Goal: Information Seeking & Learning: Compare options

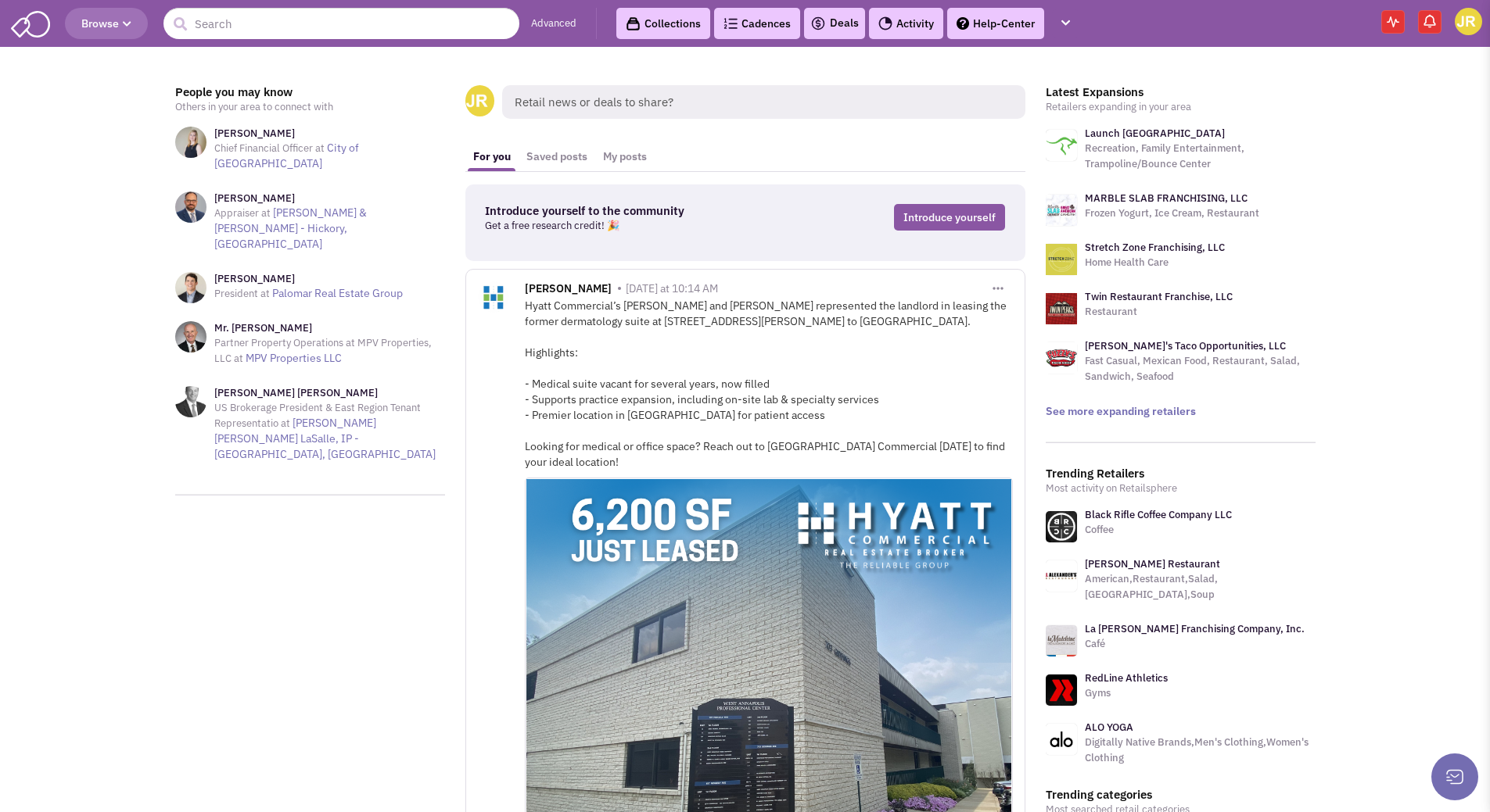
click at [674, 23] on link "Collections" at bounding box center [663, 24] width 94 height 31
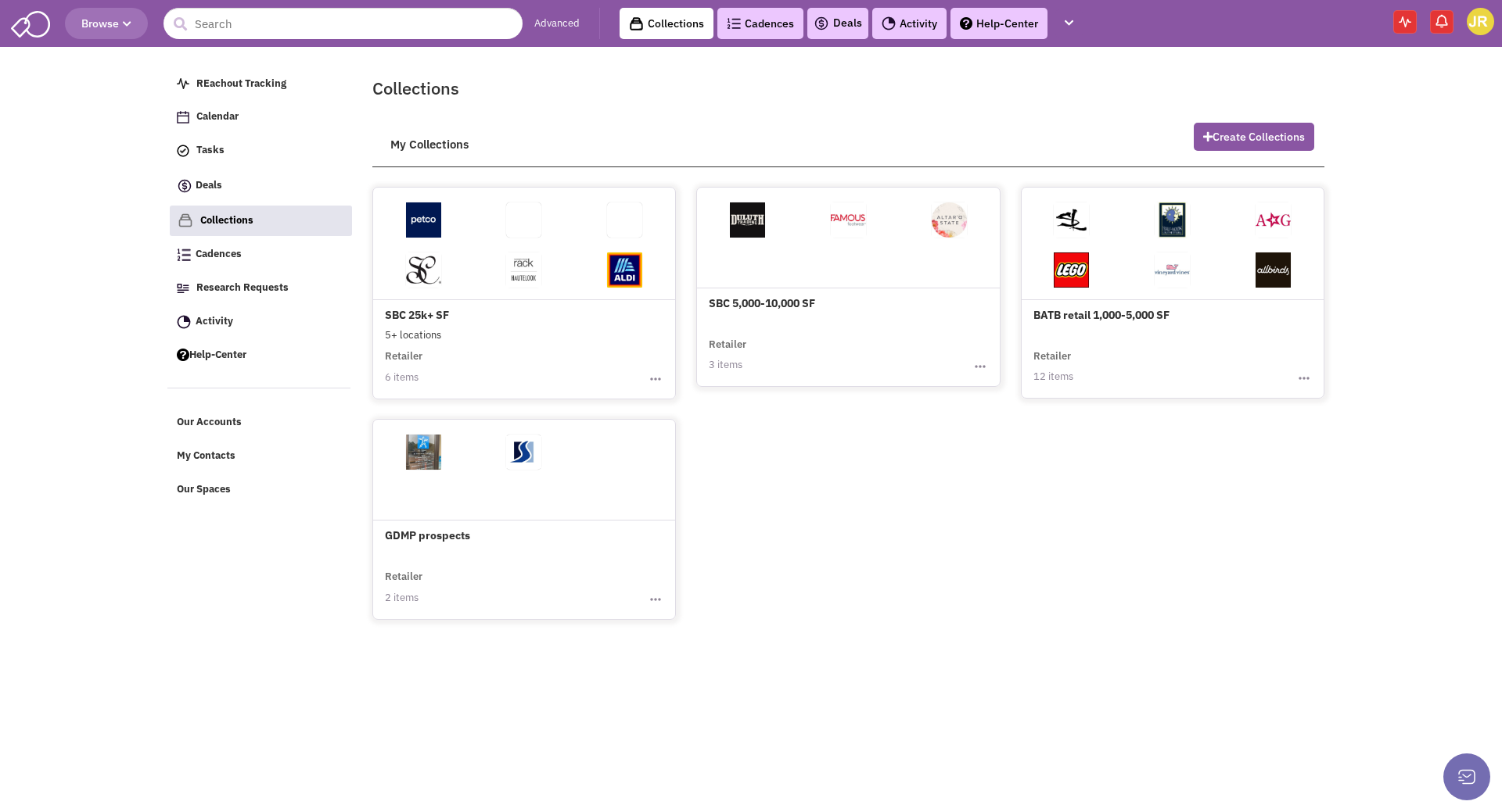
click at [560, 25] on link "Advanced" at bounding box center [557, 24] width 46 height 15
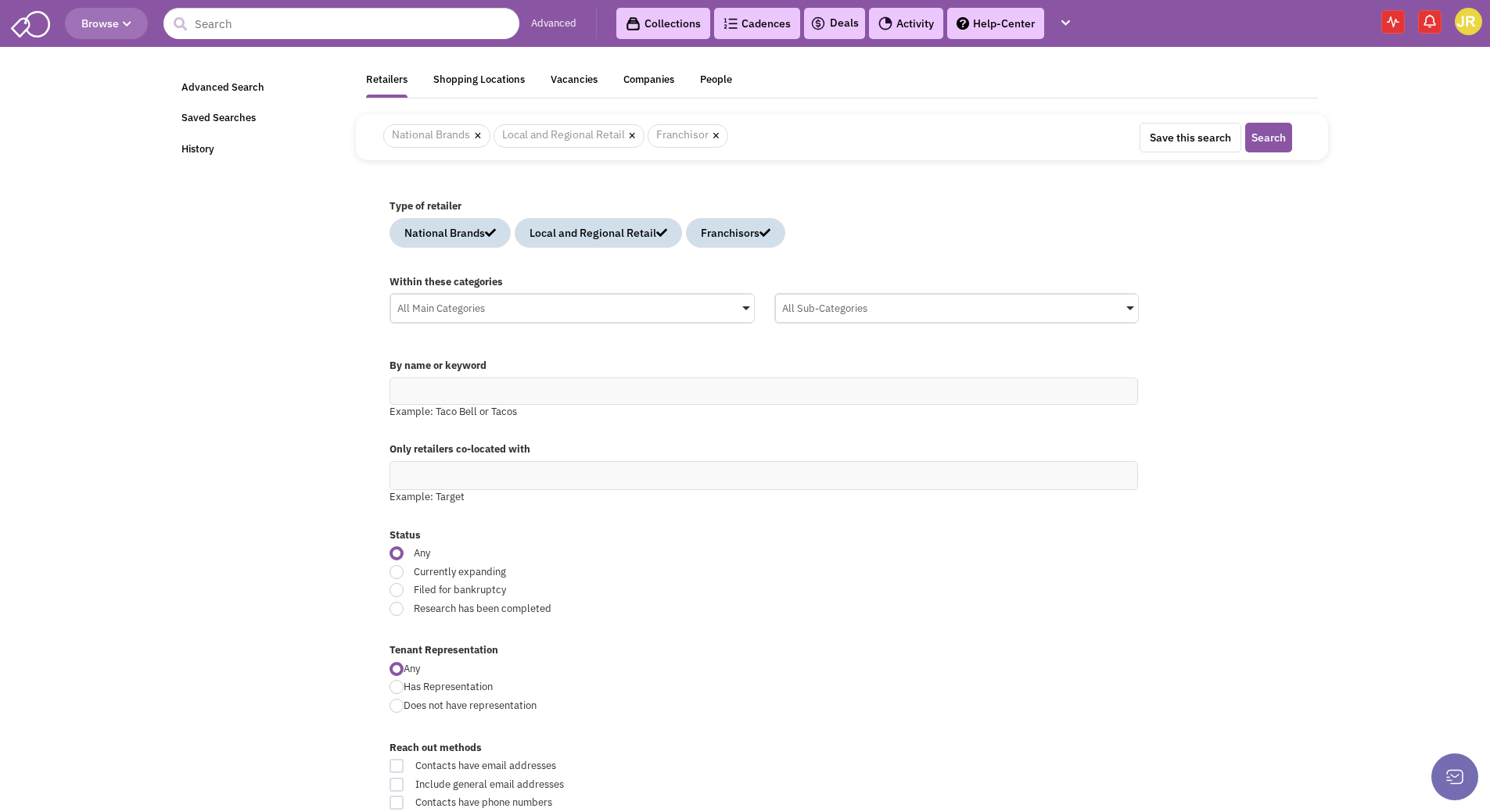
click at [744, 311] on span at bounding box center [745, 309] width 8 height 4
click at [0, 0] on input "All Main Categories No results found Main Category Select All Auto Beauty Healt…" at bounding box center [0, 0] width 0 height 0
click at [406, 448] on icon at bounding box center [406, 442] width 13 height 13
click at [406, 351] on input "All Main Categories No results found Main Category Select All Auto Beauty Healt…" at bounding box center [573, 339] width 351 height 23
click at [407, 477] on icon at bounding box center [406, 470] width 13 height 13
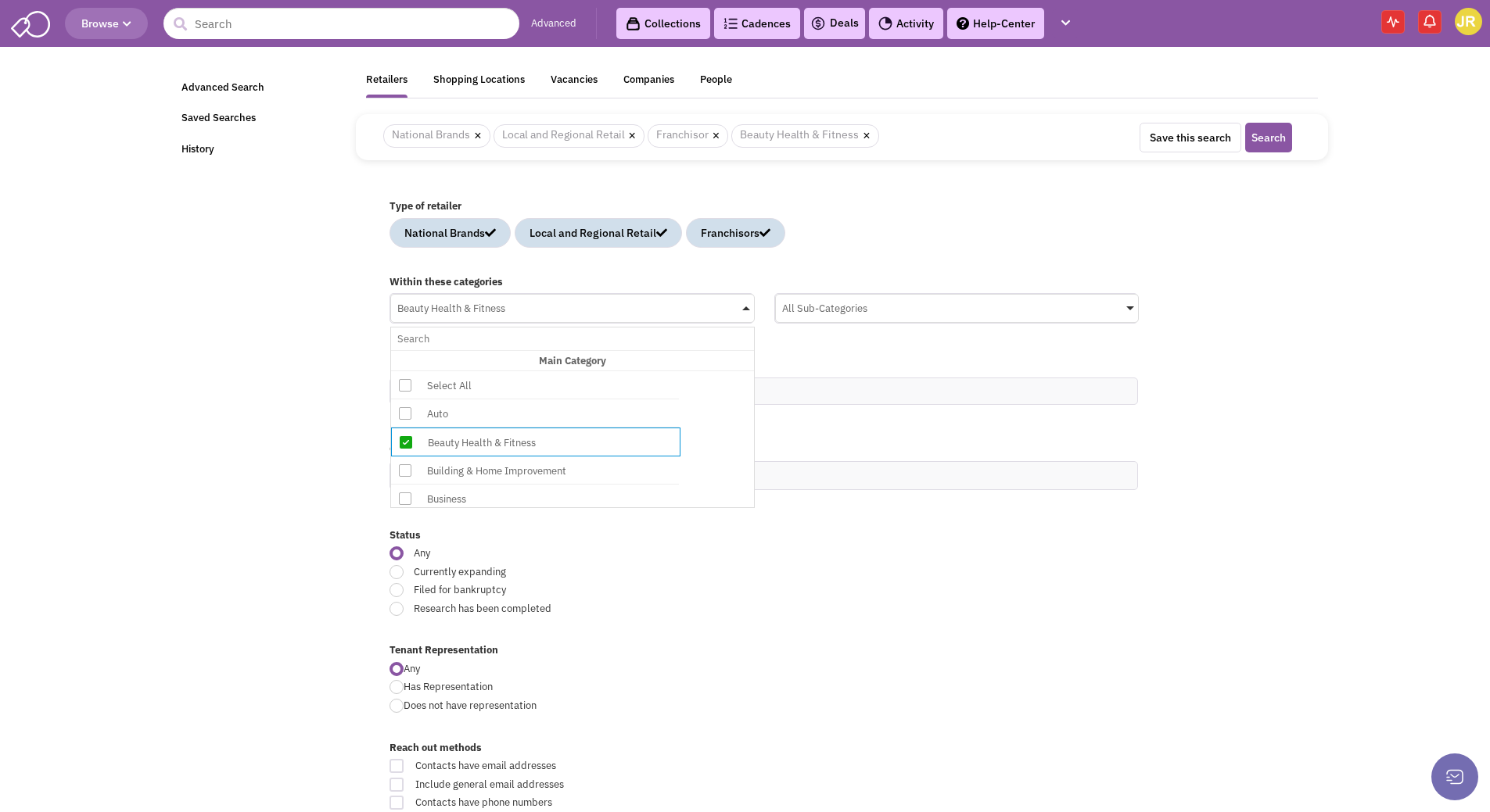
click at [407, 351] on input "Beauty Health & Fitness No results found Main Category Select All Auto Beauty H…" at bounding box center [573, 339] width 351 height 23
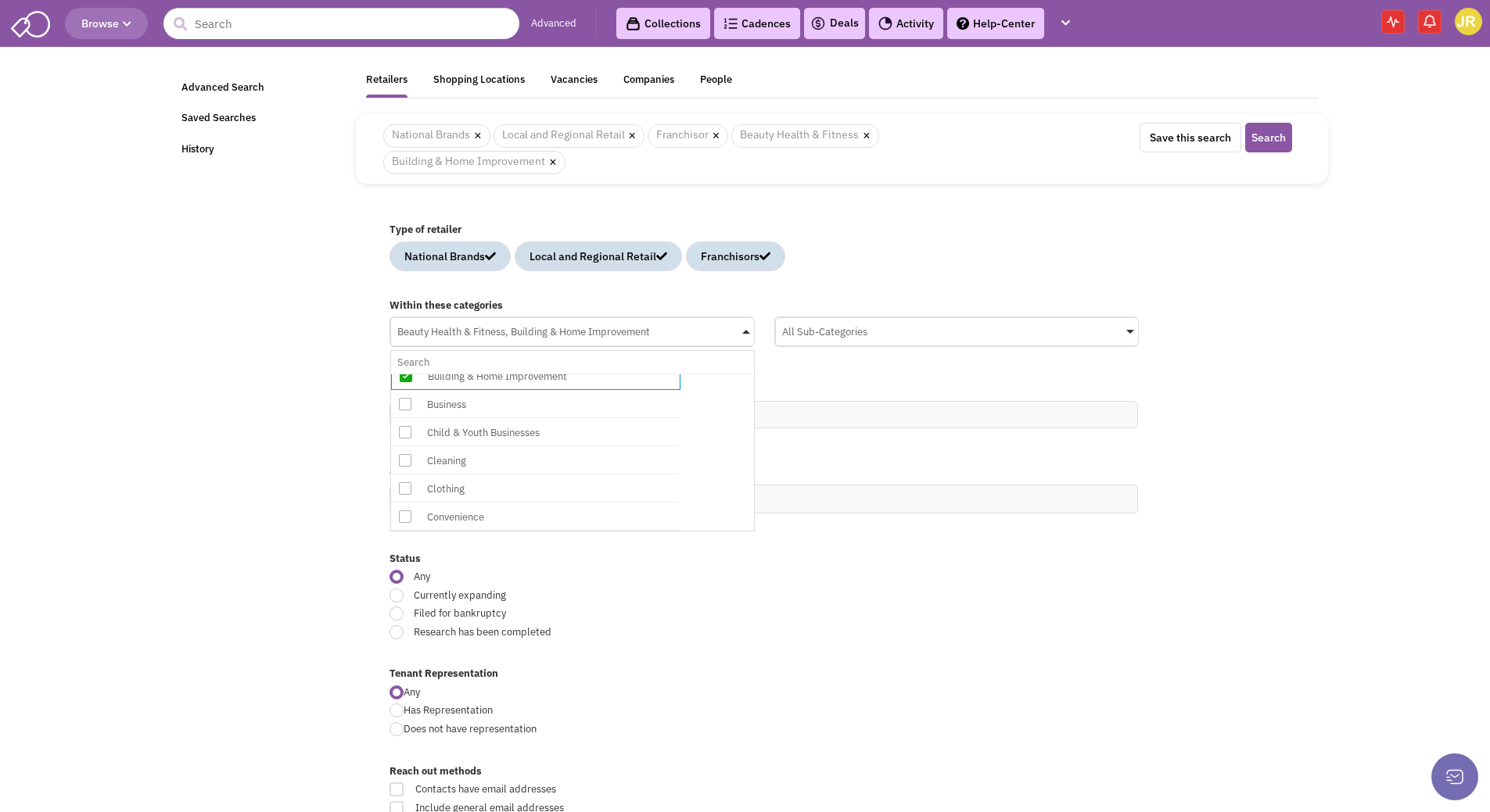
scroll to position [156, 0]
click at [405, 458] on icon at bounding box center [406, 451] width 13 height 13
click at [405, 374] on input "Beauty Health & Fitness, Building & Home Improvement No results found Main Cate…" at bounding box center [573, 362] width 351 height 23
click at [407, 467] on icon at bounding box center [406, 460] width 13 height 13
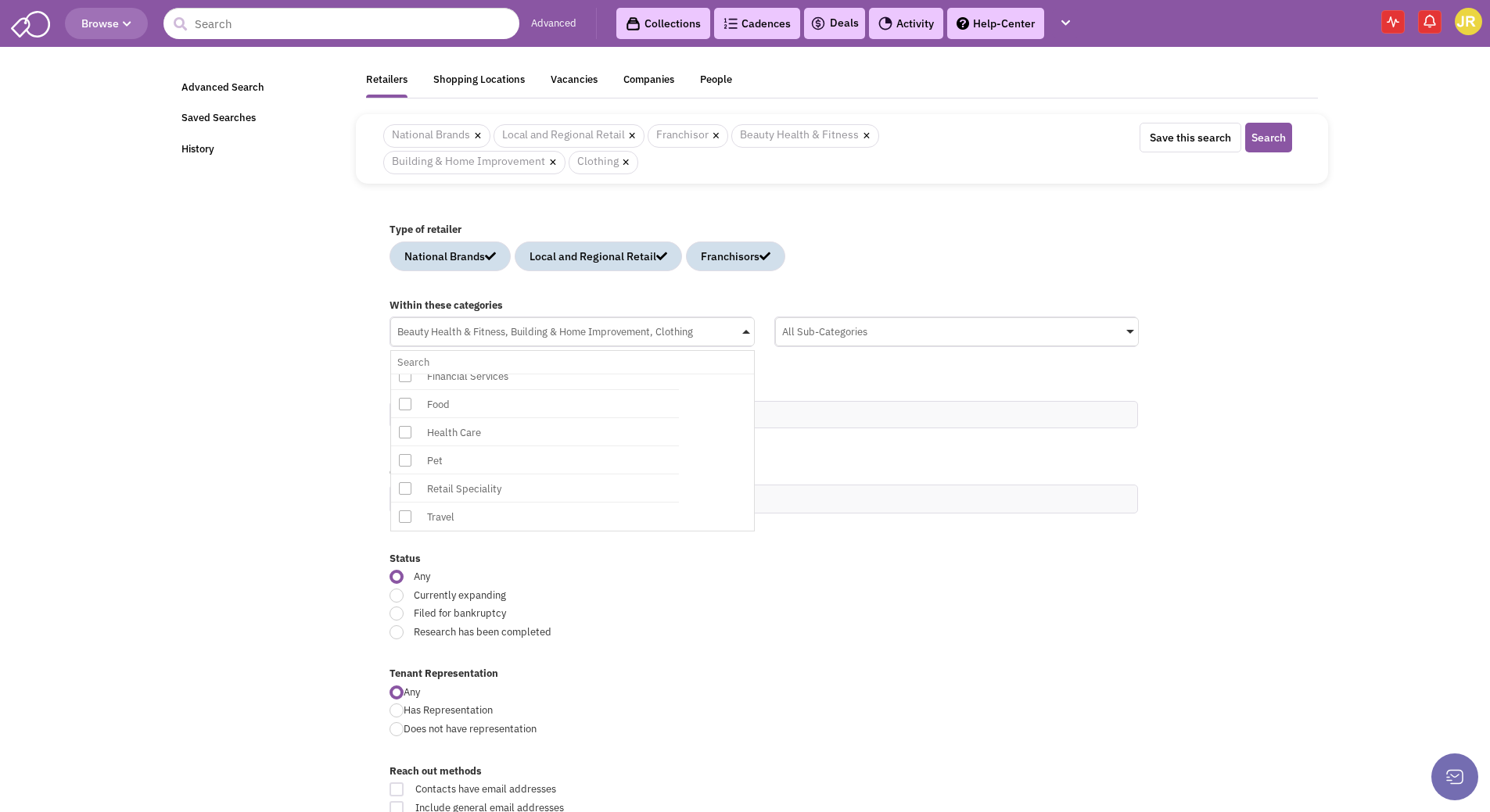
click at [407, 374] on input "Beauty Health & Fitness, Building & Home Improvement, Clothing No results found…" at bounding box center [573, 362] width 351 height 23
click at [408, 523] on icon at bounding box center [406, 517] width 13 height 13
click at [408, 374] on input "4 selected No results found Main Category Select All Auto Beauty Health & Fitne…" at bounding box center [573, 362] width 351 height 23
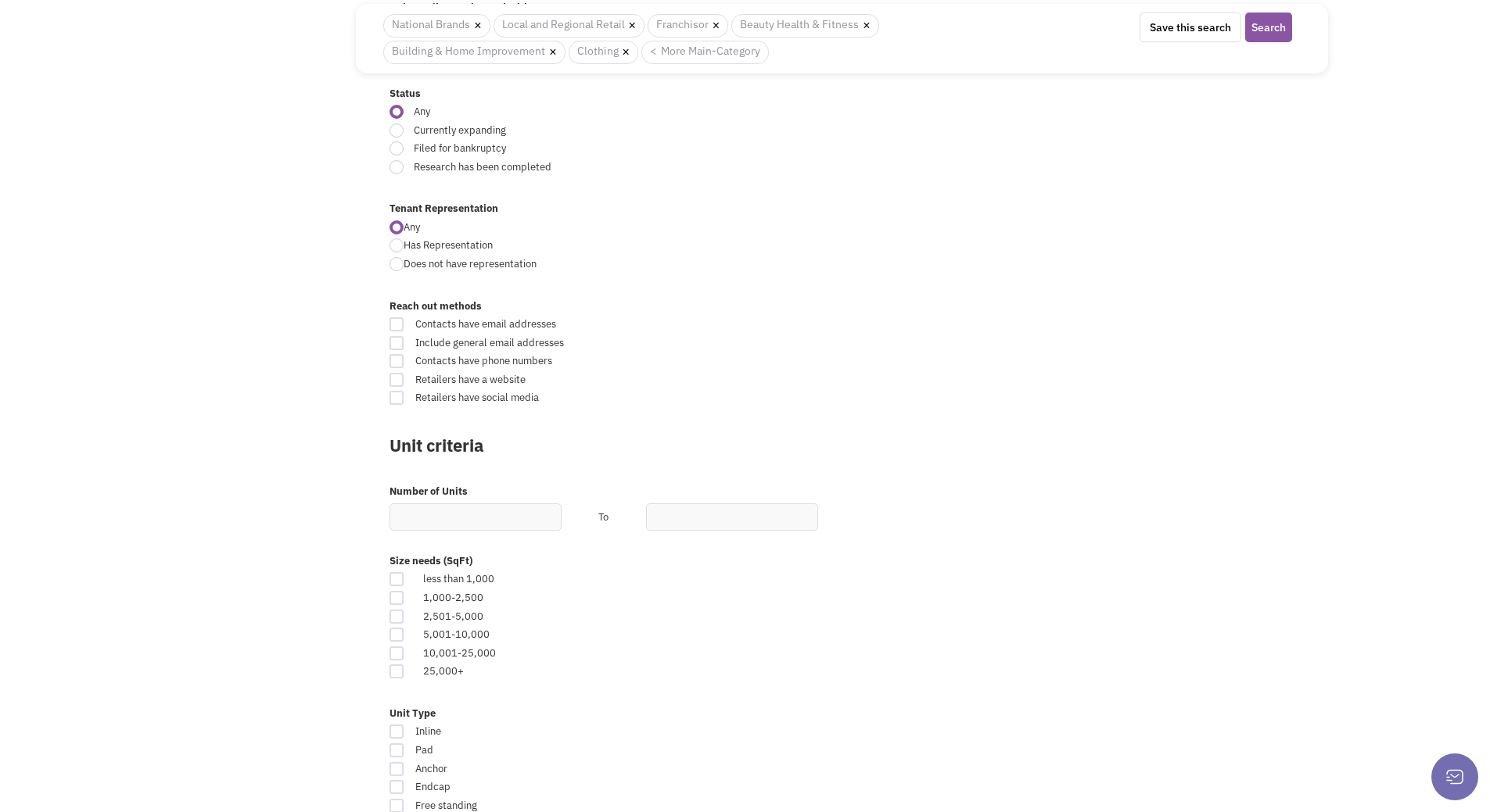
scroll to position [469, 0]
click at [427, 512] on input "text" at bounding box center [475, 513] width 172 height 27
click at [658, 518] on input "text" at bounding box center [732, 513] width 172 height 27
click at [661, 516] on input "text" at bounding box center [732, 513] width 172 height 27
click at [520, 514] on input "text" at bounding box center [475, 513] width 172 height 27
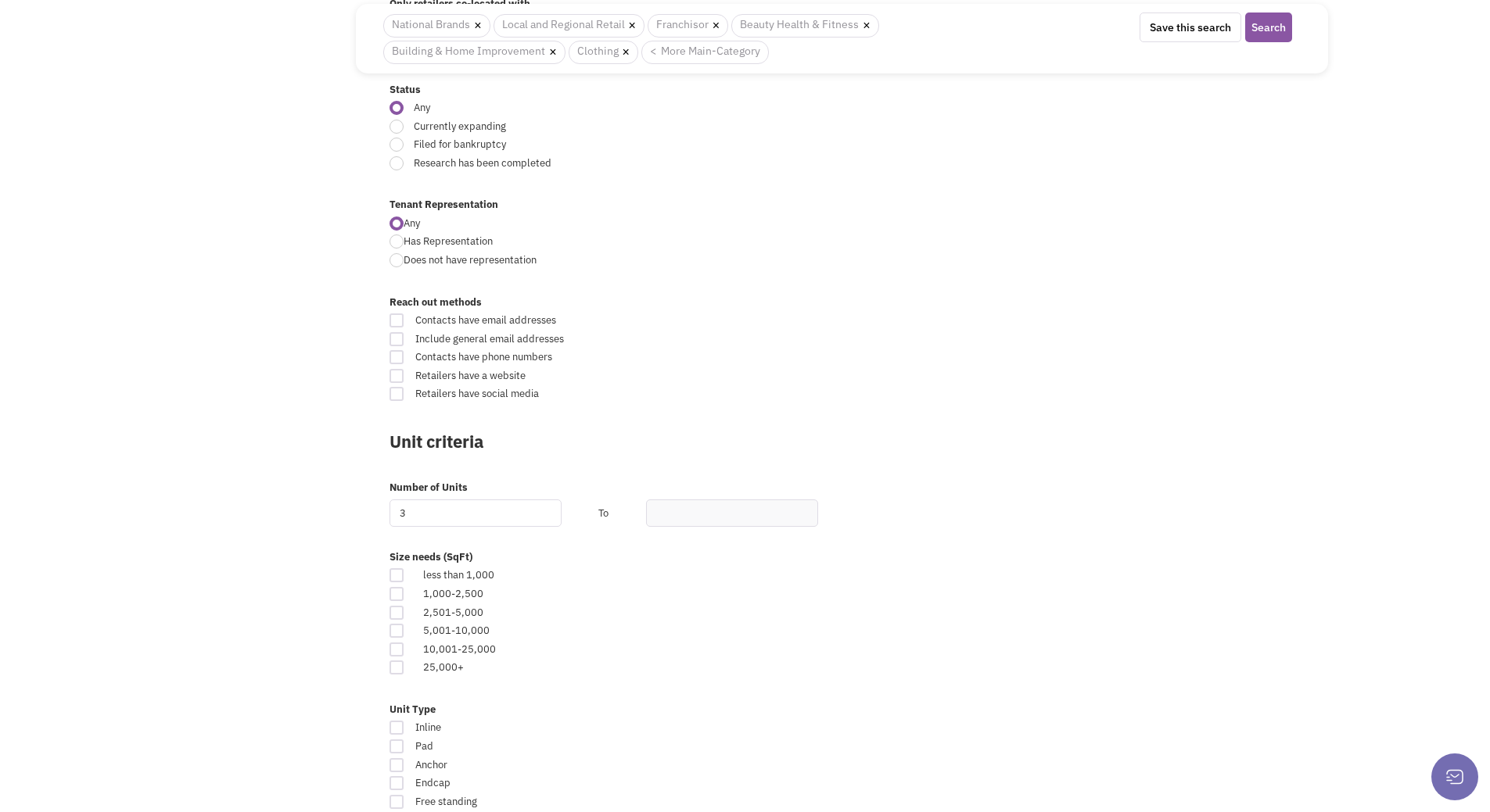
type input "3"
click at [287, 467] on div "Retailsphere Support Message Send Advanced Search Saved Searches History Retail…" at bounding box center [745, 553] width 1173 height 1941
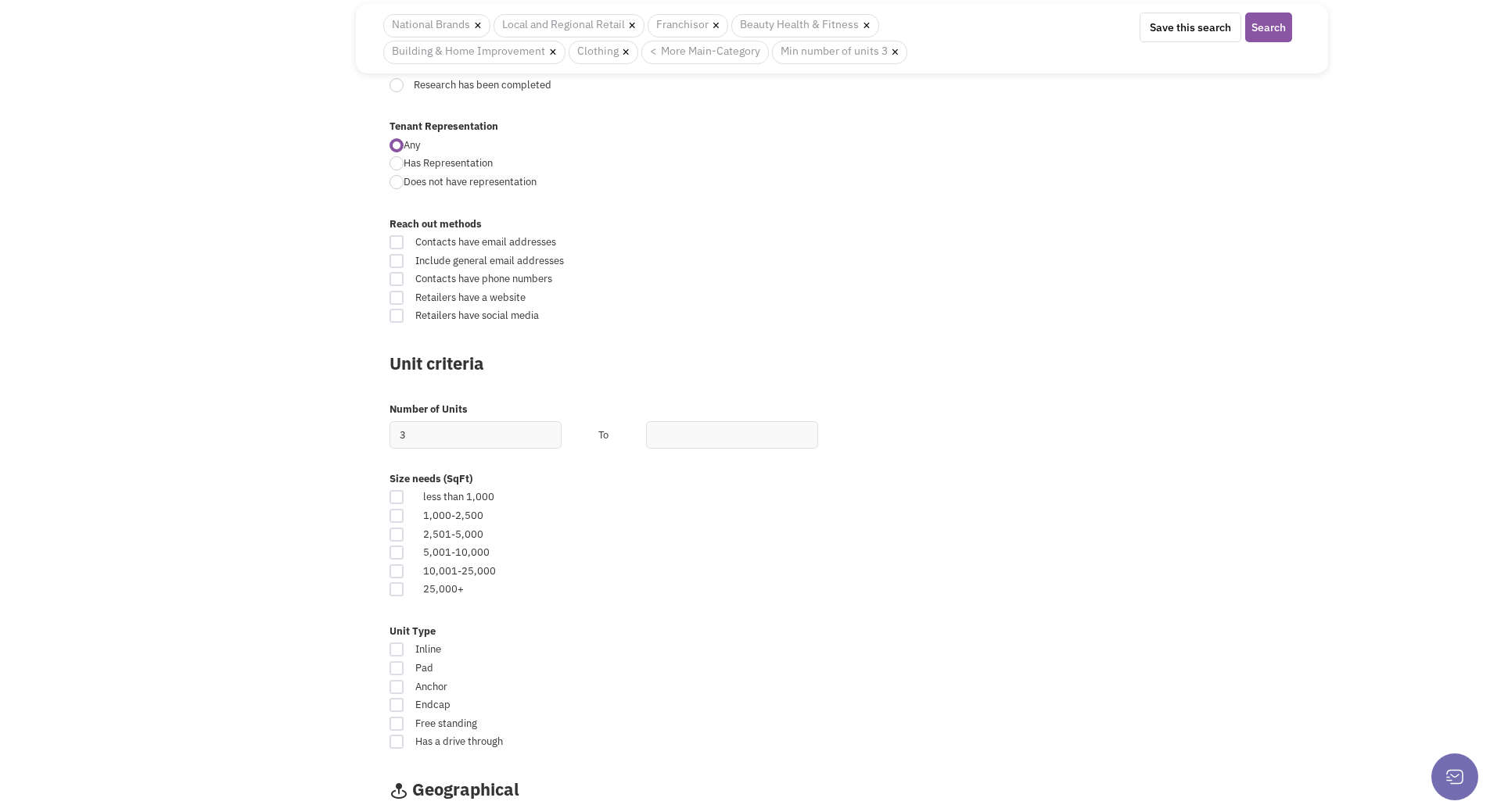
click at [395, 535] on div at bounding box center [396, 534] width 14 height 14
click at [405, 535] on input "checkbox" at bounding box center [409, 535] width 10 height 10
checkbox input "true"
click at [395, 550] on div at bounding box center [396, 553] width 14 height 14
click at [405, 550] on input "checkbox" at bounding box center [409, 554] width 10 height 10
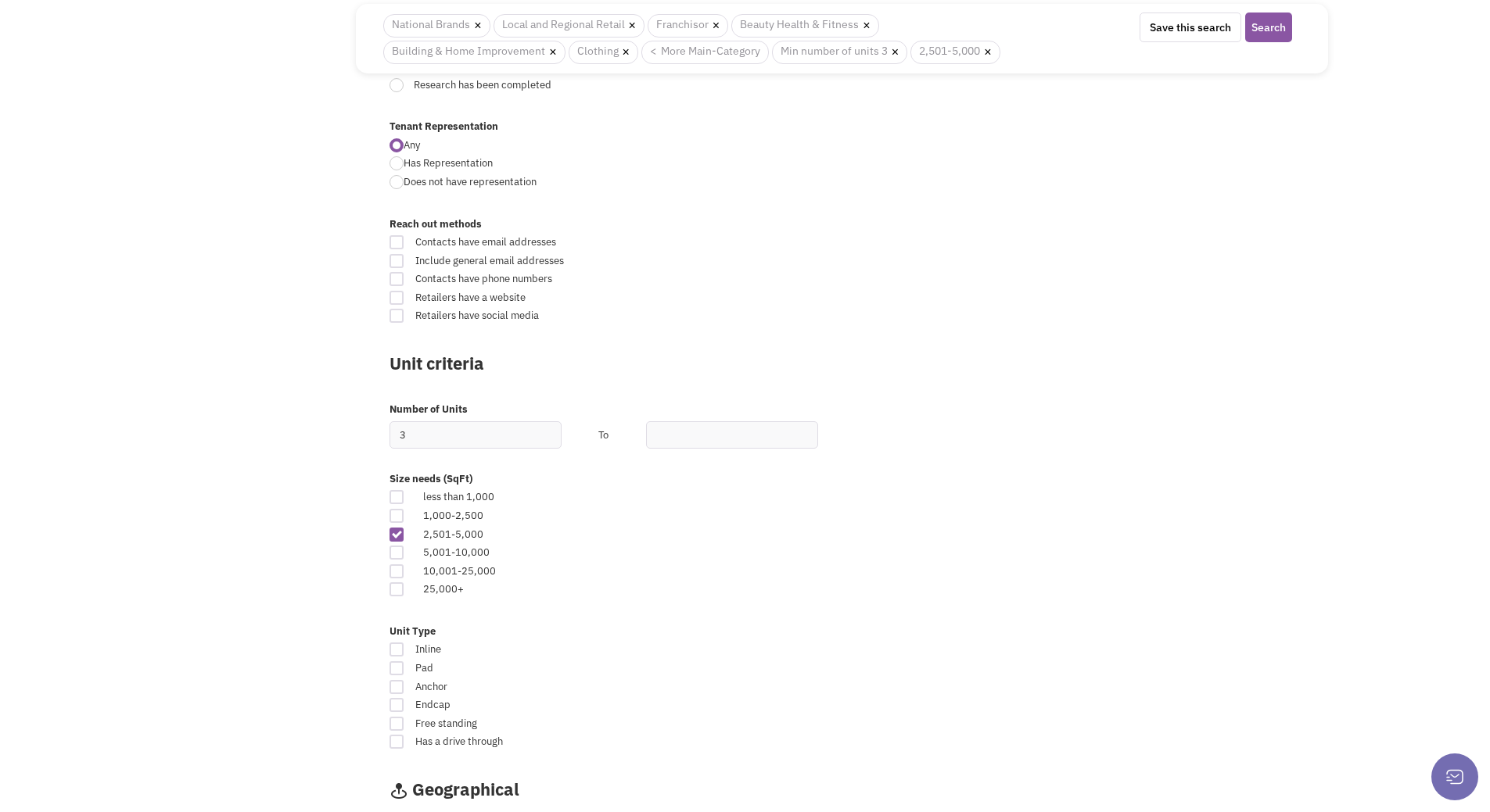
checkbox input "true"
click at [353, 517] on div "Retailsphere Support Message Send Advanced Search Saved Searches History Retail…" at bounding box center [745, 461] width 1173 height 1967
click at [398, 518] on div at bounding box center [396, 515] width 14 height 14
click at [405, 518] on input "checkbox" at bounding box center [409, 517] width 10 height 10
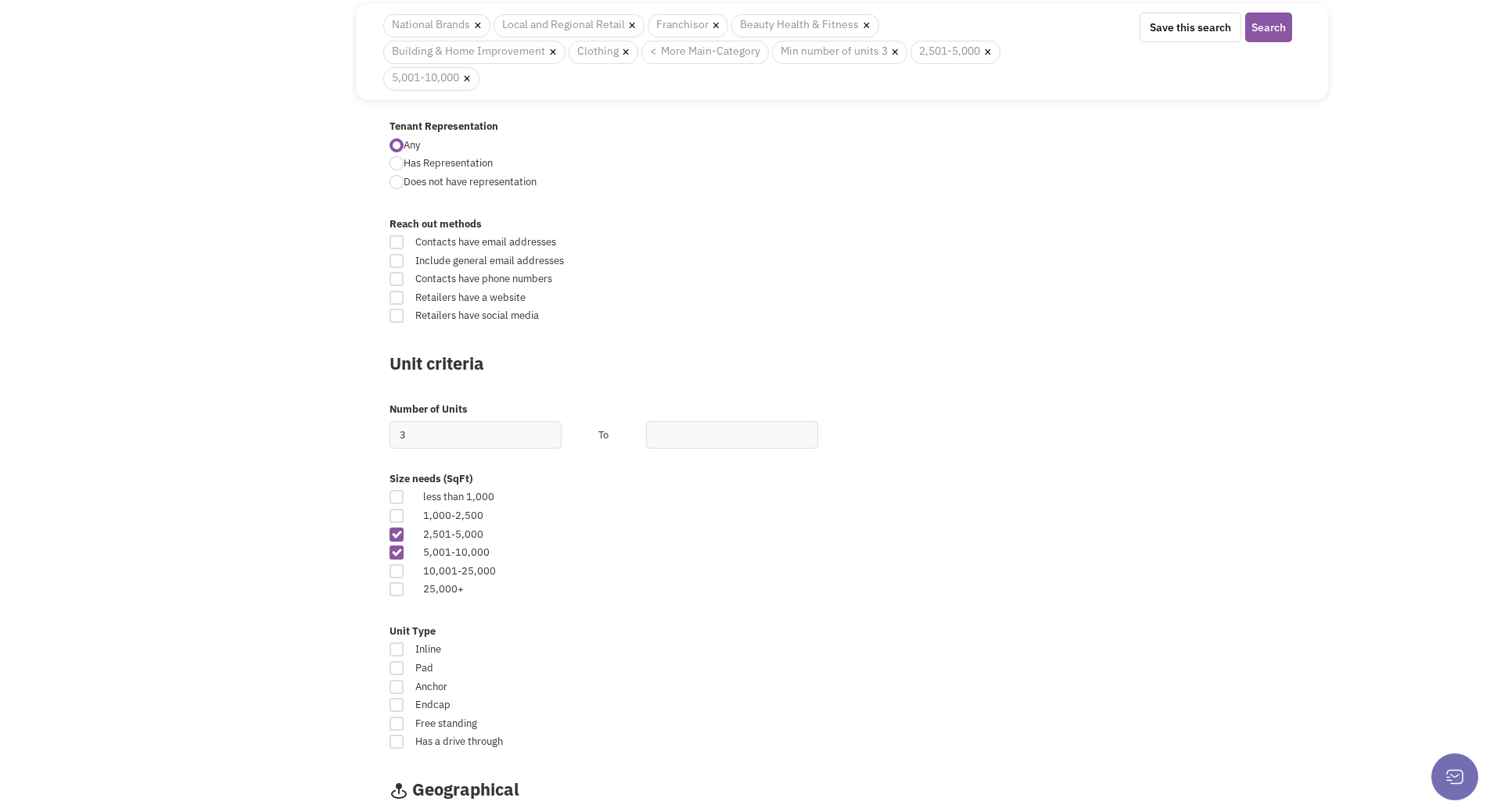
checkbox input "true"
click at [354, 514] on div "Retailsphere Support Message Send Advanced Search Saved Searches History Retail…" at bounding box center [745, 461] width 1173 height 1967
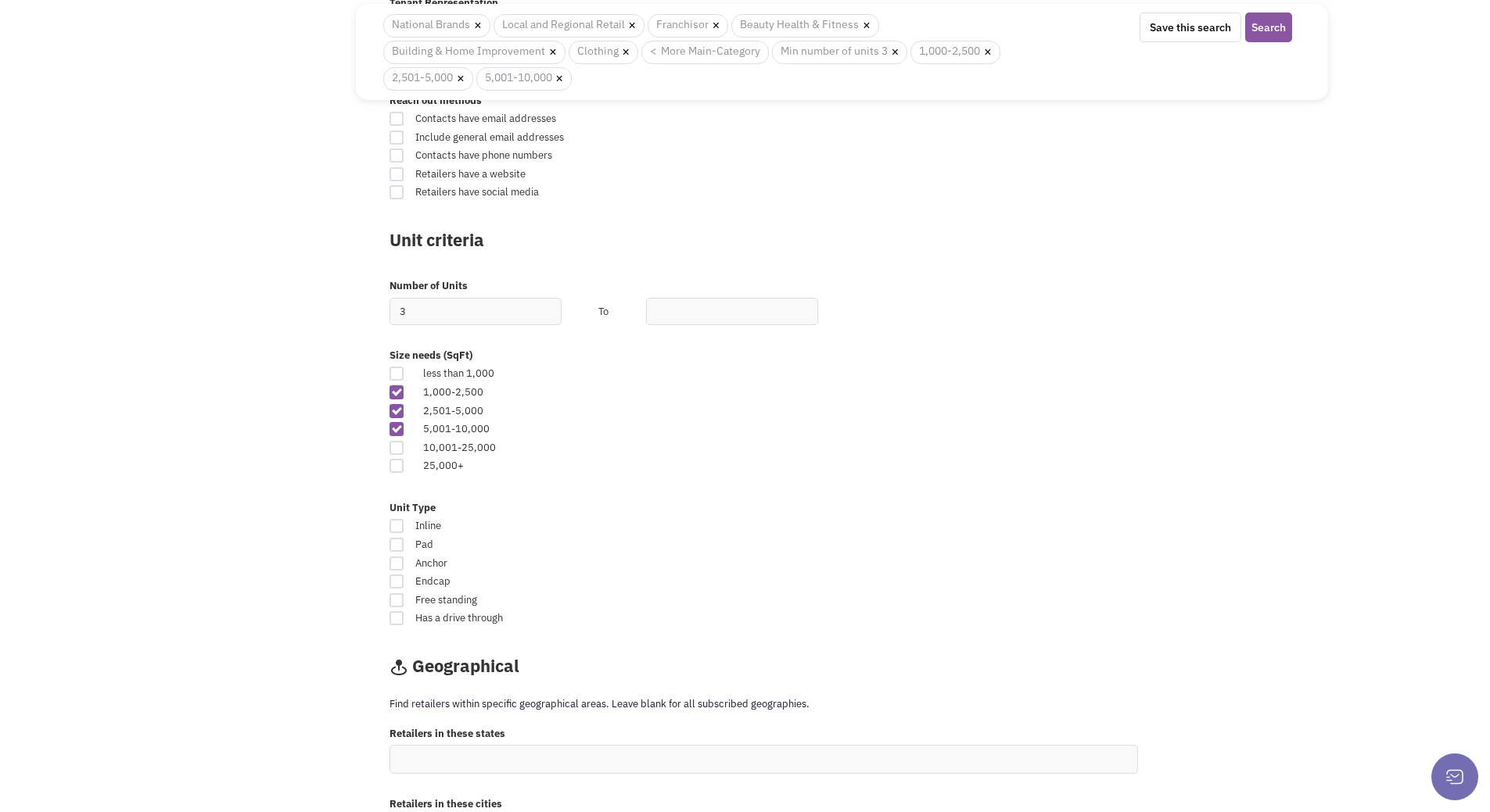
scroll to position [731, 0]
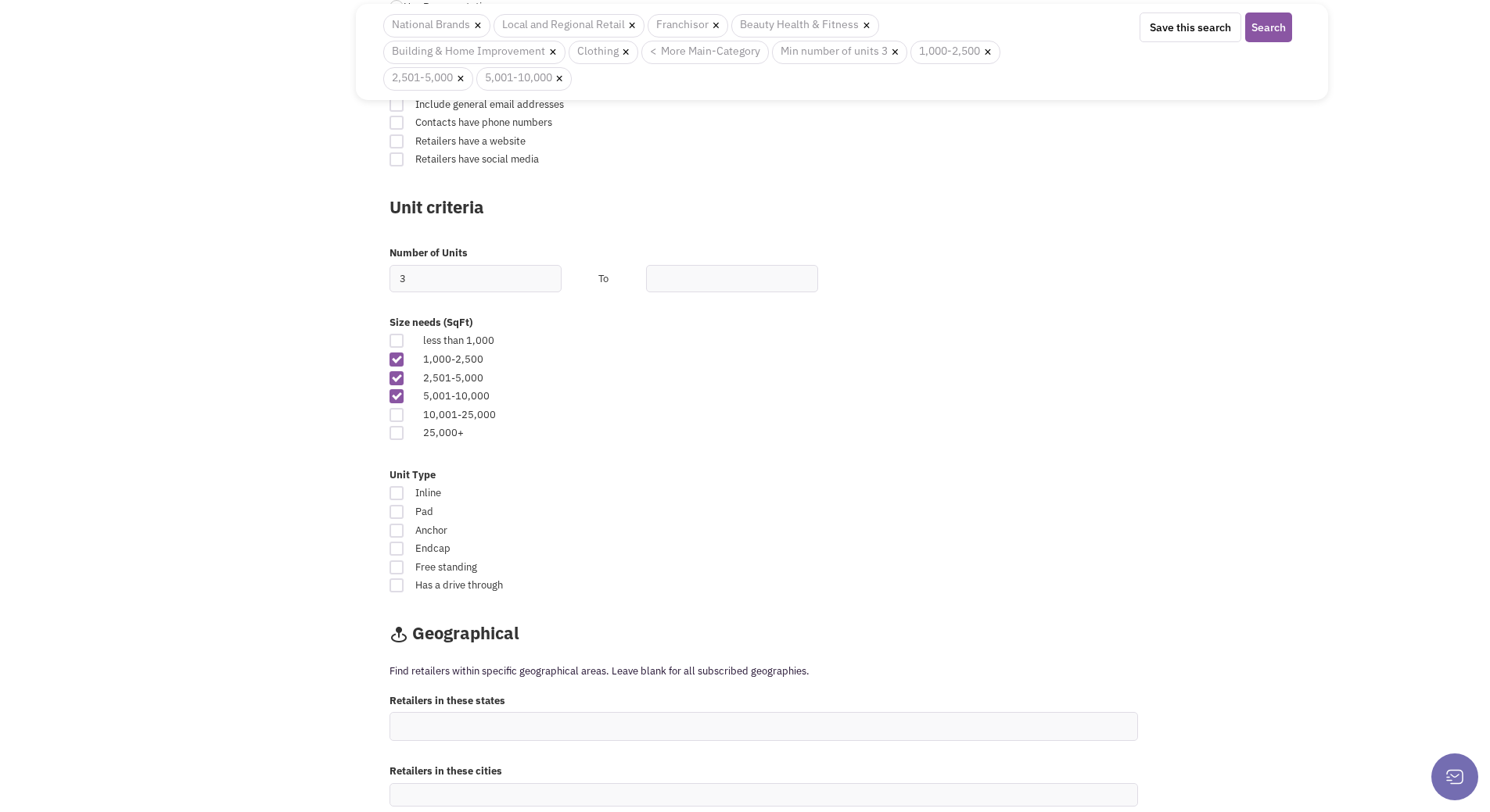
click at [396, 492] on div at bounding box center [396, 492] width 14 height 14
click at [893, 492] on input "Inline" at bounding box center [898, 494] width 10 height 10
checkbox input "true"
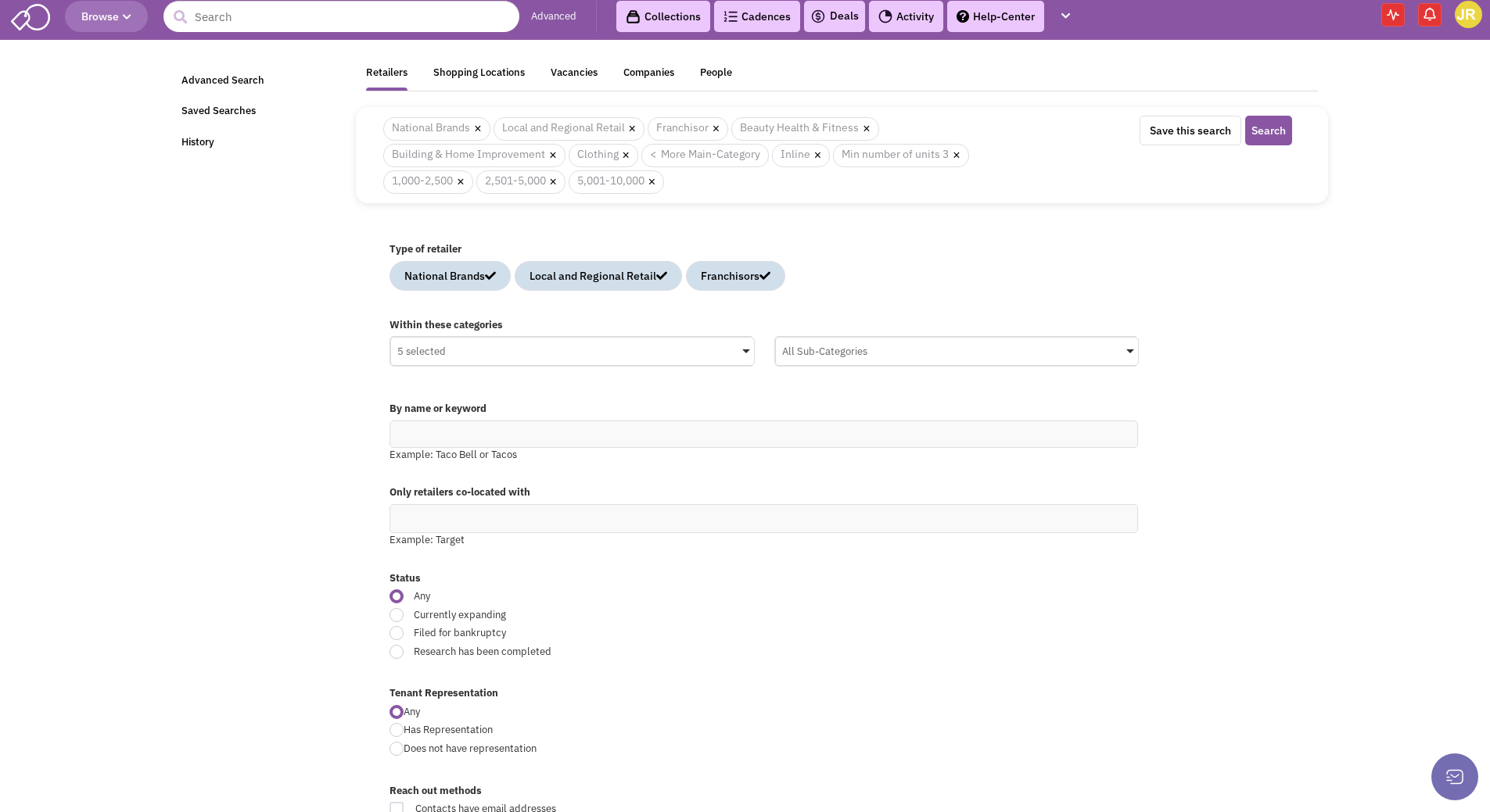
scroll to position [0, 0]
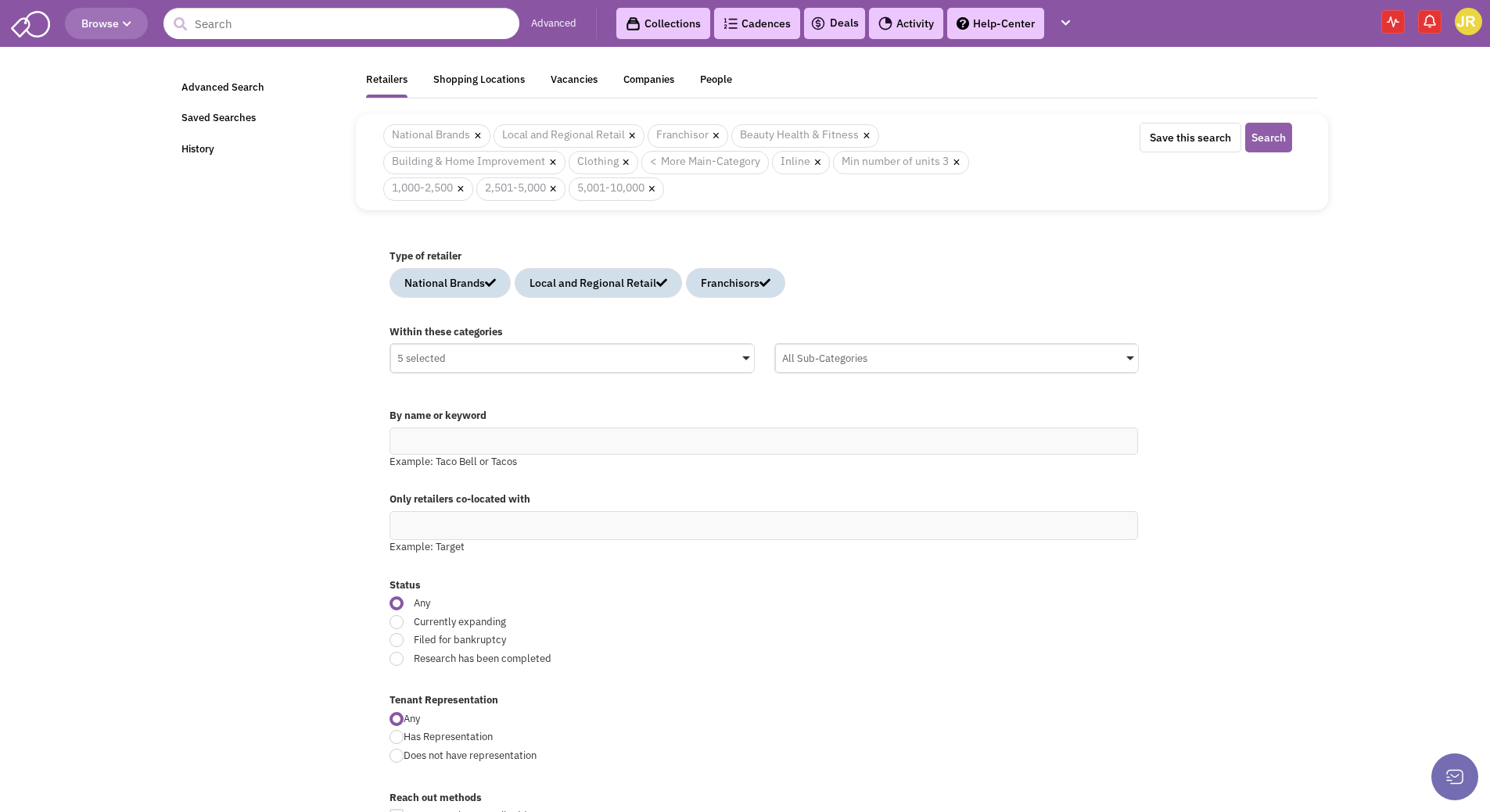
click at [1273, 140] on button "Search" at bounding box center [1268, 137] width 47 height 30
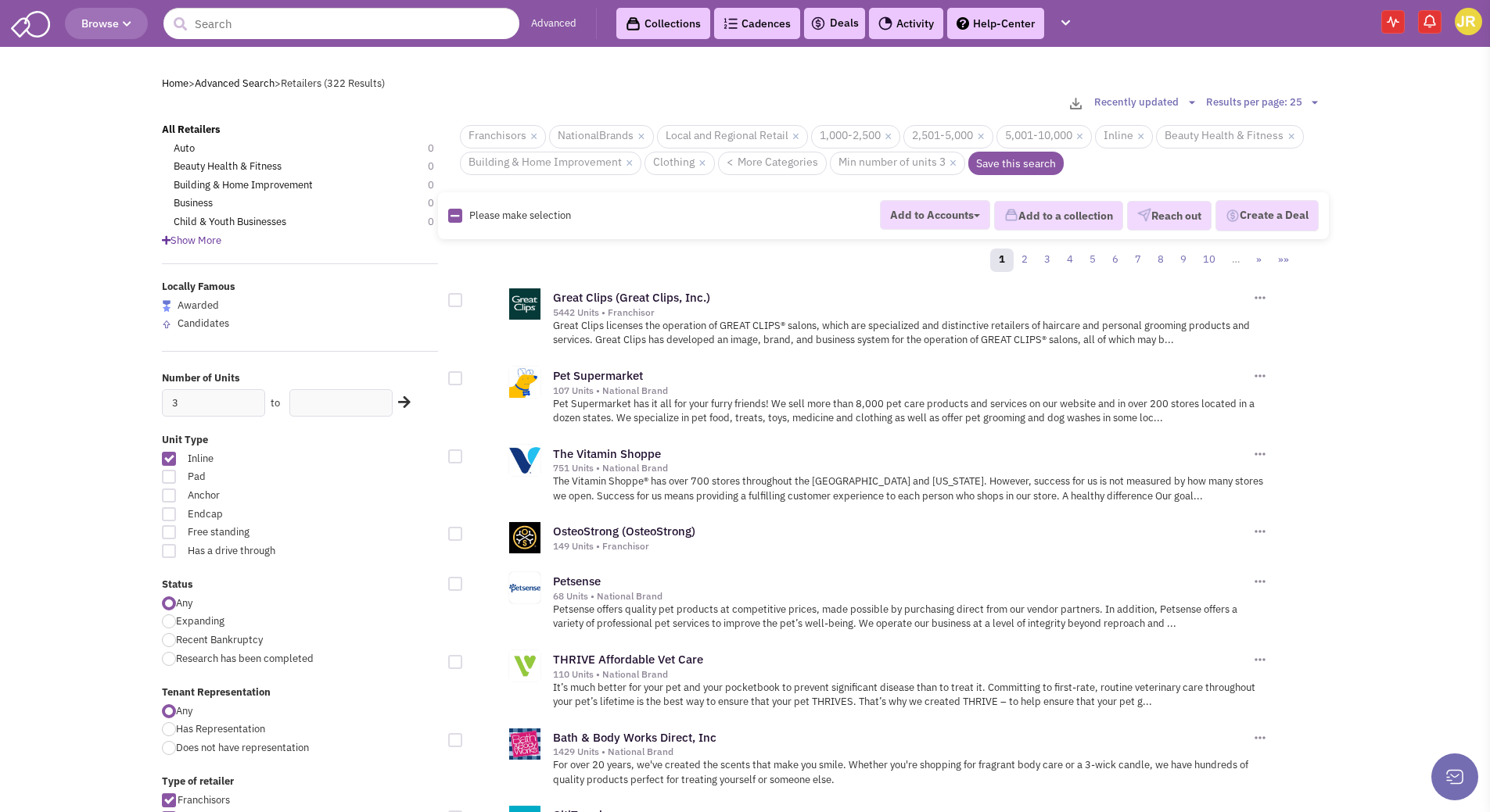
click at [1014, 160] on link "Save this search" at bounding box center [1016, 163] width 95 height 24
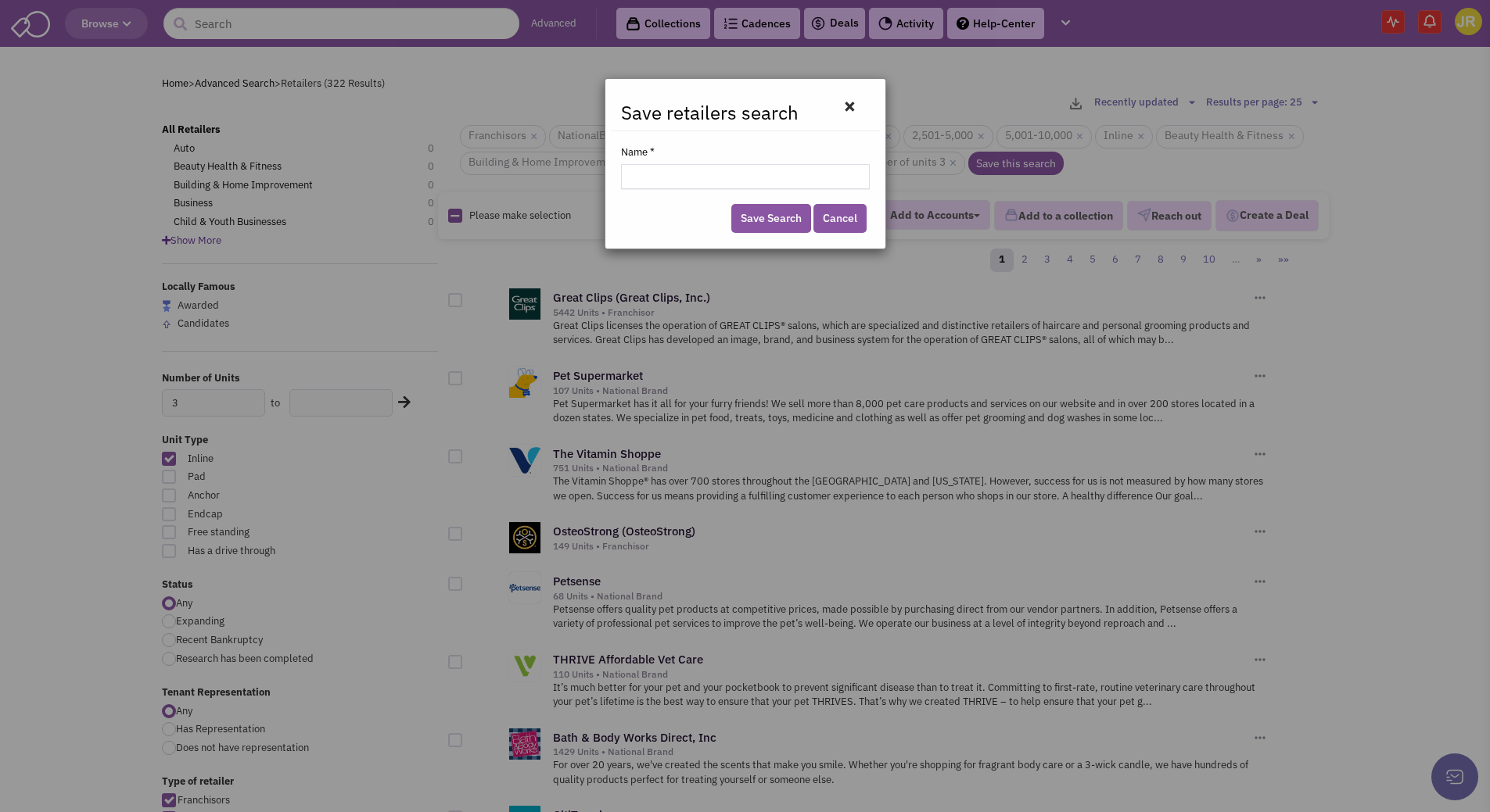
click at [779, 174] on input "Name *" at bounding box center [745, 176] width 248 height 25
type input "ASC 1,000 - 10,000 SF"
click at [775, 221] on link "Save Search" at bounding box center [770, 218] width 79 height 29
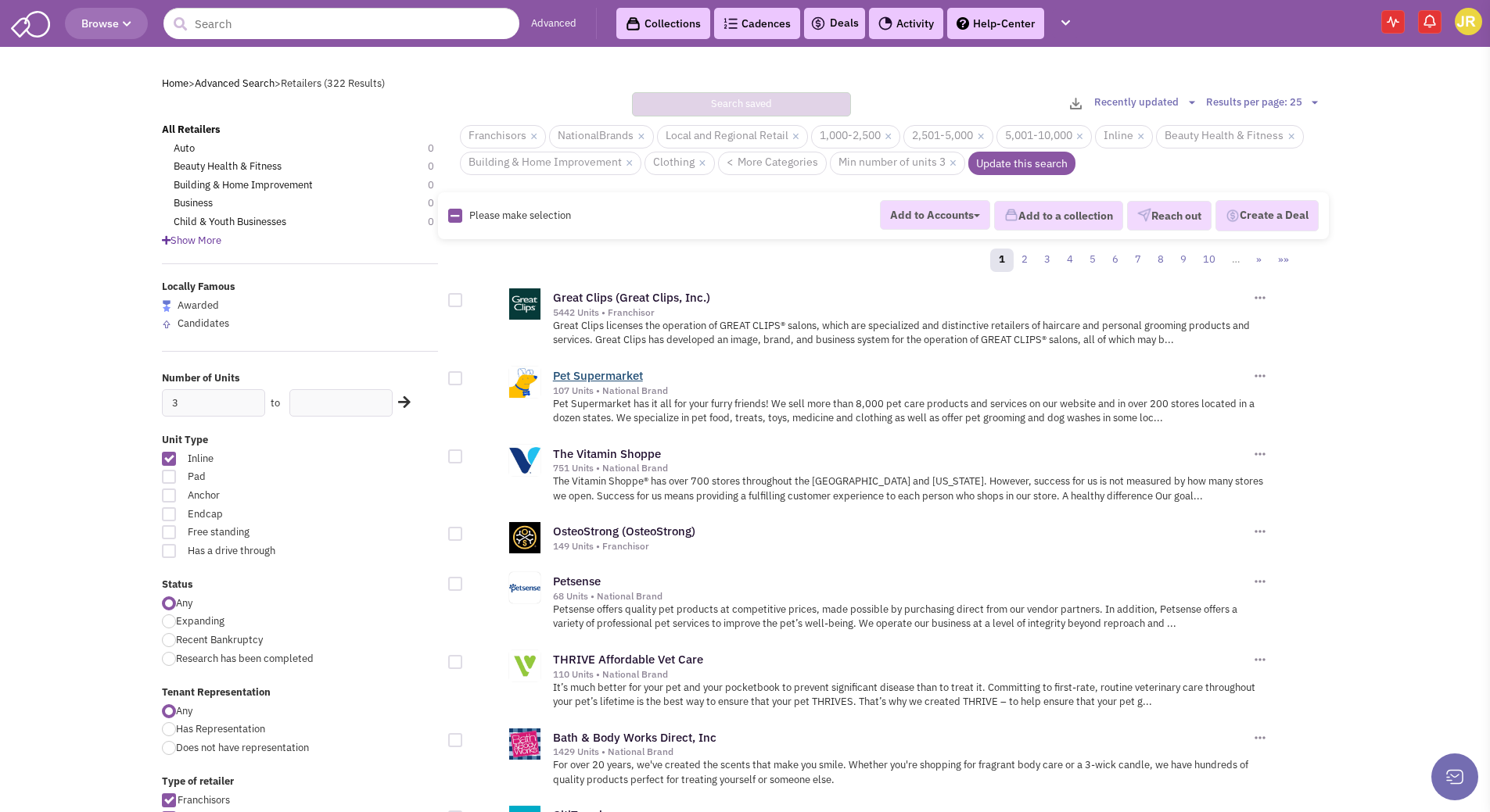
click at [617, 374] on link "Pet Supermarket" at bounding box center [597, 375] width 90 height 15
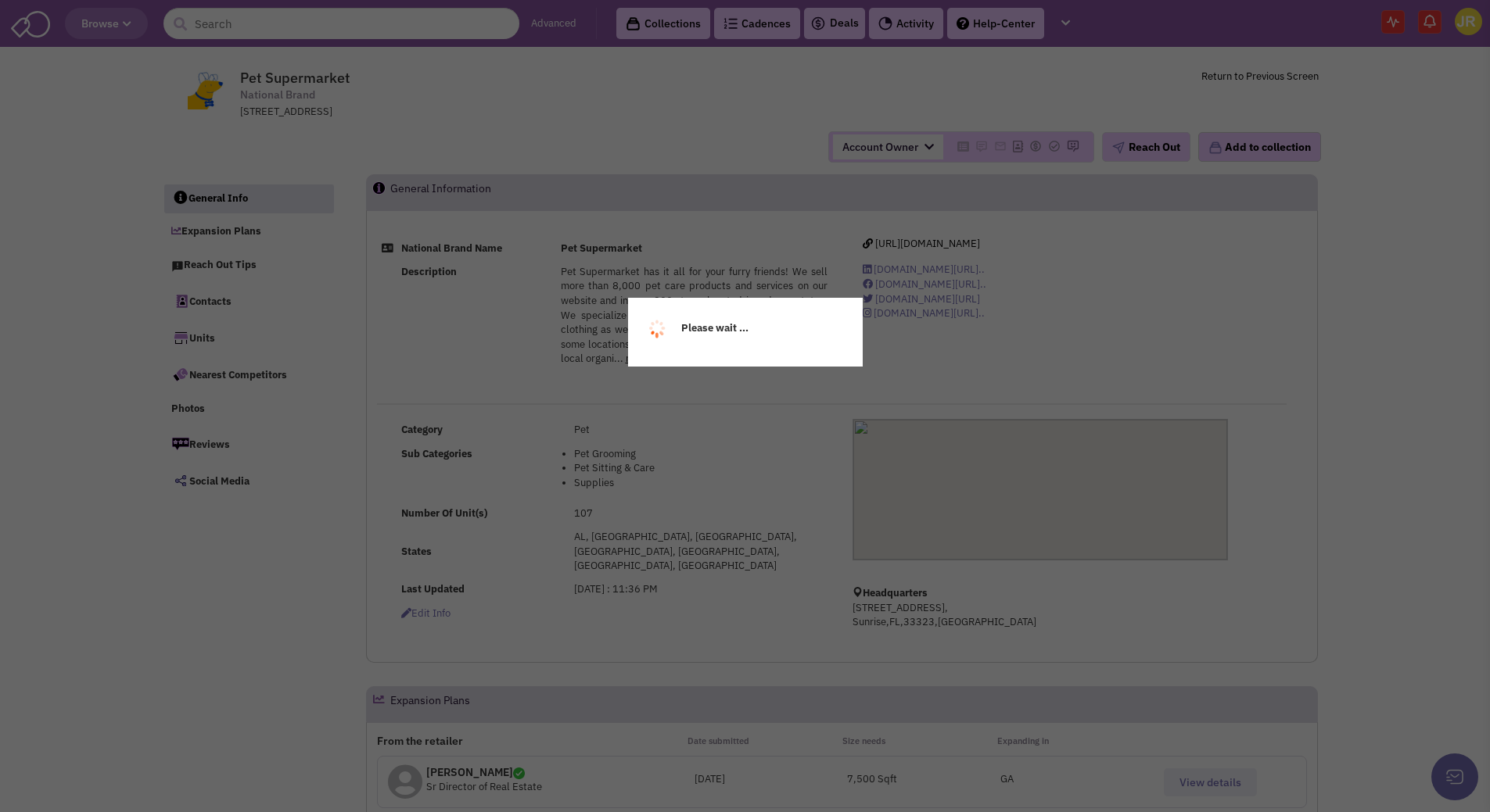
select select
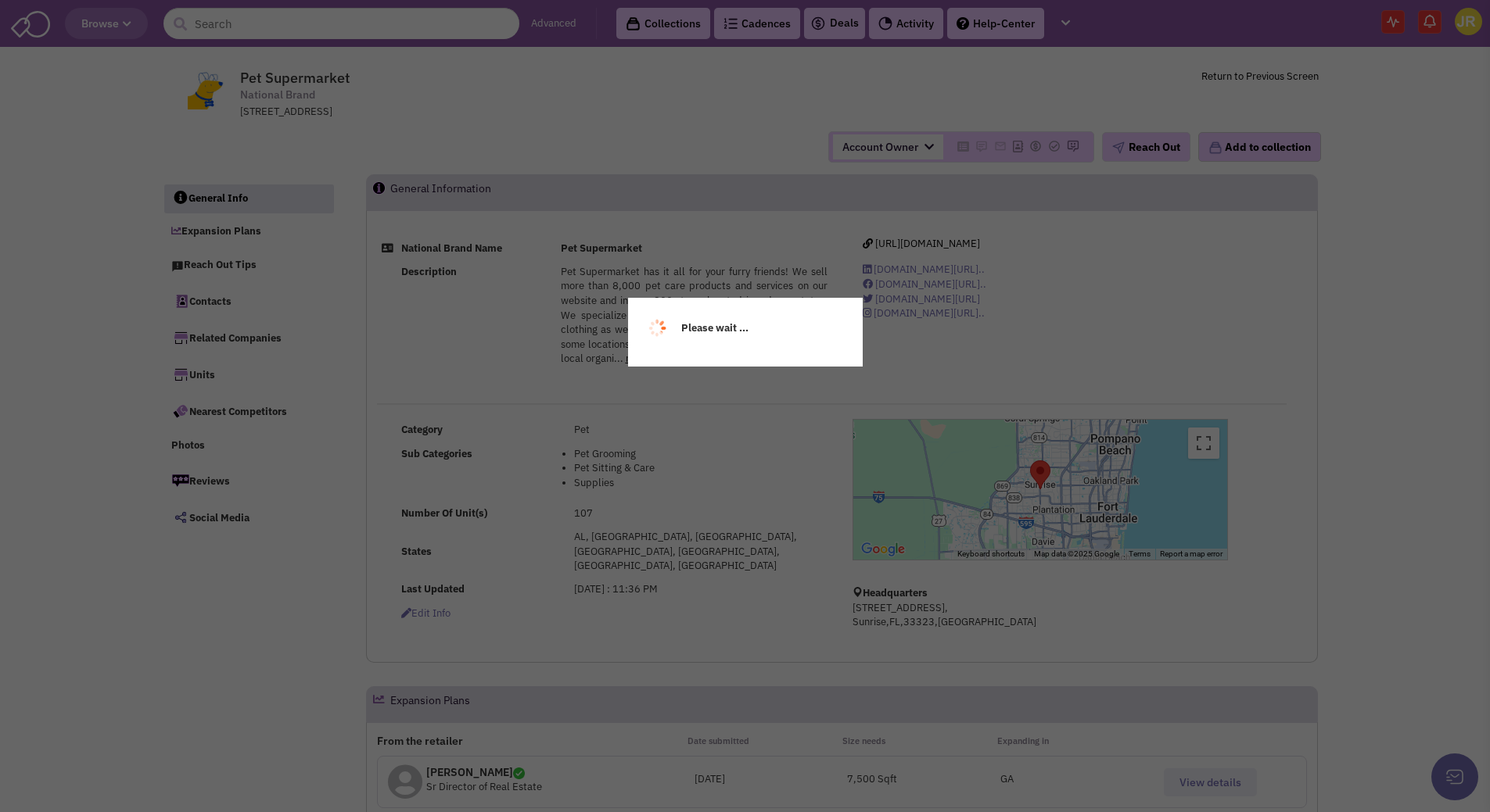
select select
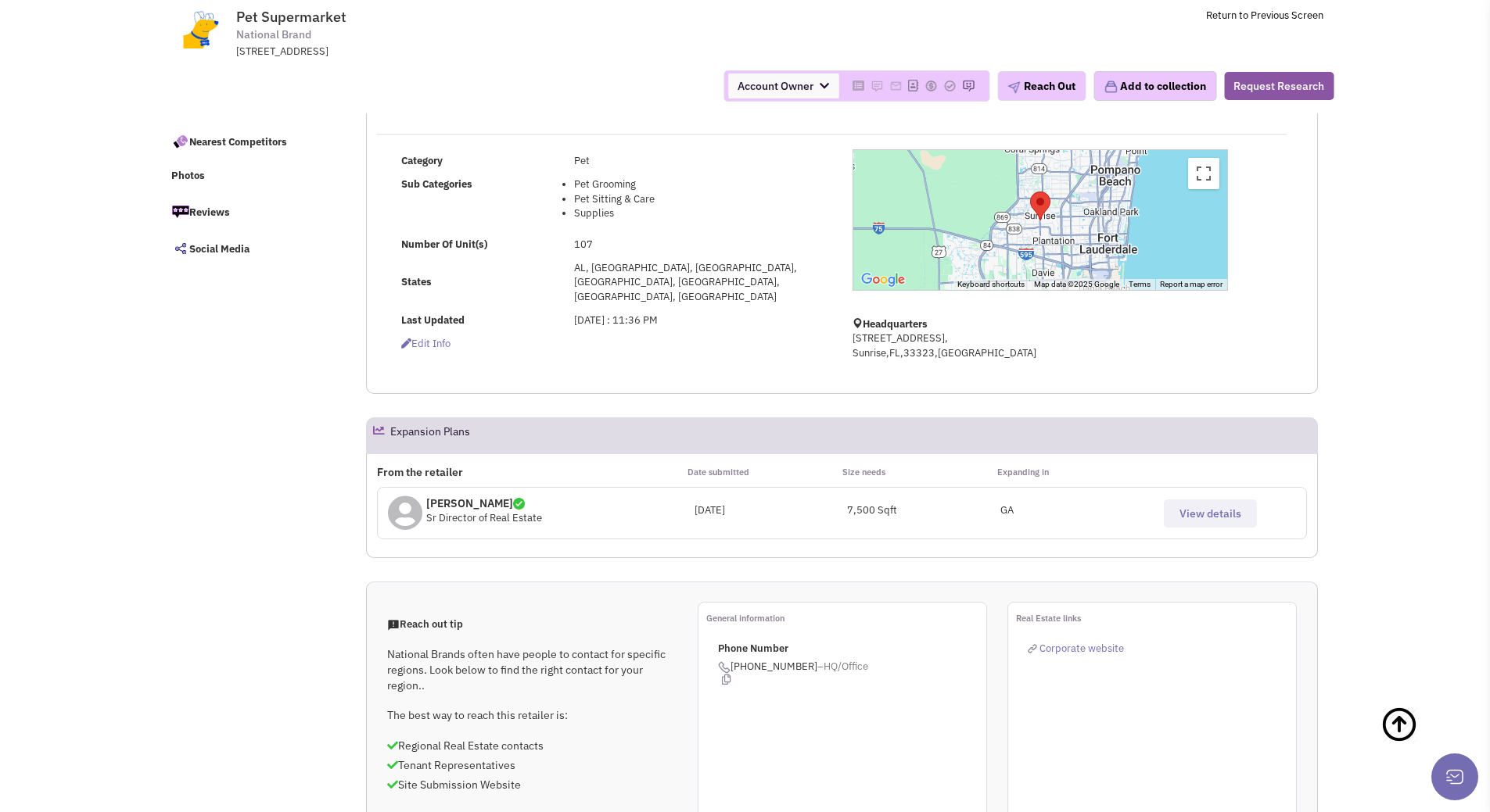
scroll to position [156, 0]
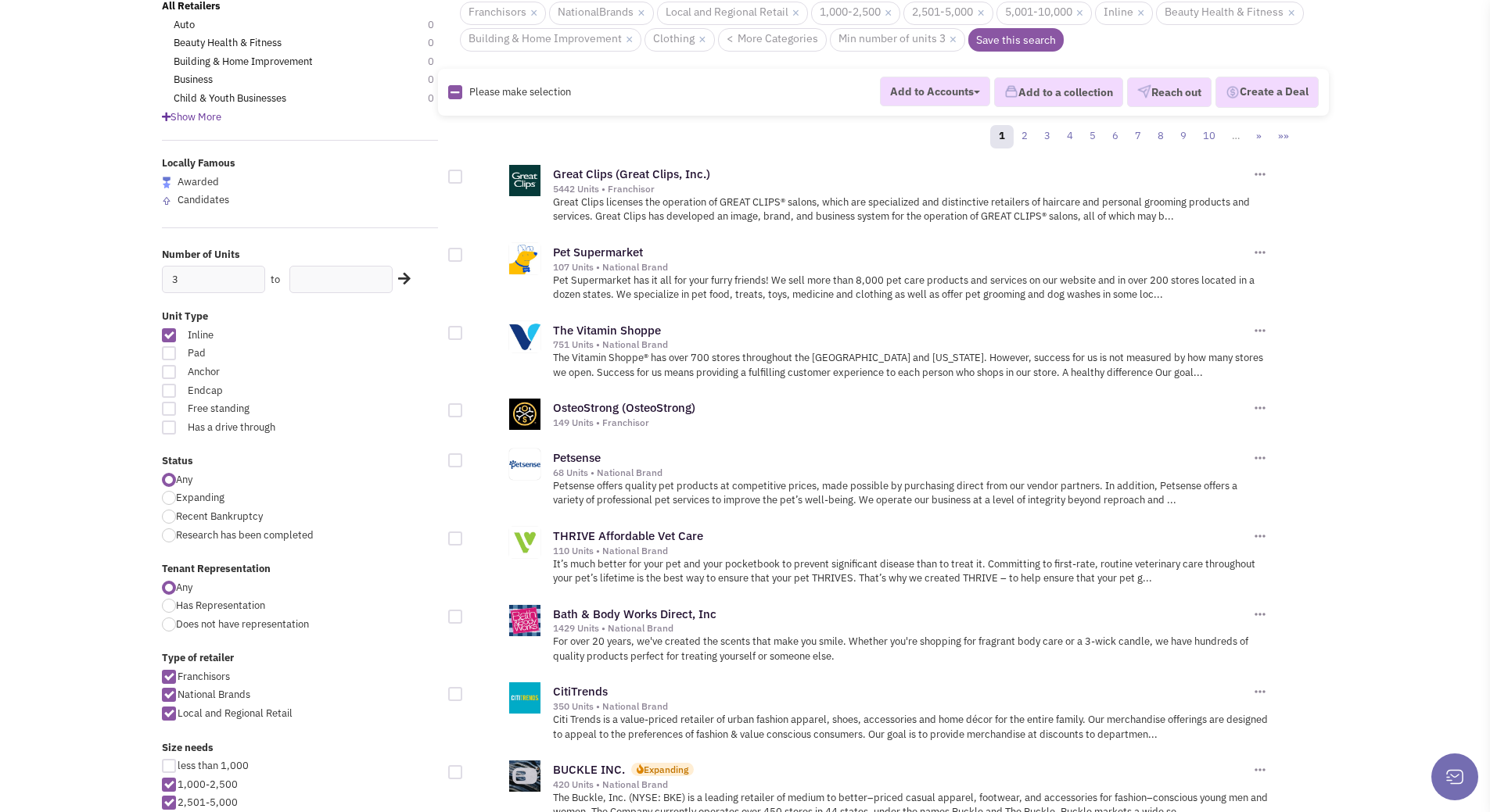
scroll to position [156, 0]
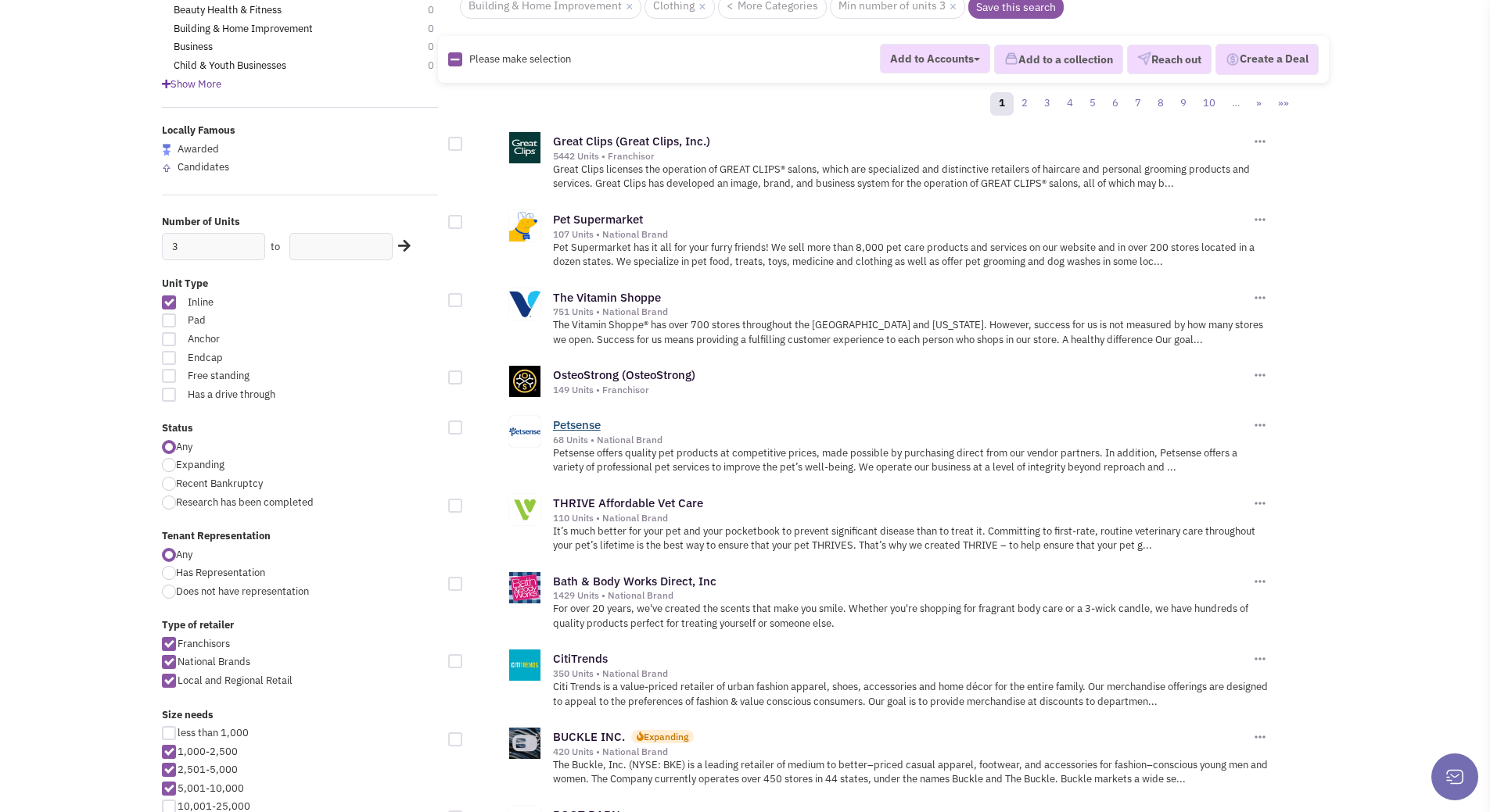
click at [588, 427] on link "Petsense" at bounding box center [576, 425] width 48 height 15
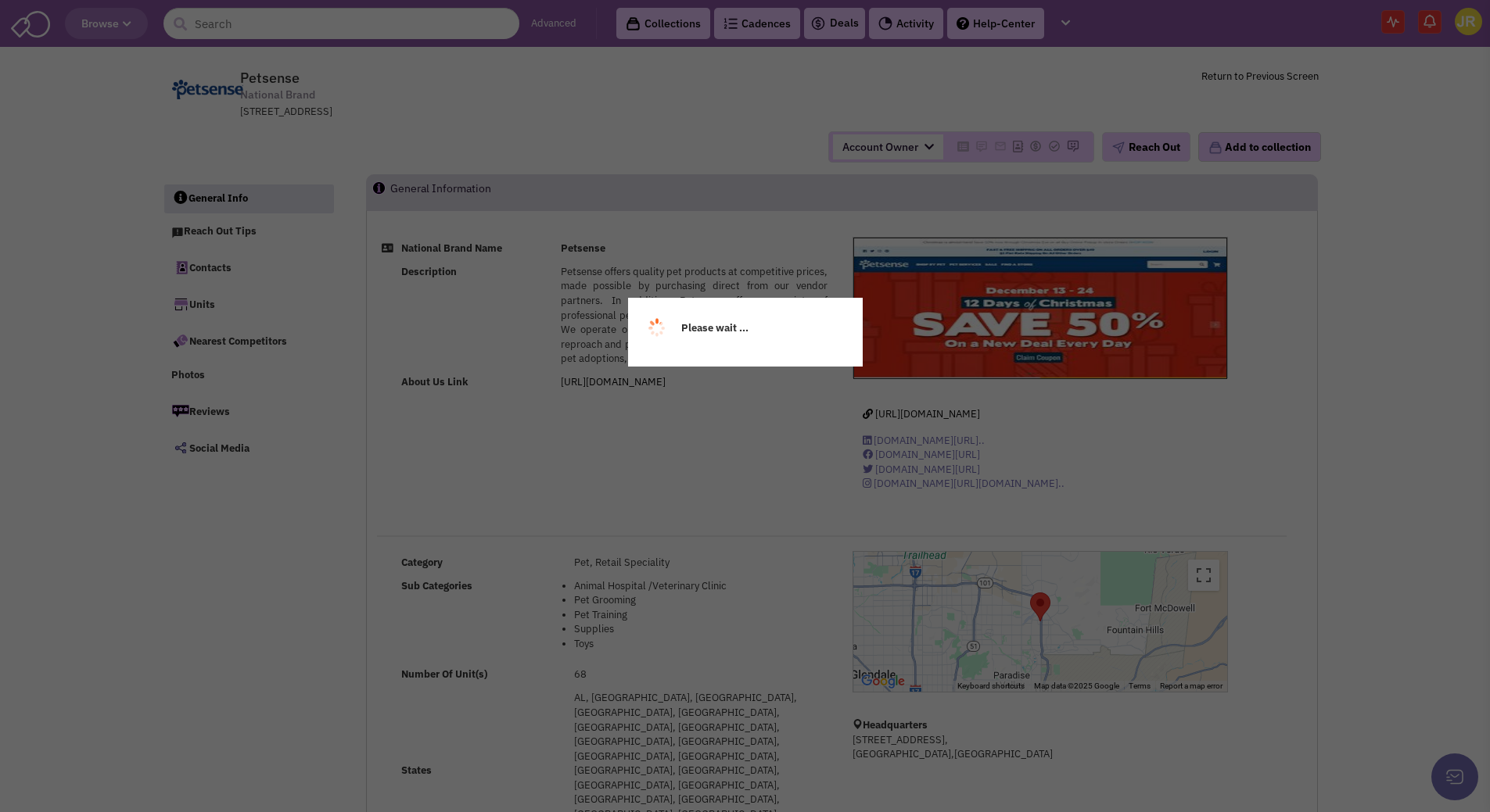
select select
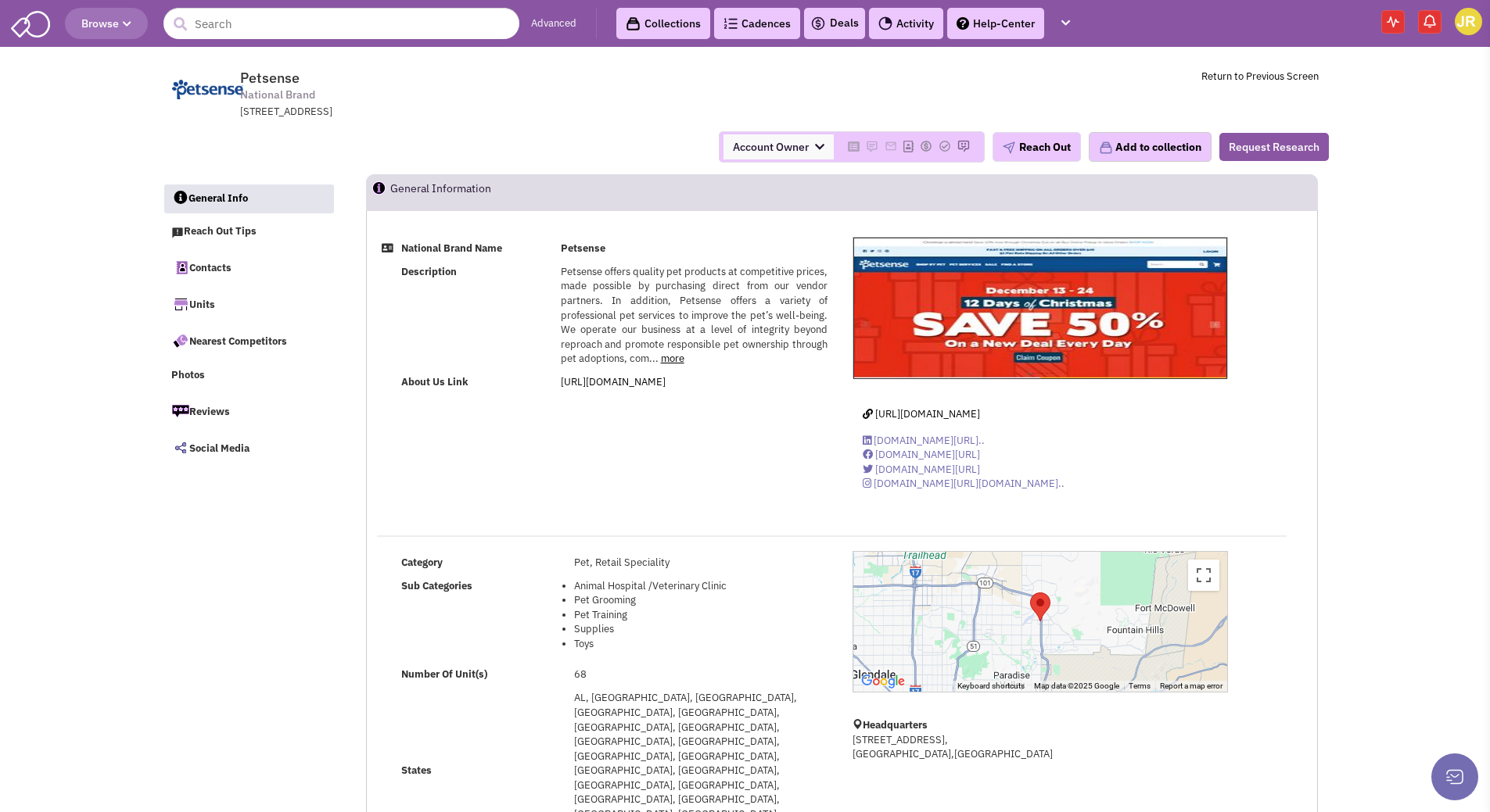
select select
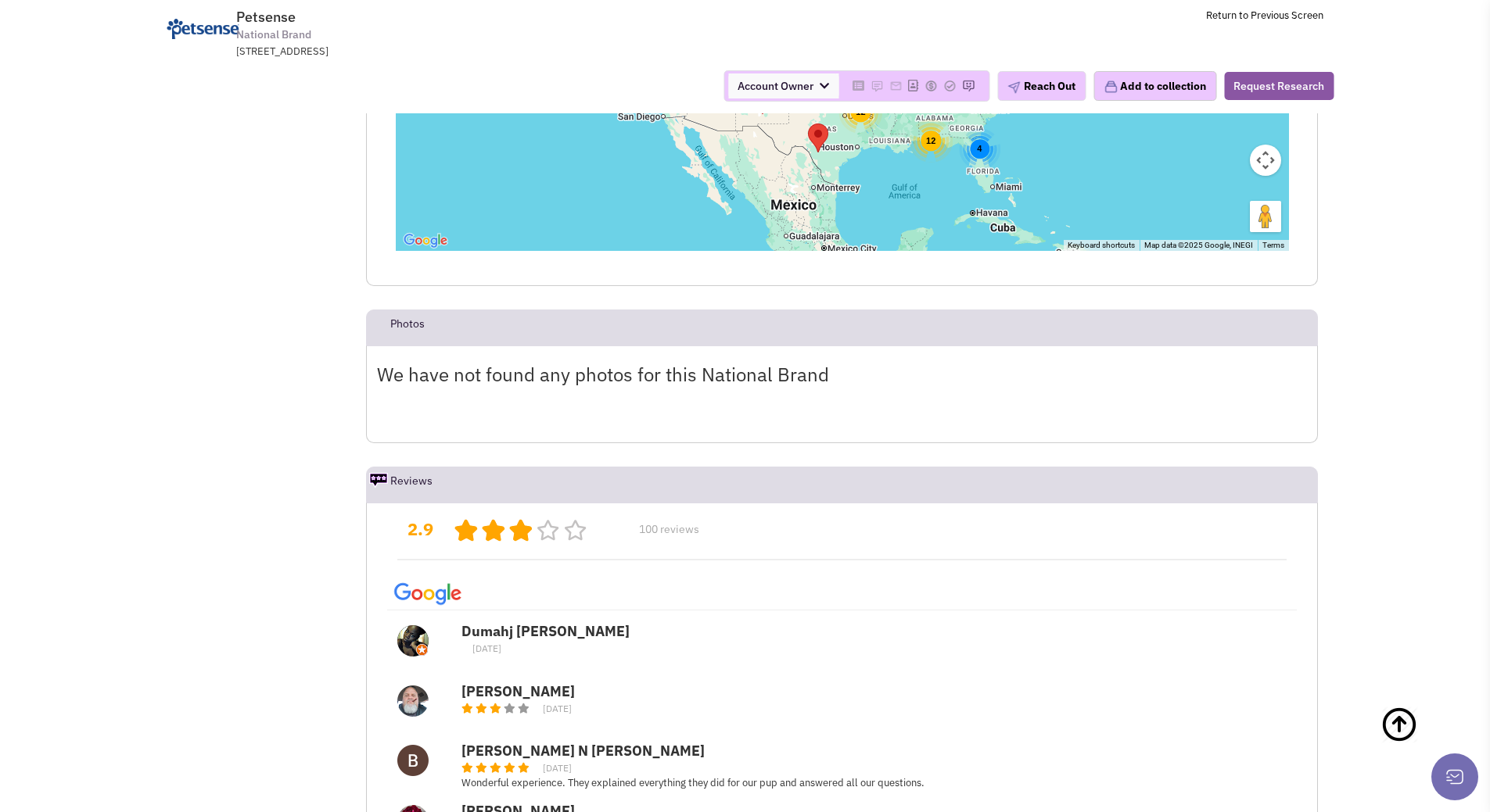
scroll to position [3518, 0]
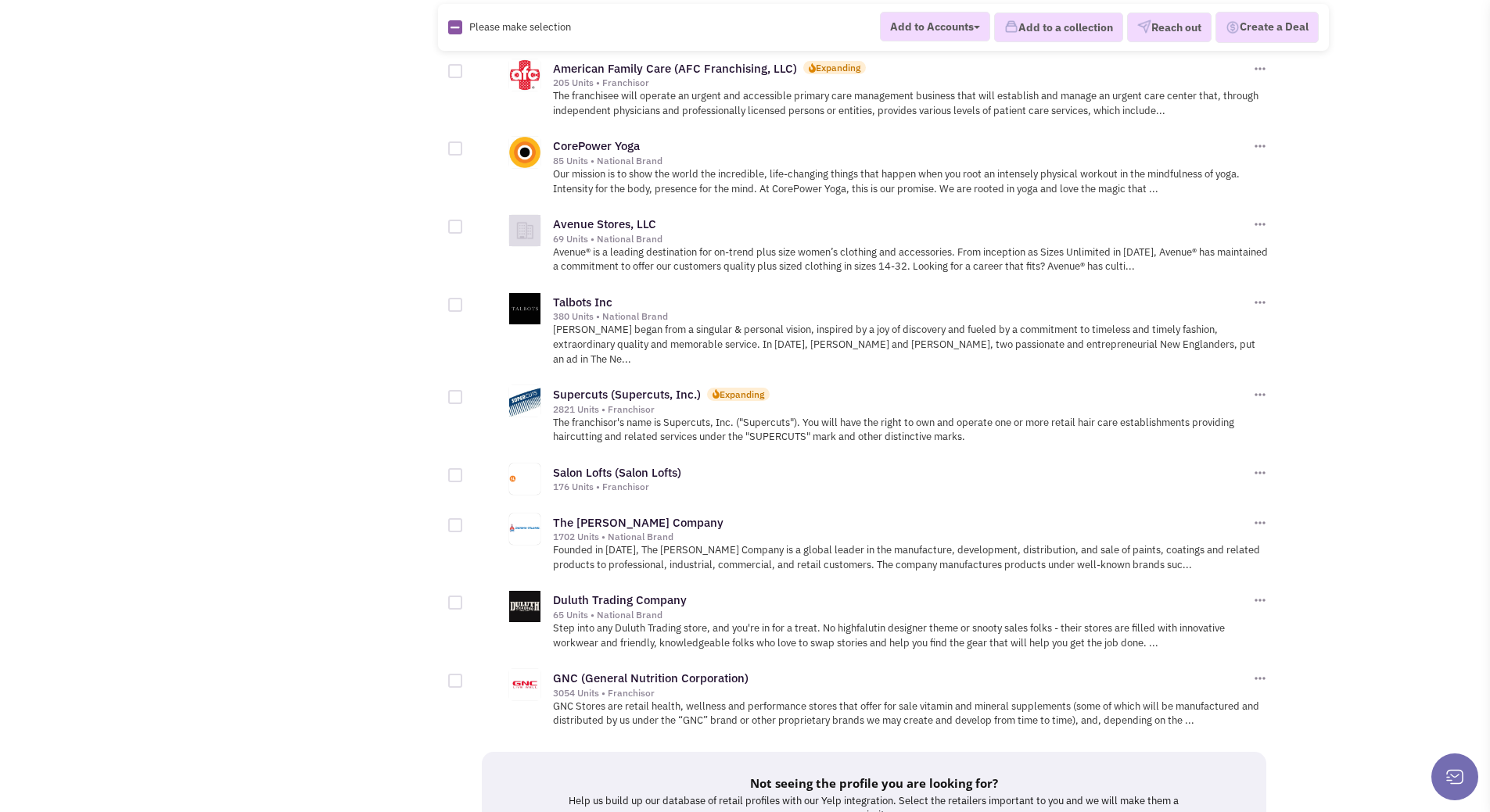
scroll to position [1485, 0]
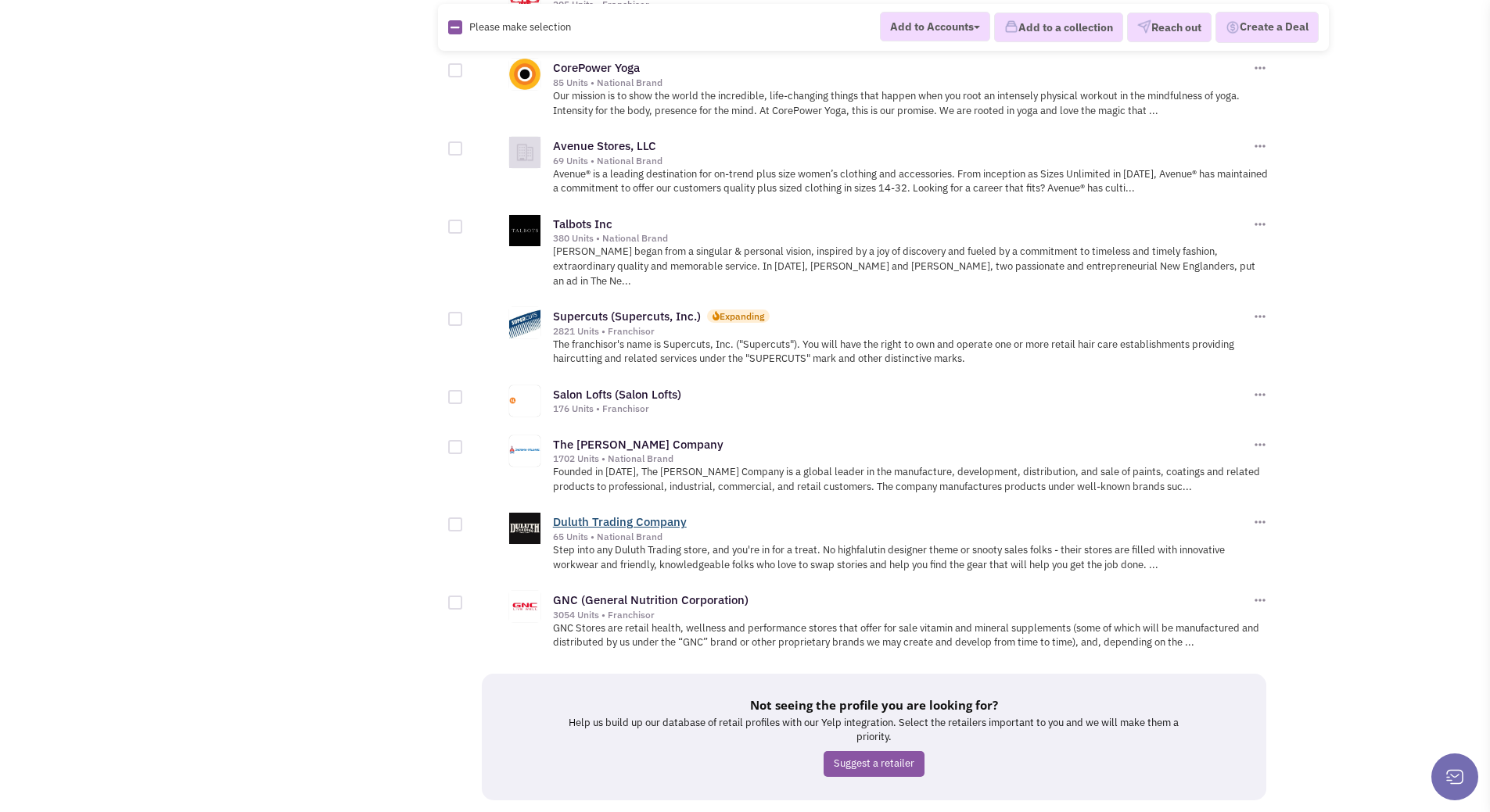
click at [659, 514] on link "Duluth Trading Company" at bounding box center [619, 522] width 133 height 15
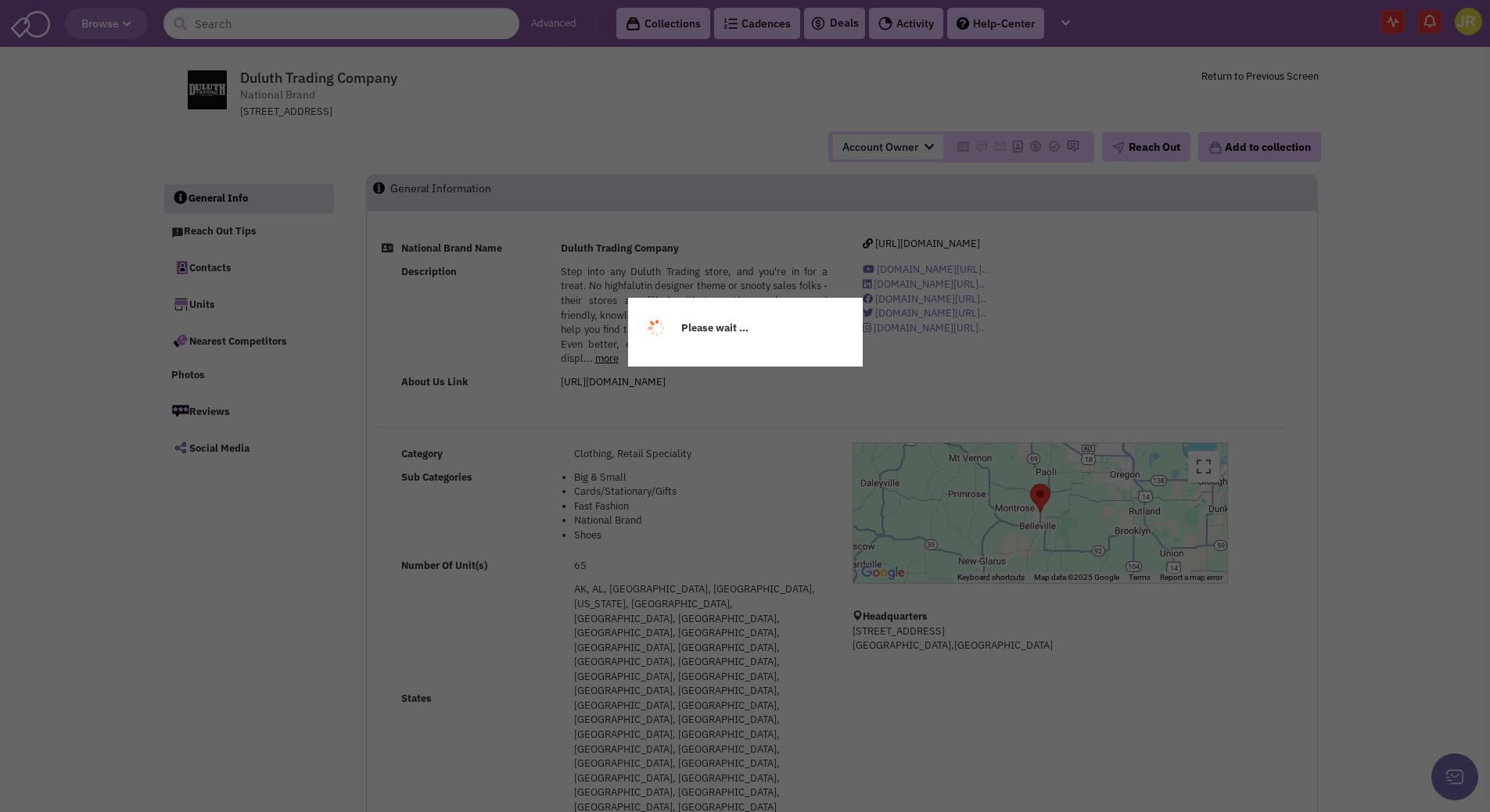
select select
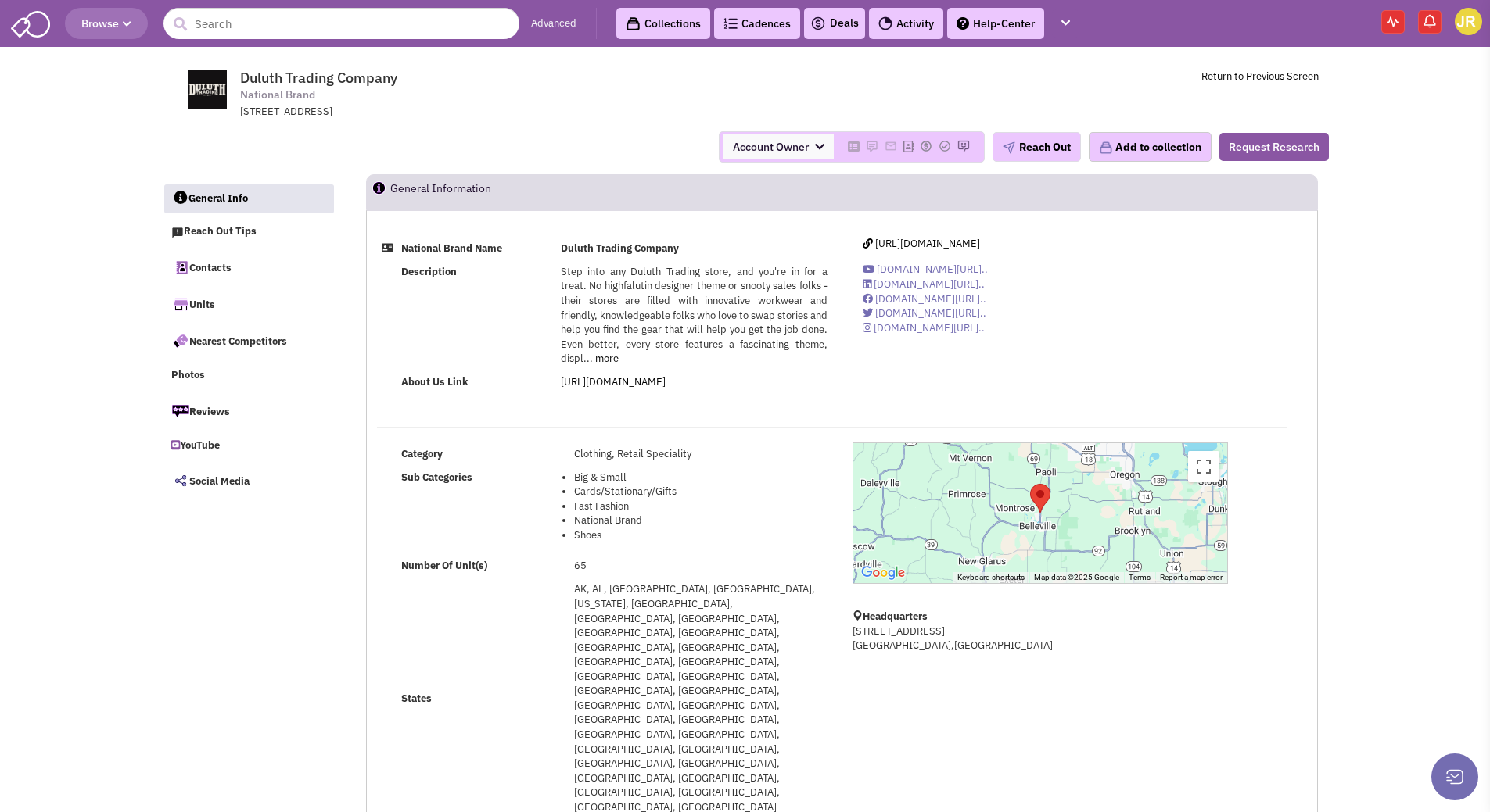
select select
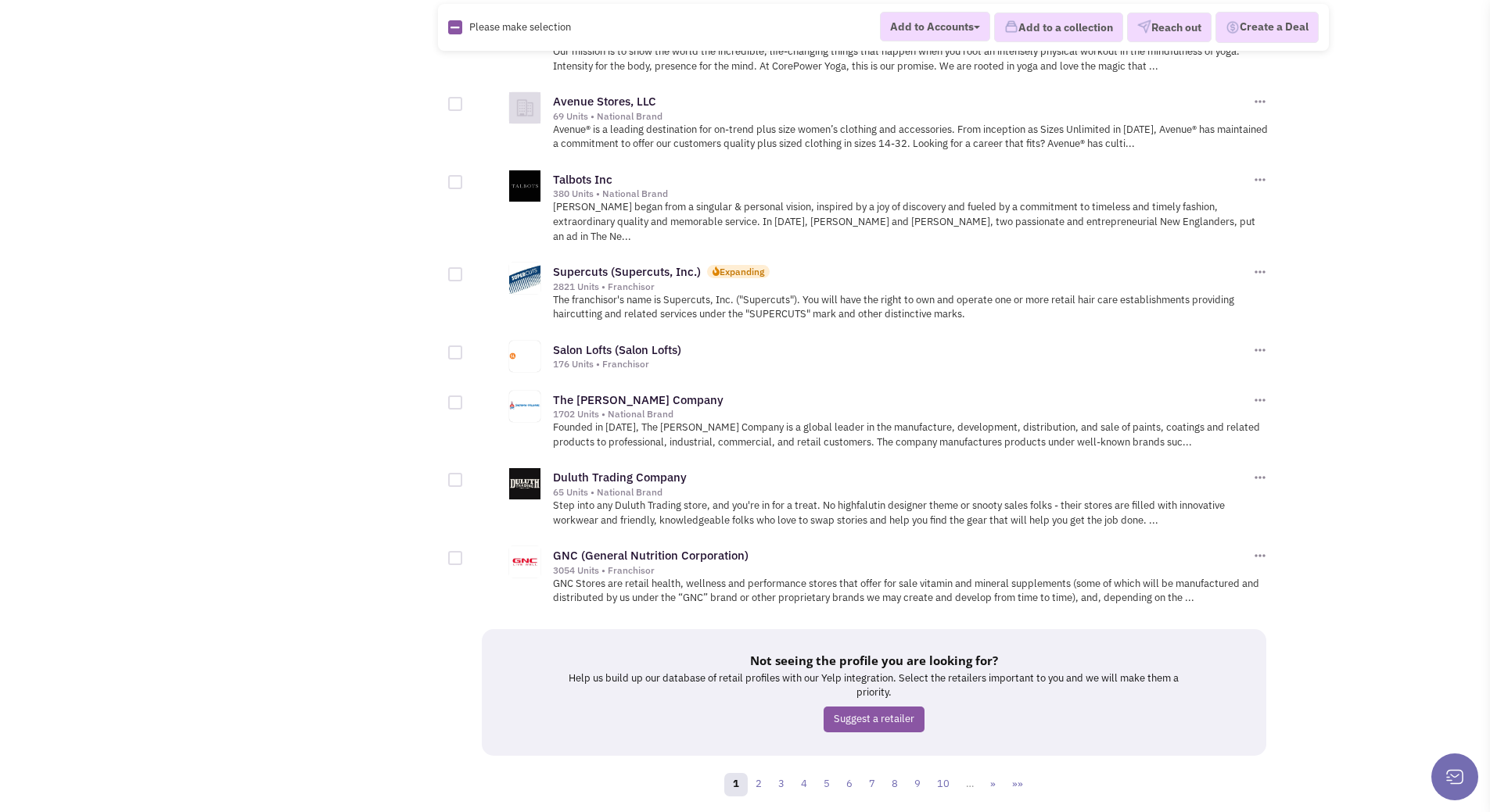
scroll to position [1555, 0]
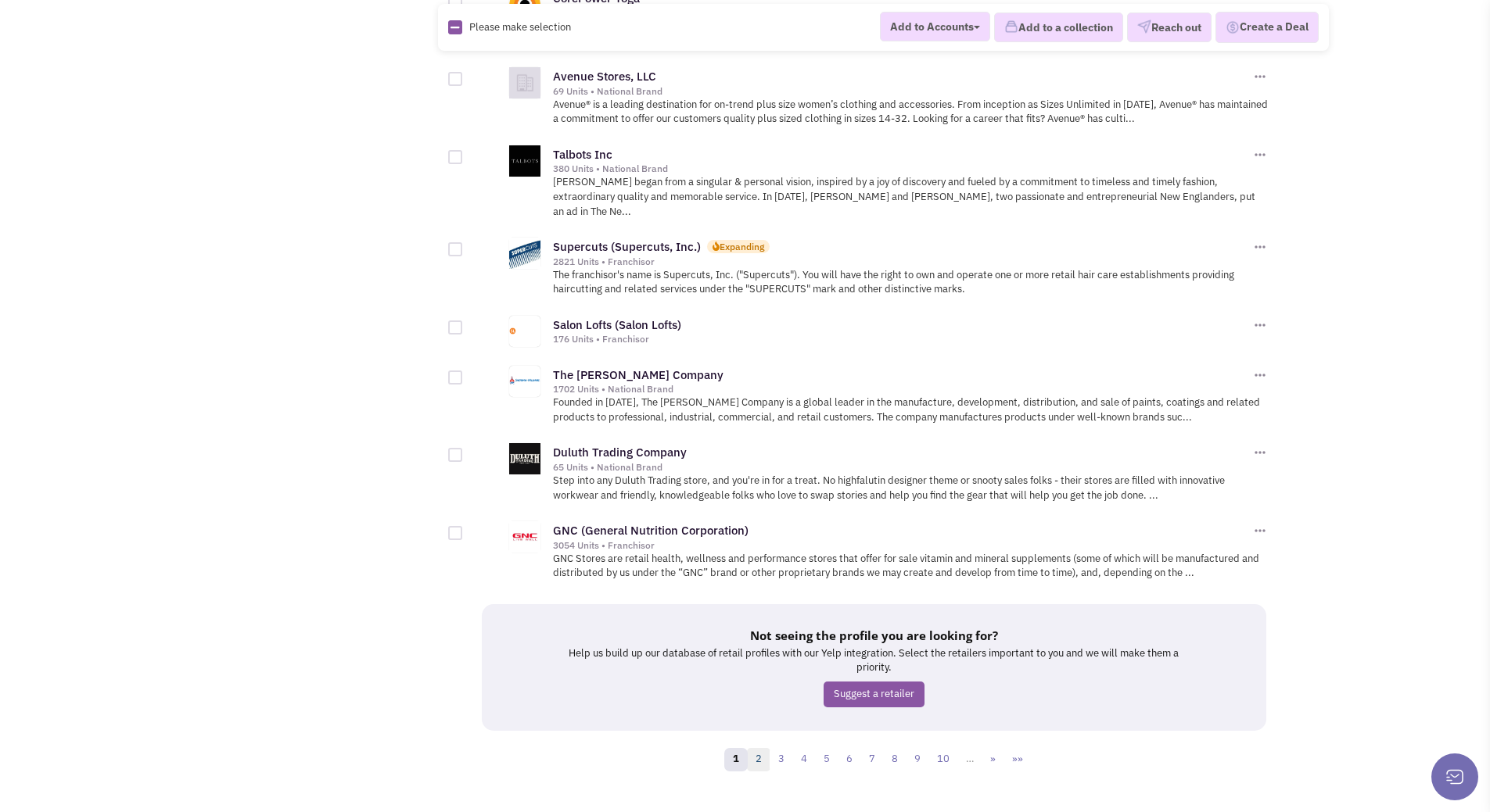
click at [758, 748] on link "2" at bounding box center [759, 760] width 24 height 24
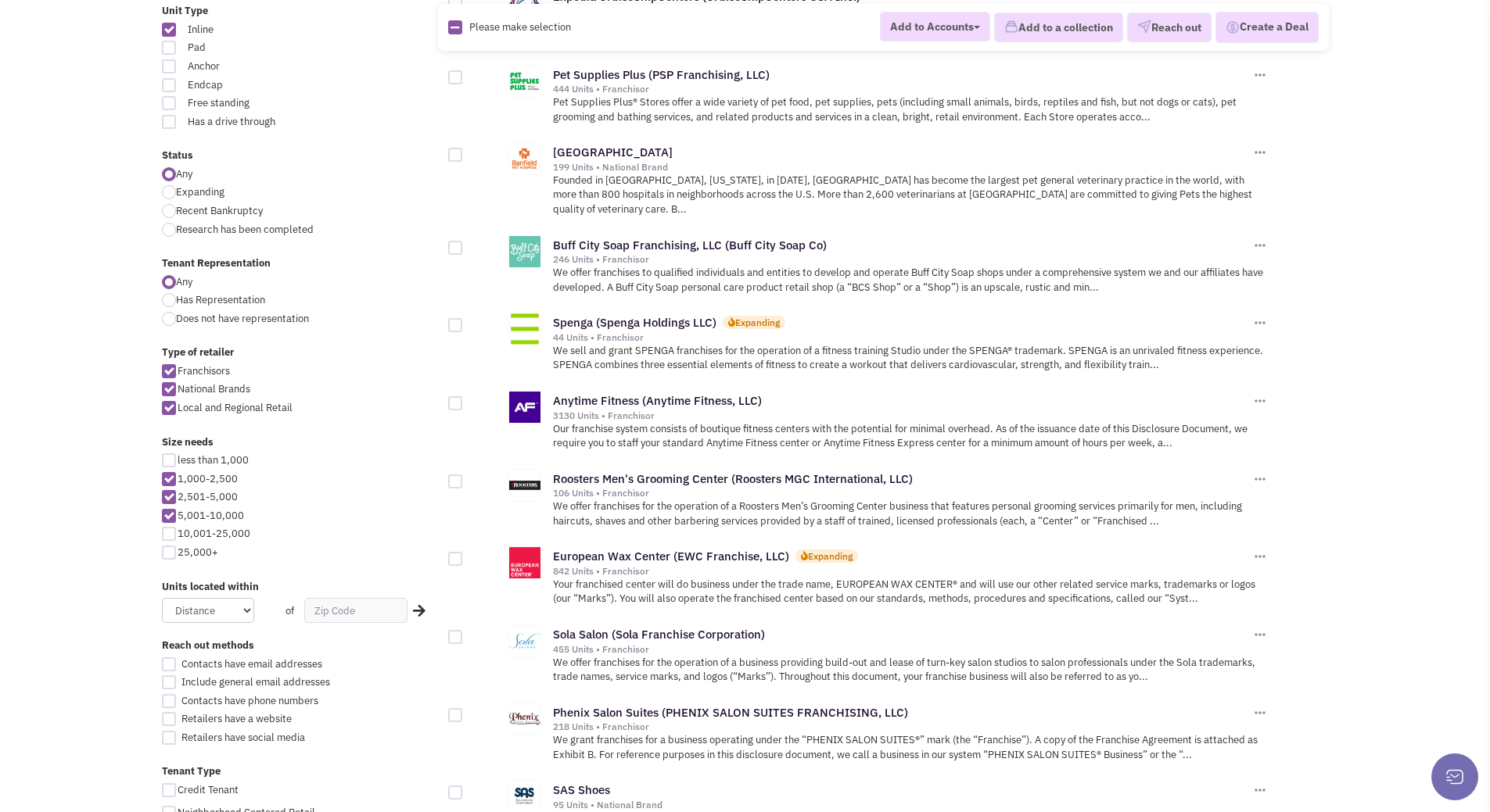
scroll to position [469, 0]
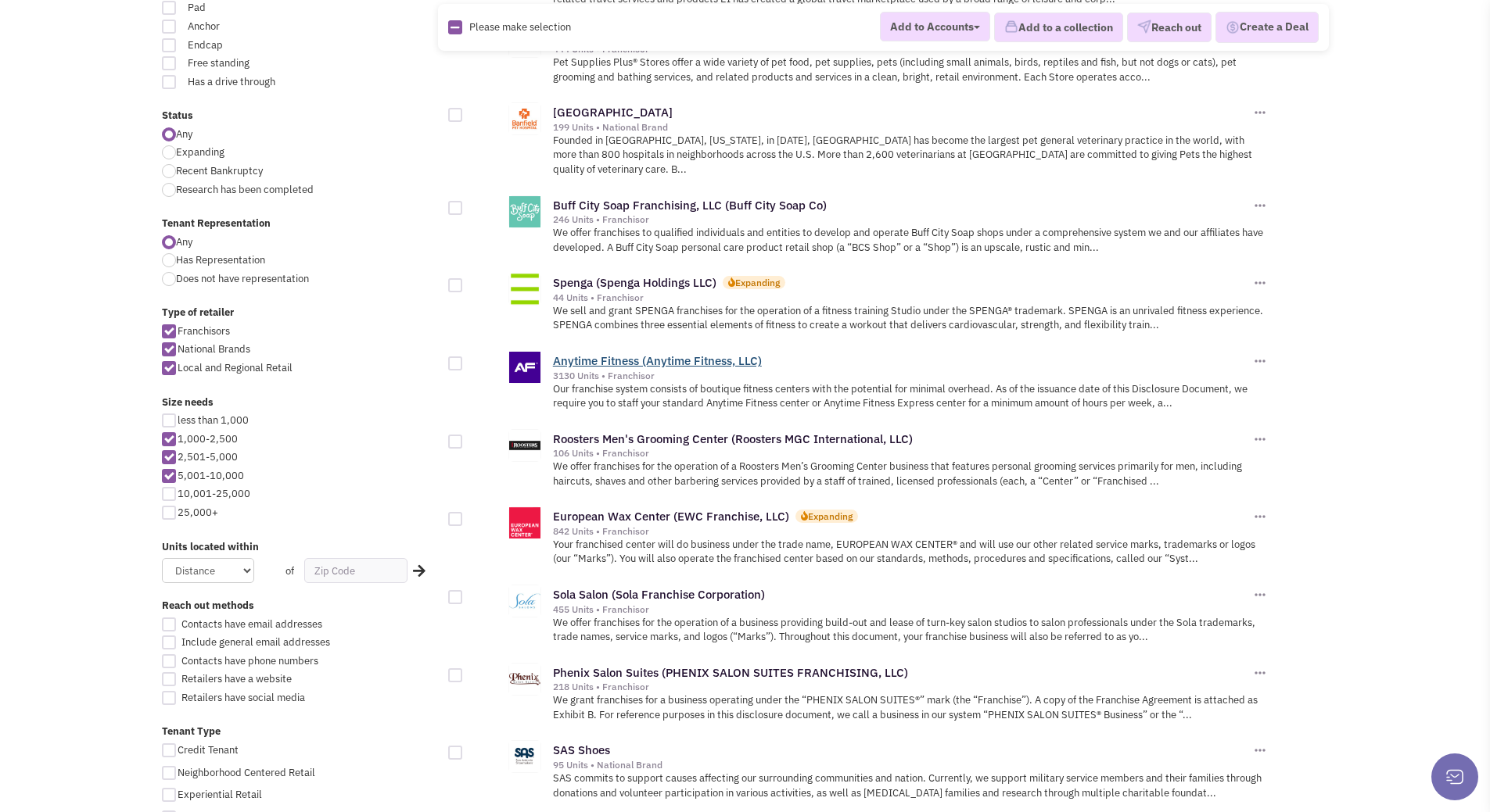
click at [686, 353] on link "Anytime Fitness (Anytime Fitness, LLC)" at bounding box center [657, 361] width 209 height 15
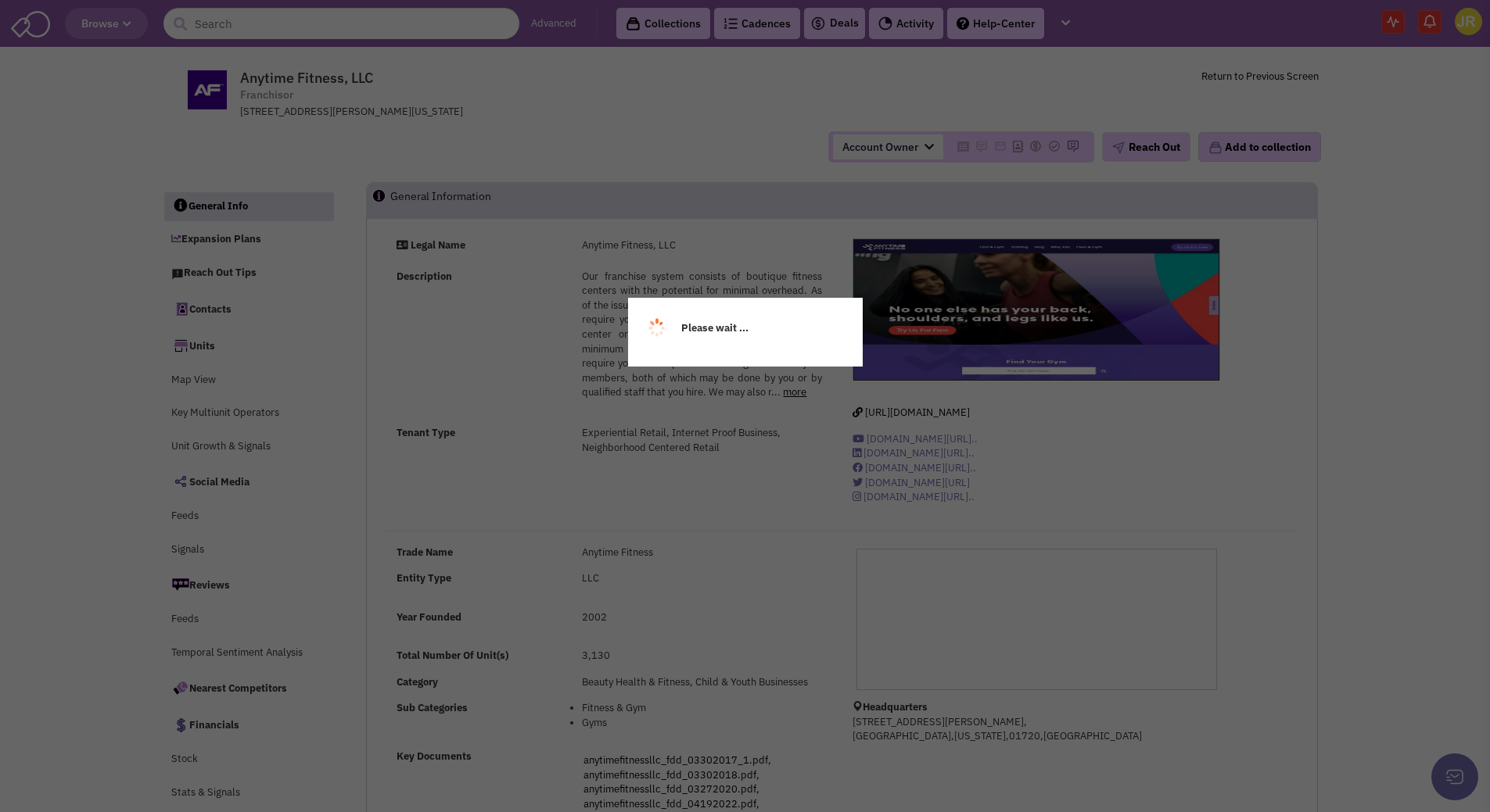
select select
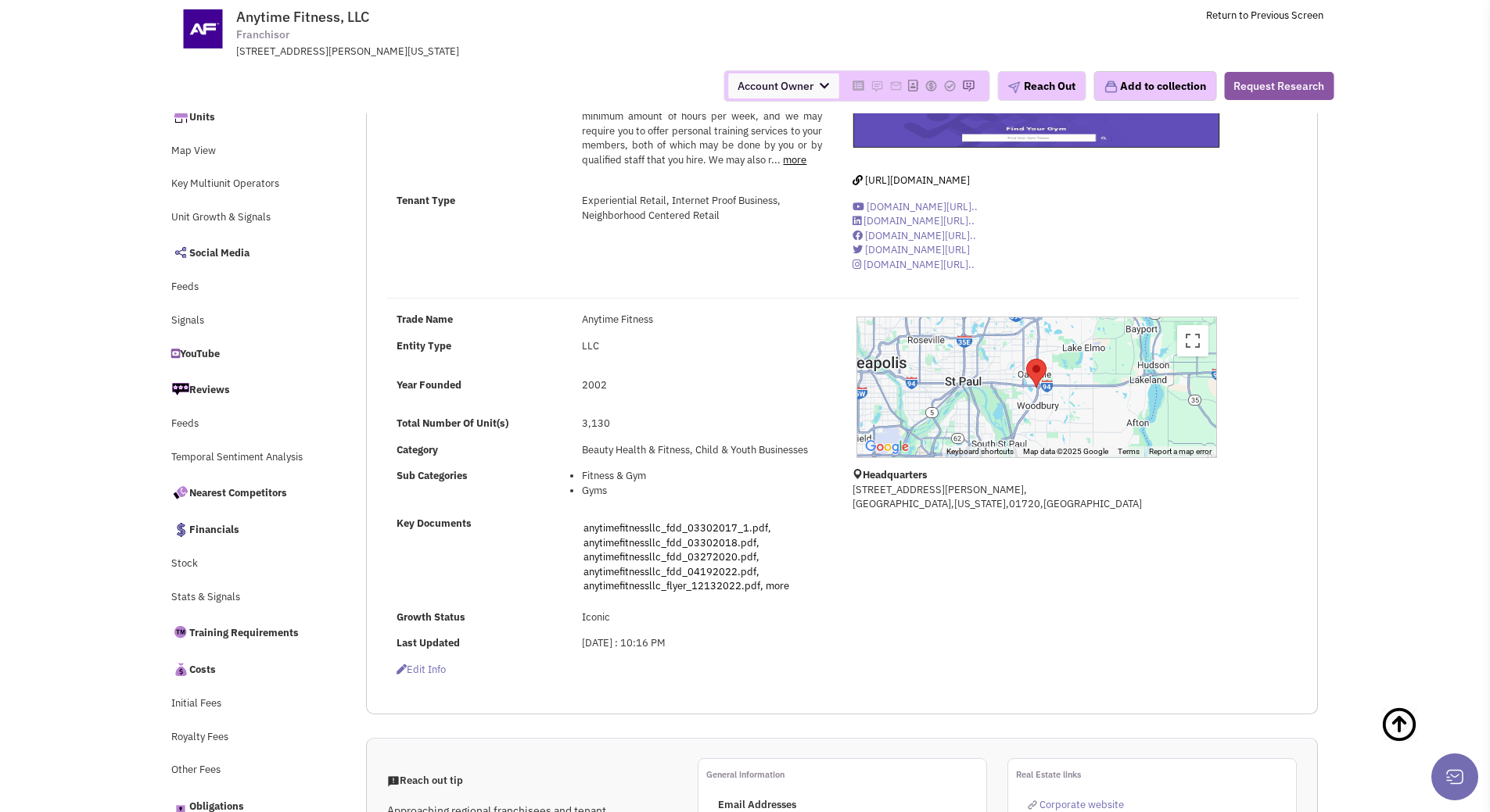
scroll to position [79, 0]
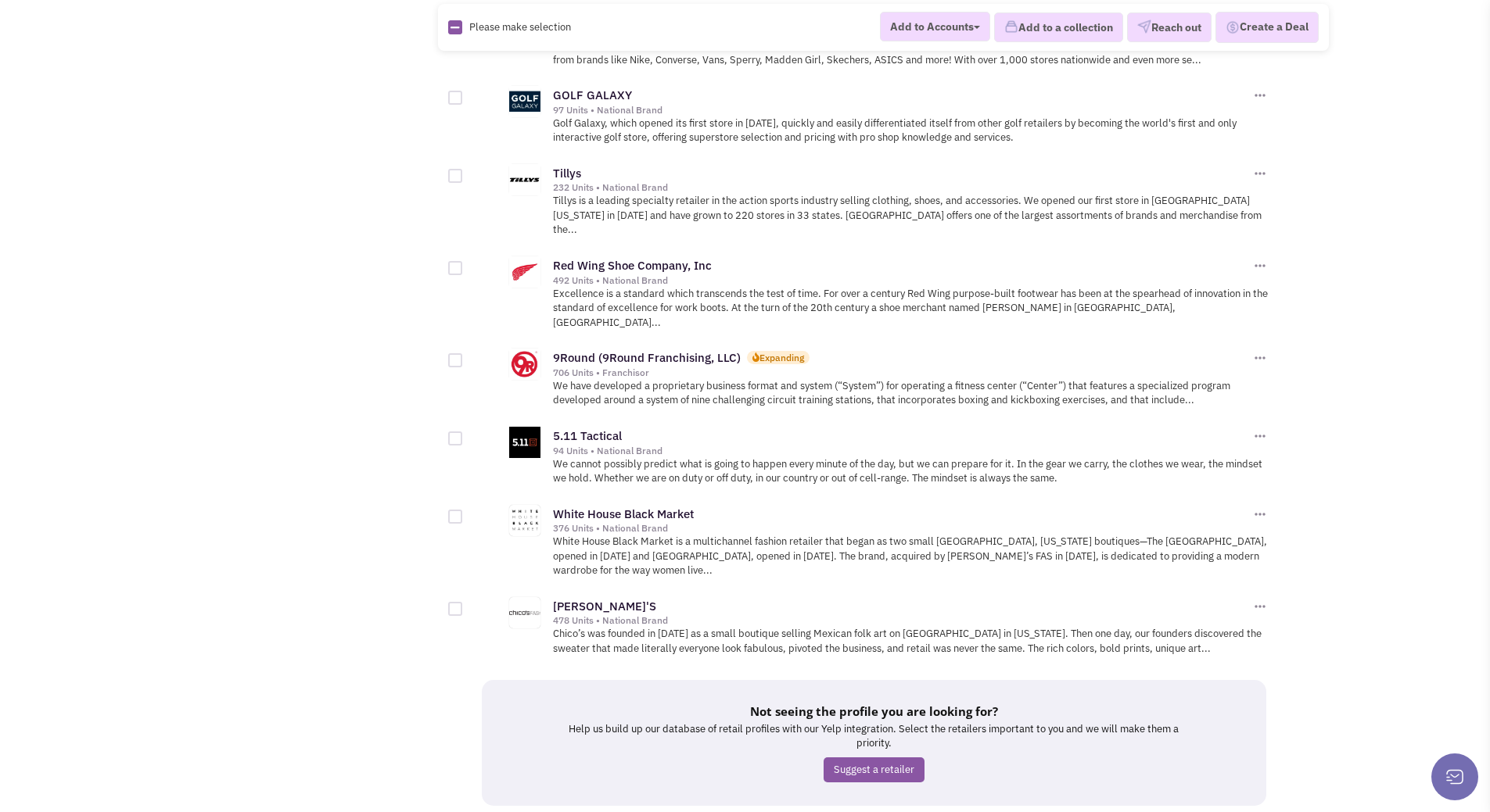
scroll to position [1639, 0]
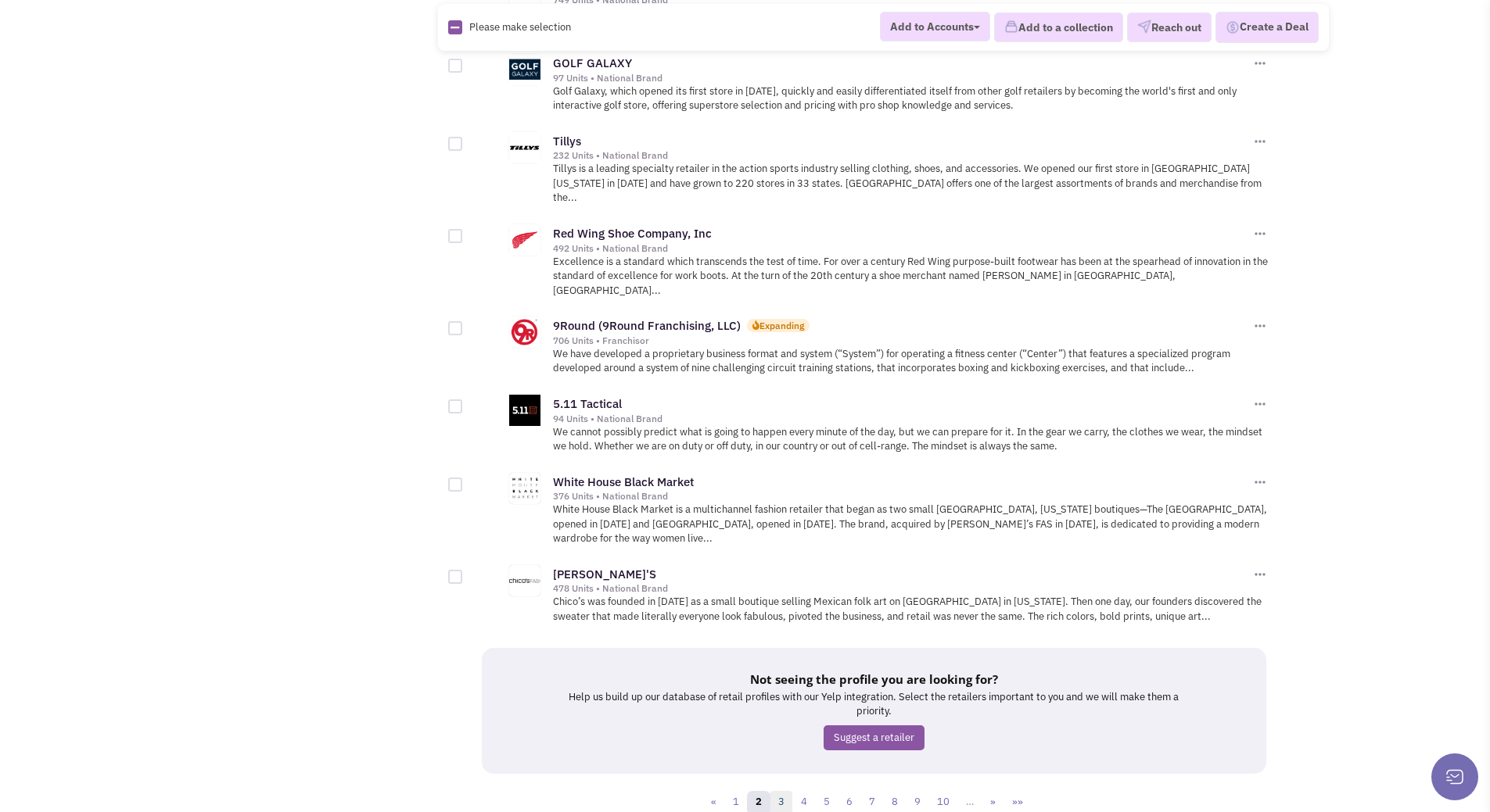
click at [782, 791] on link "3" at bounding box center [781, 803] width 24 height 24
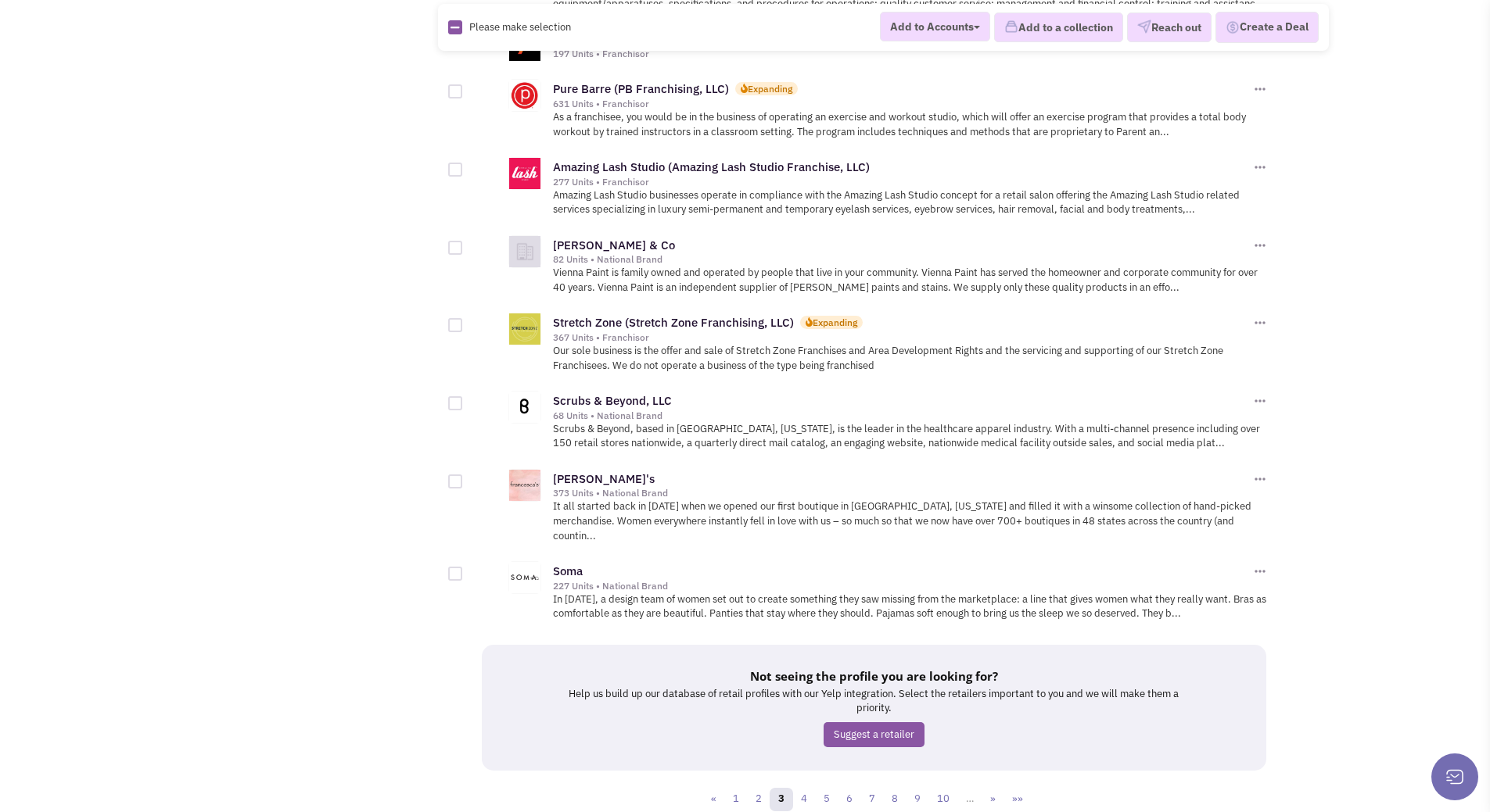
scroll to position [1597, 0]
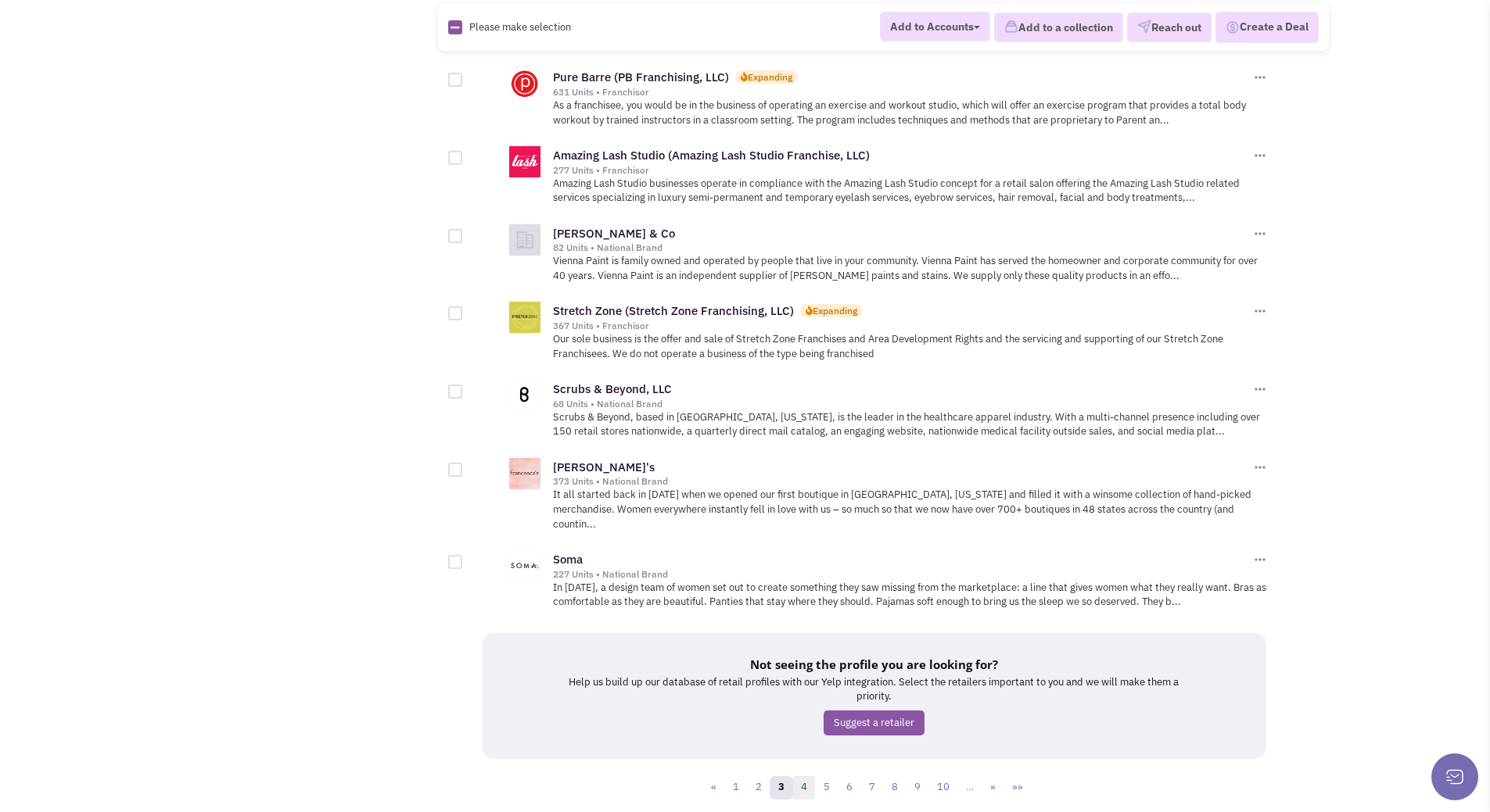
click at [808, 776] on link "4" at bounding box center [804, 788] width 24 height 24
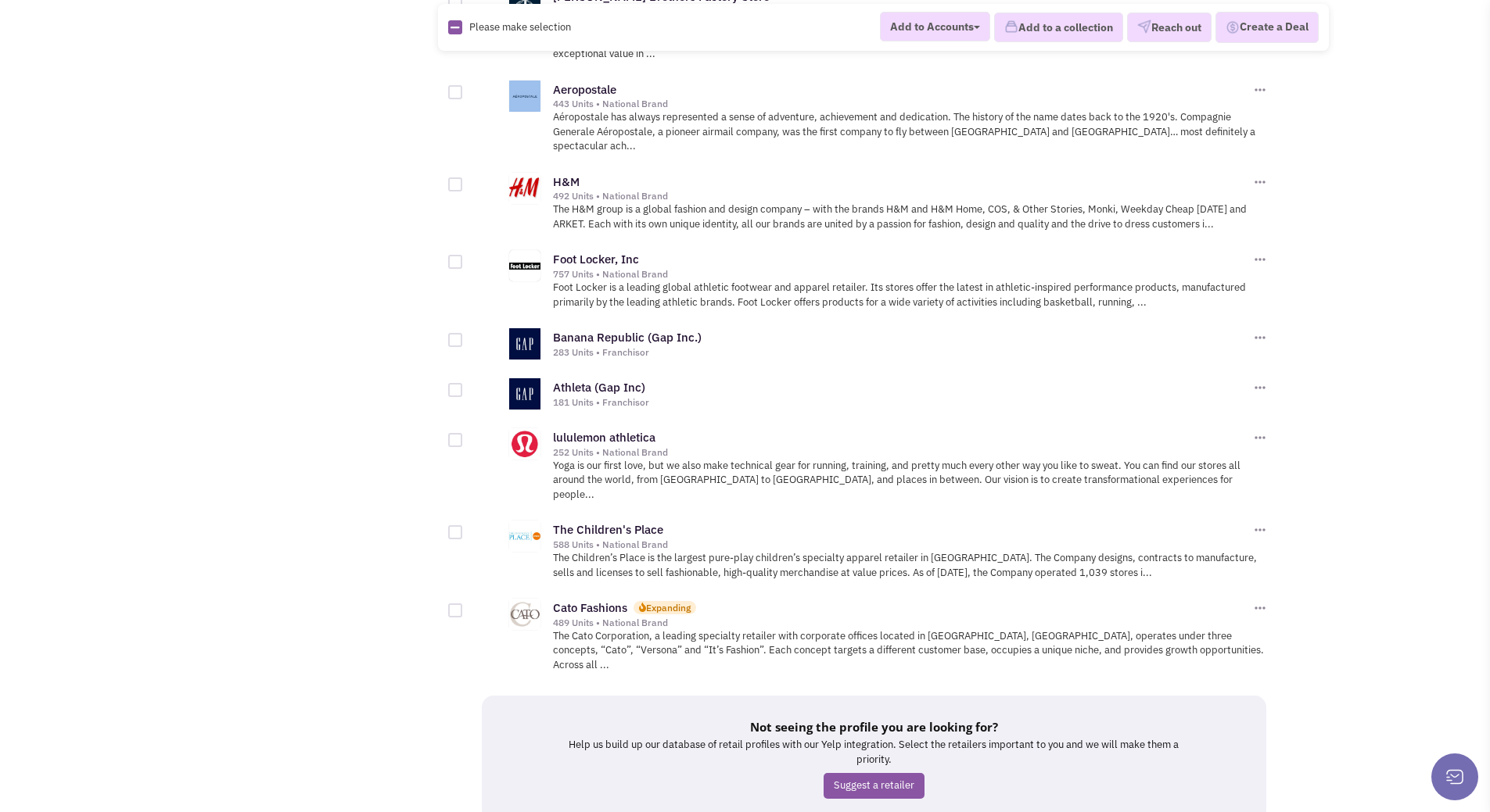
scroll to position [1583, 0]
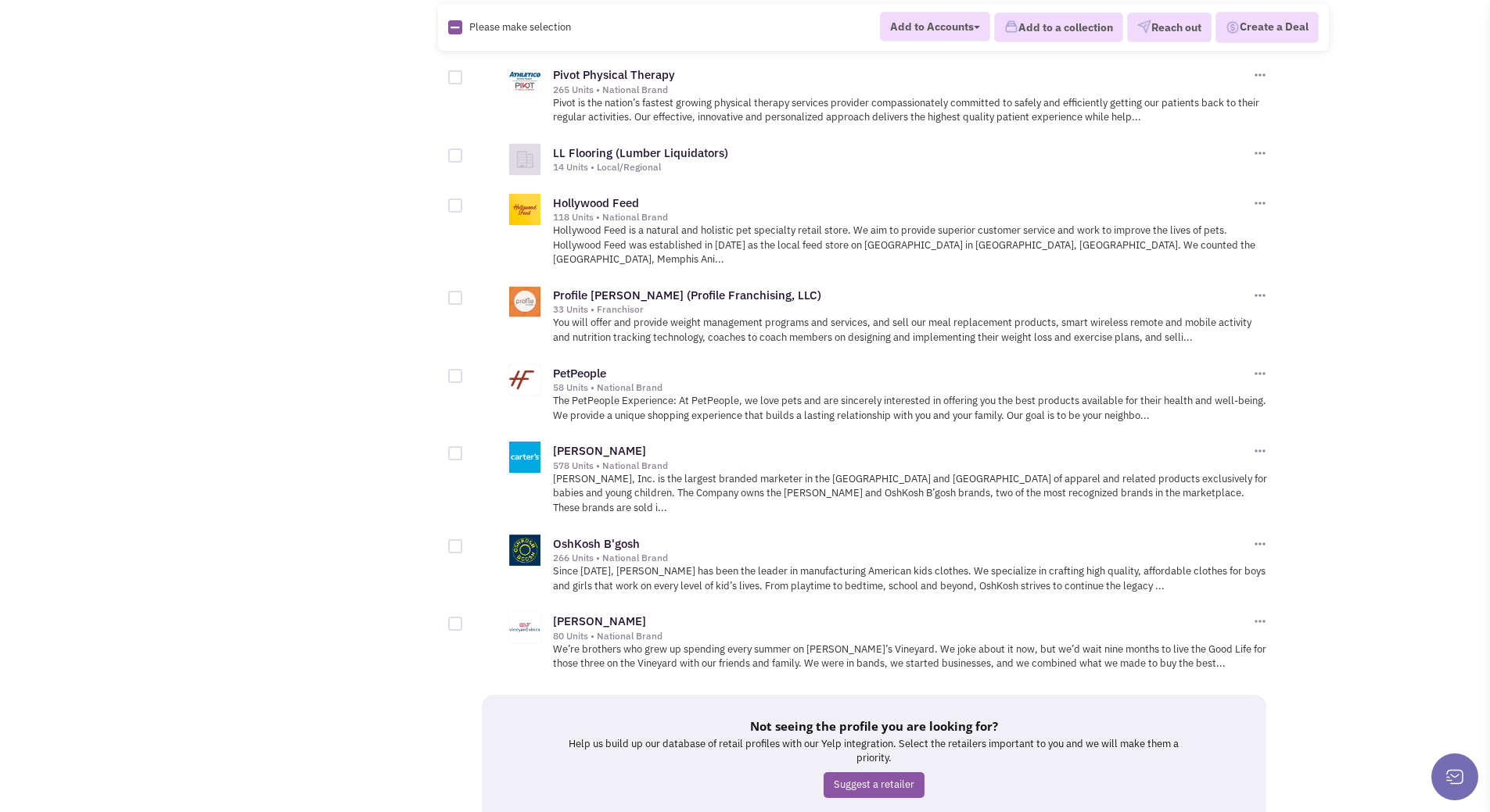
scroll to position [1610, 0]
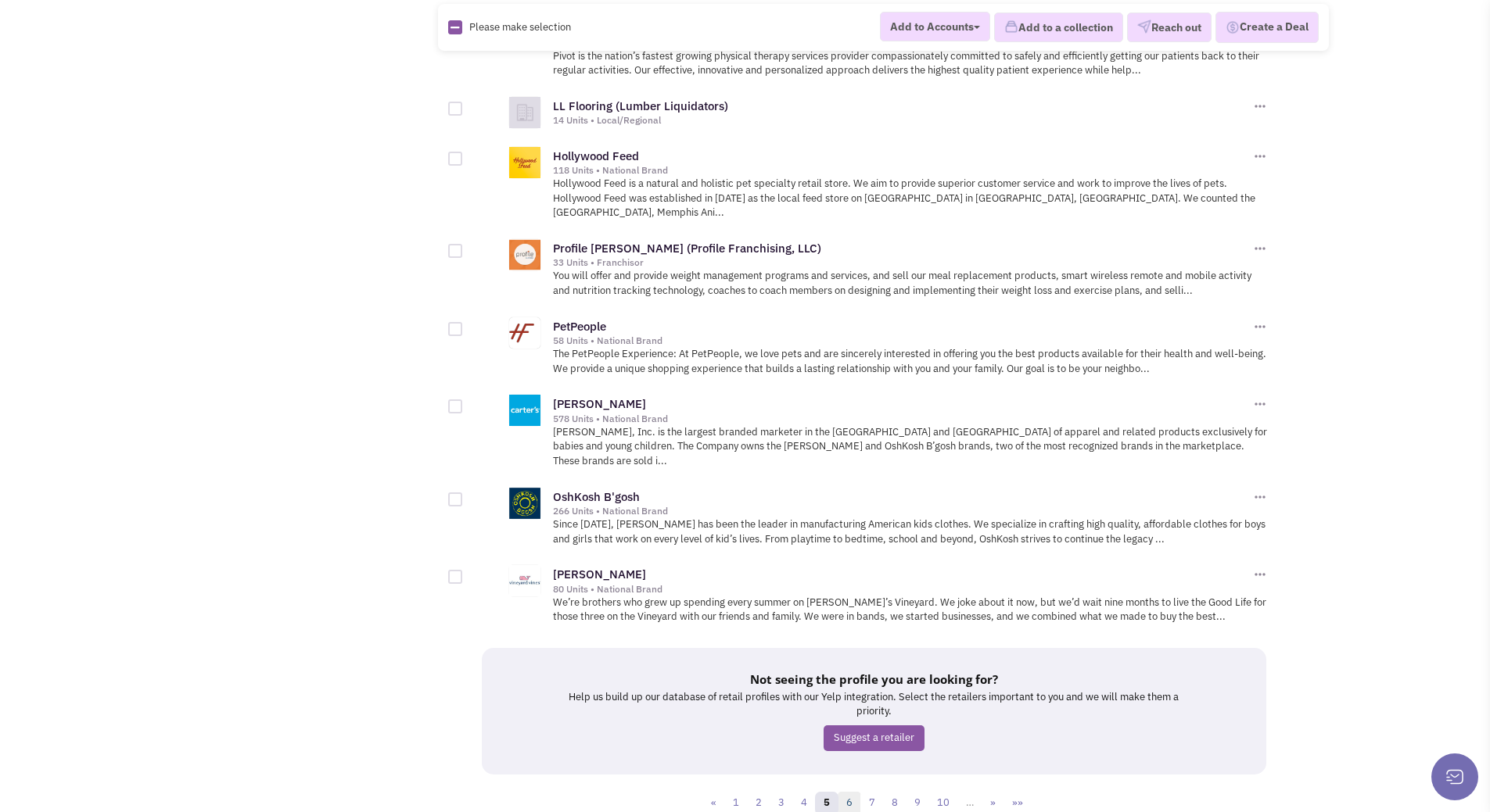
click at [851, 792] on link "6" at bounding box center [850, 804] width 24 height 24
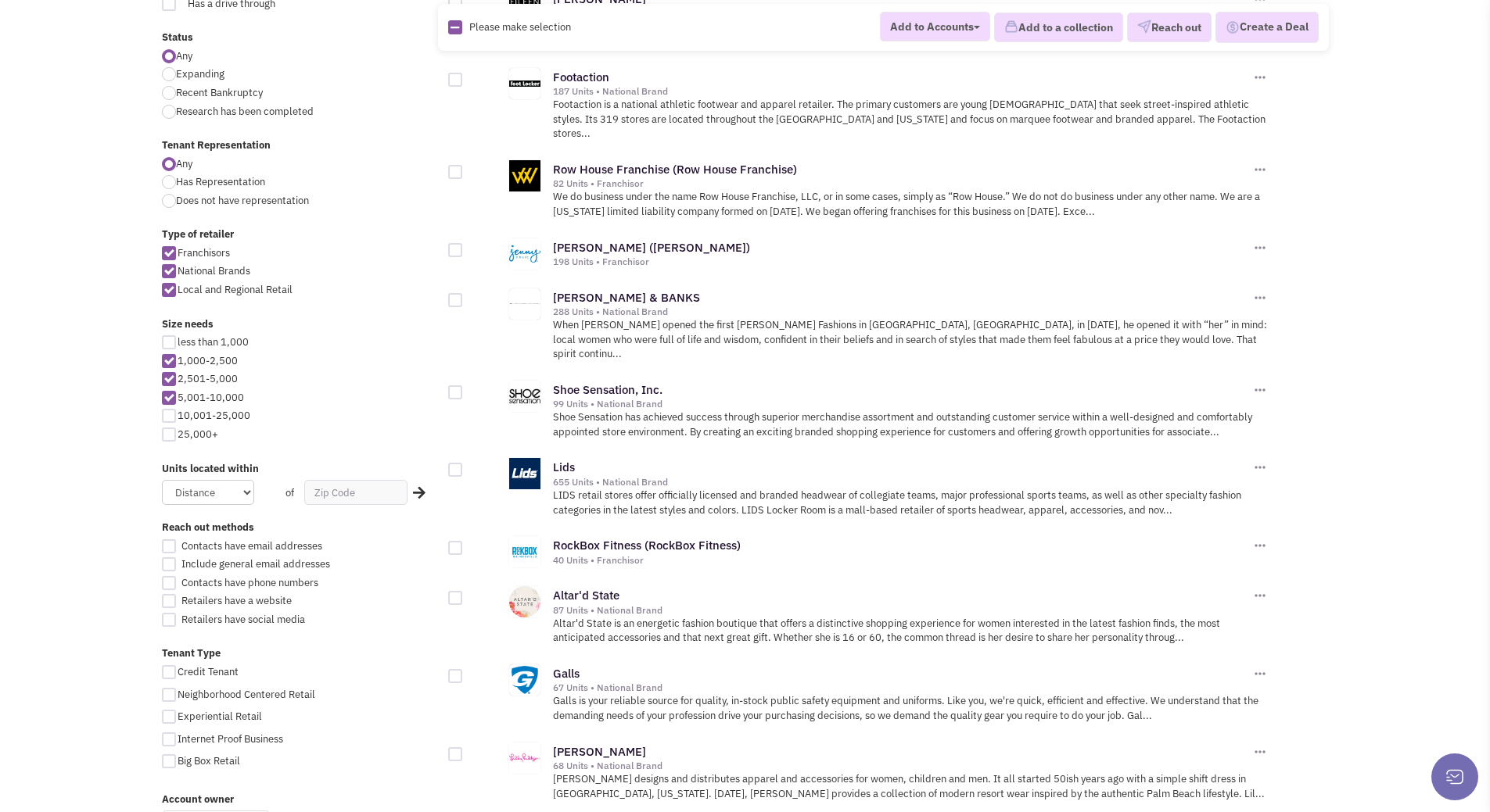
scroll to position [626, 0]
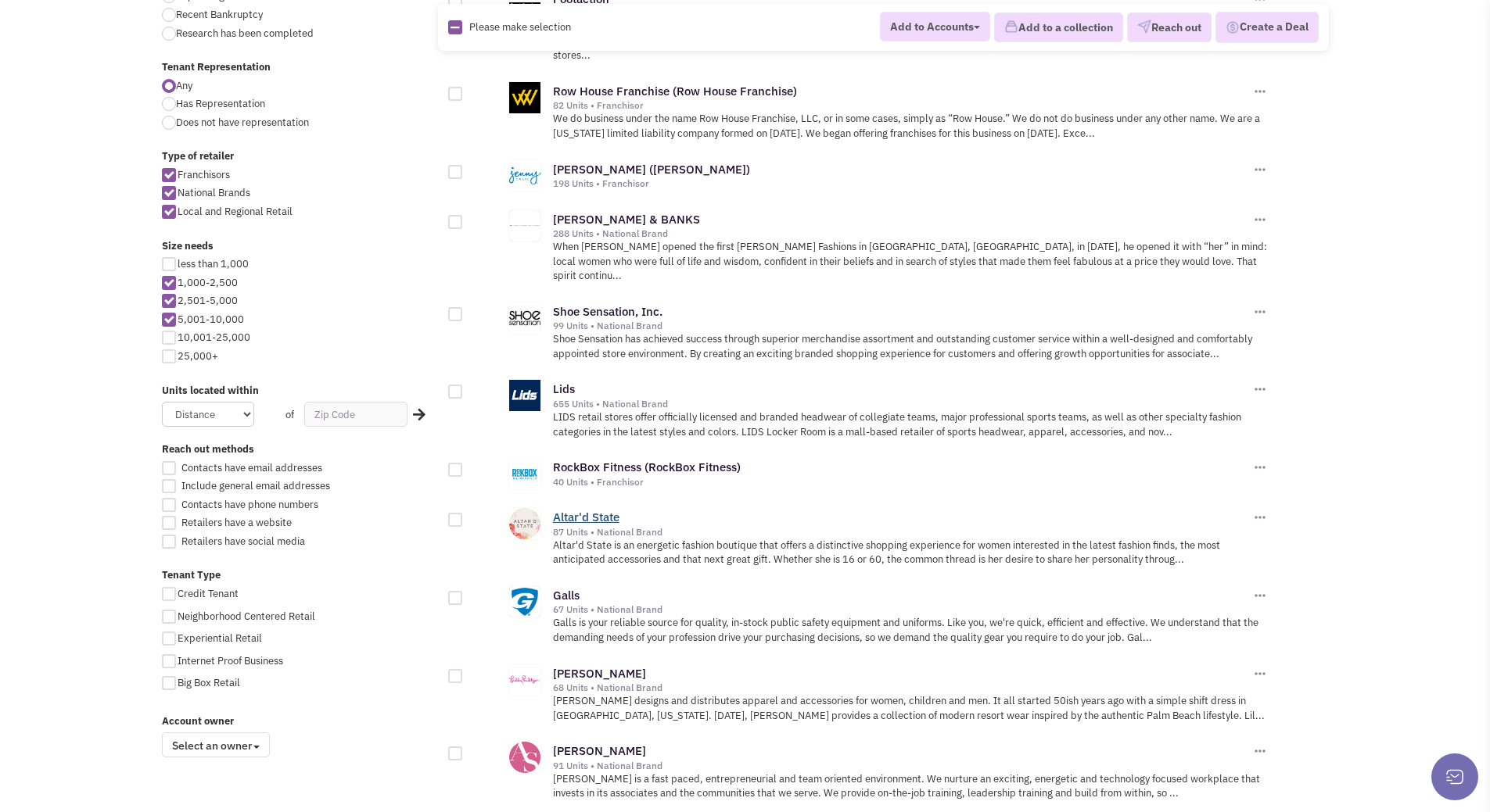
click at [596, 510] on link "Altar'd State" at bounding box center [586, 517] width 67 height 15
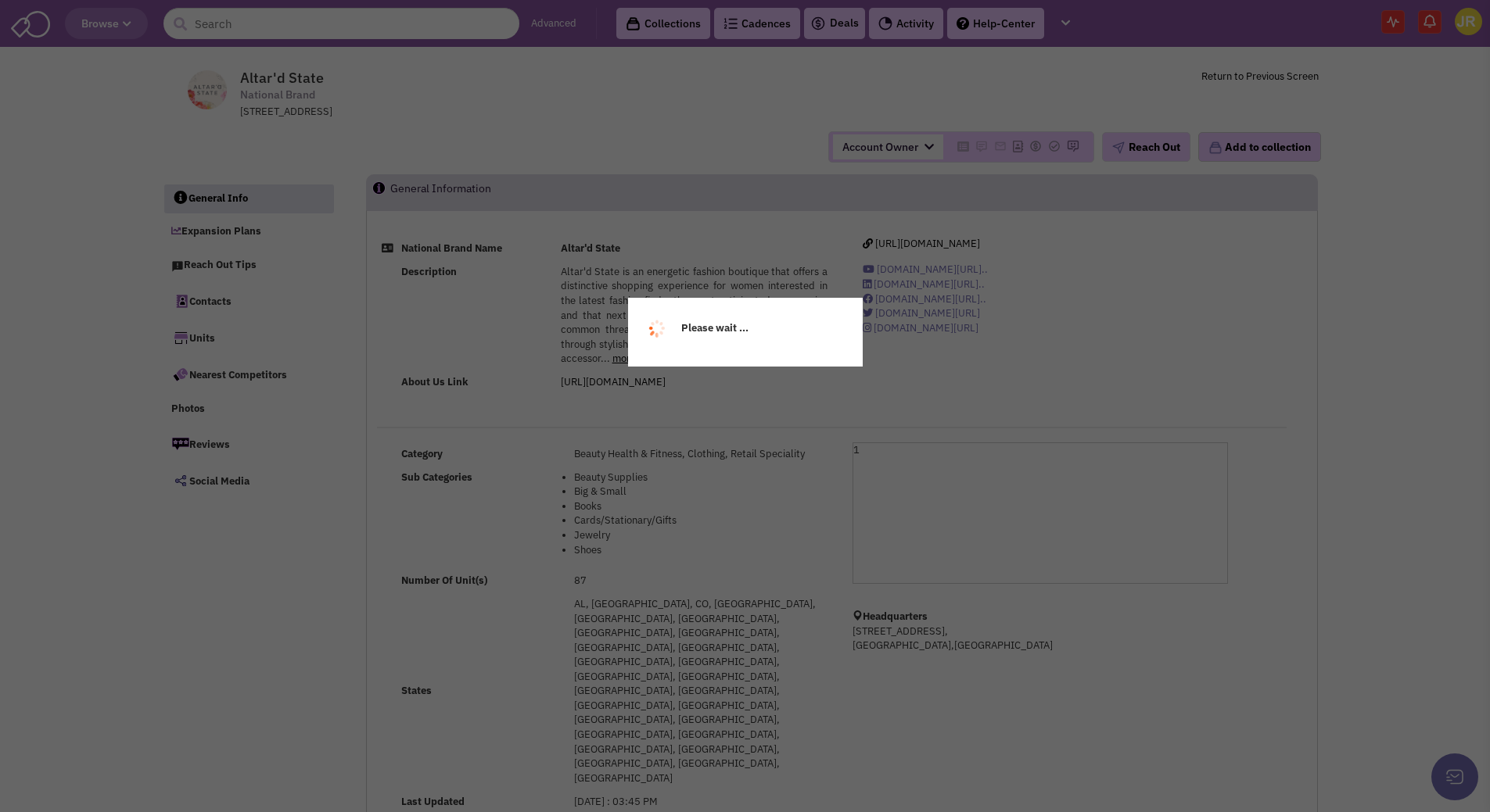
select select
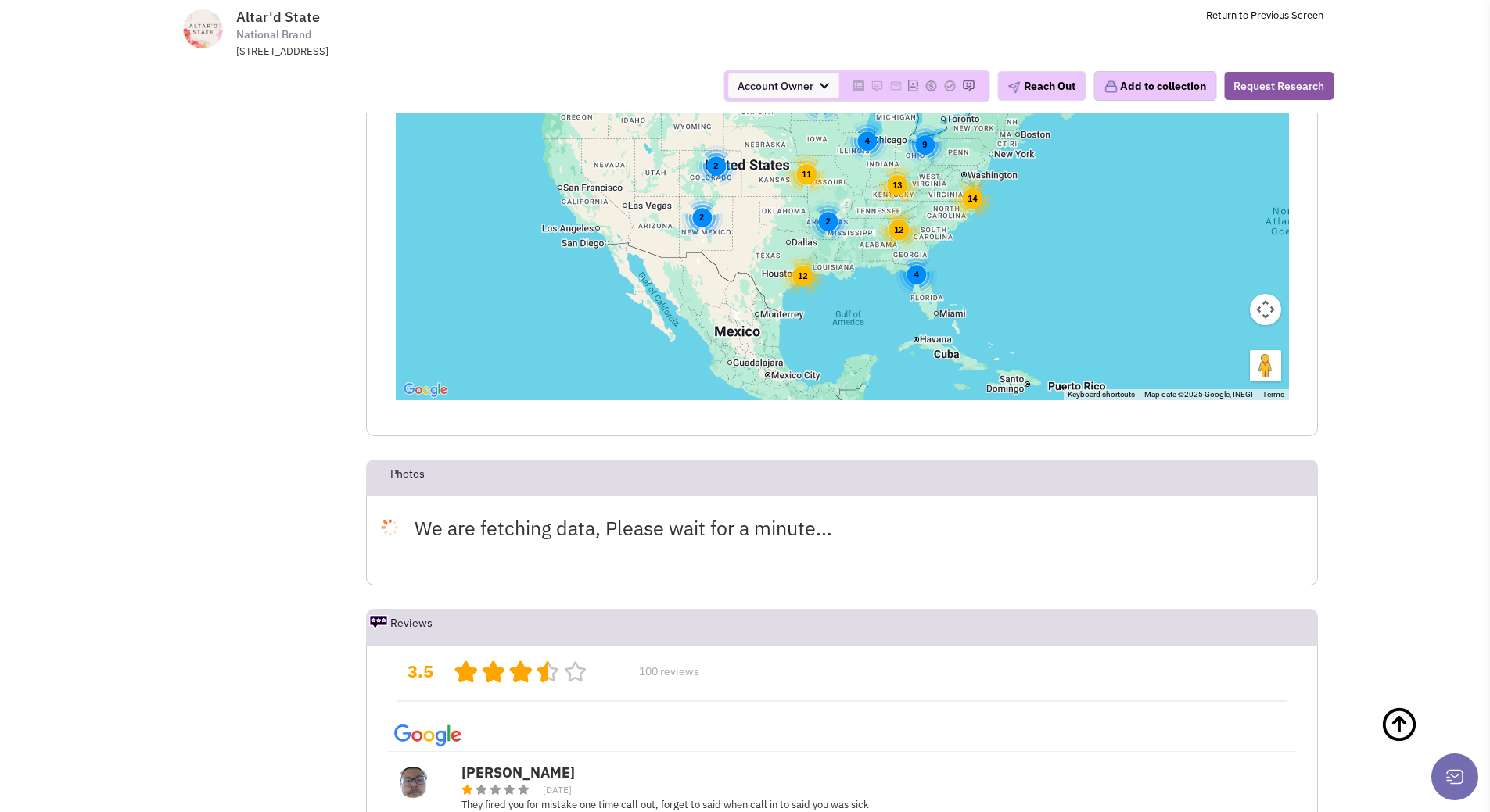
scroll to position [3518, 0]
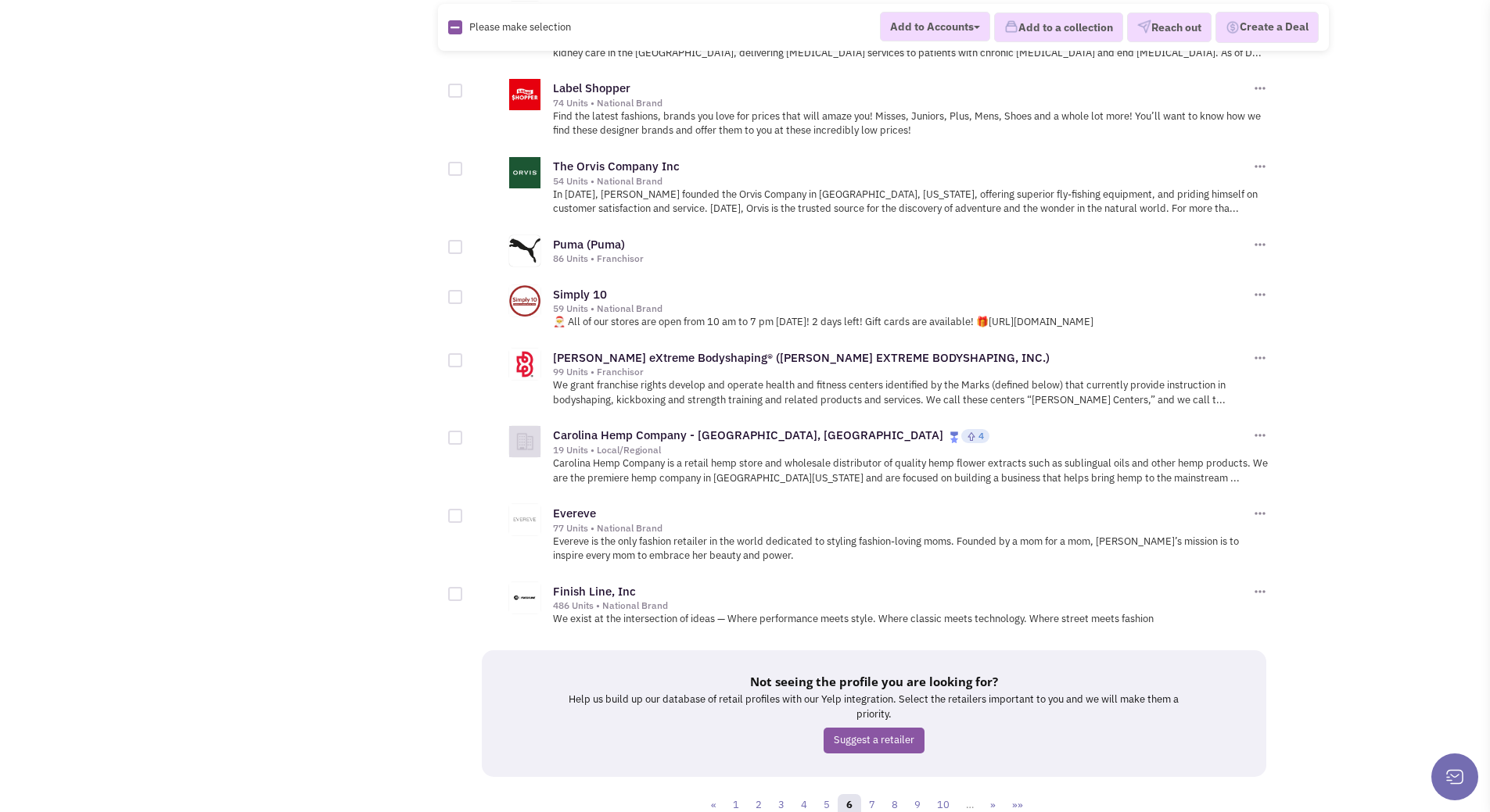
scroll to position [1555, 0]
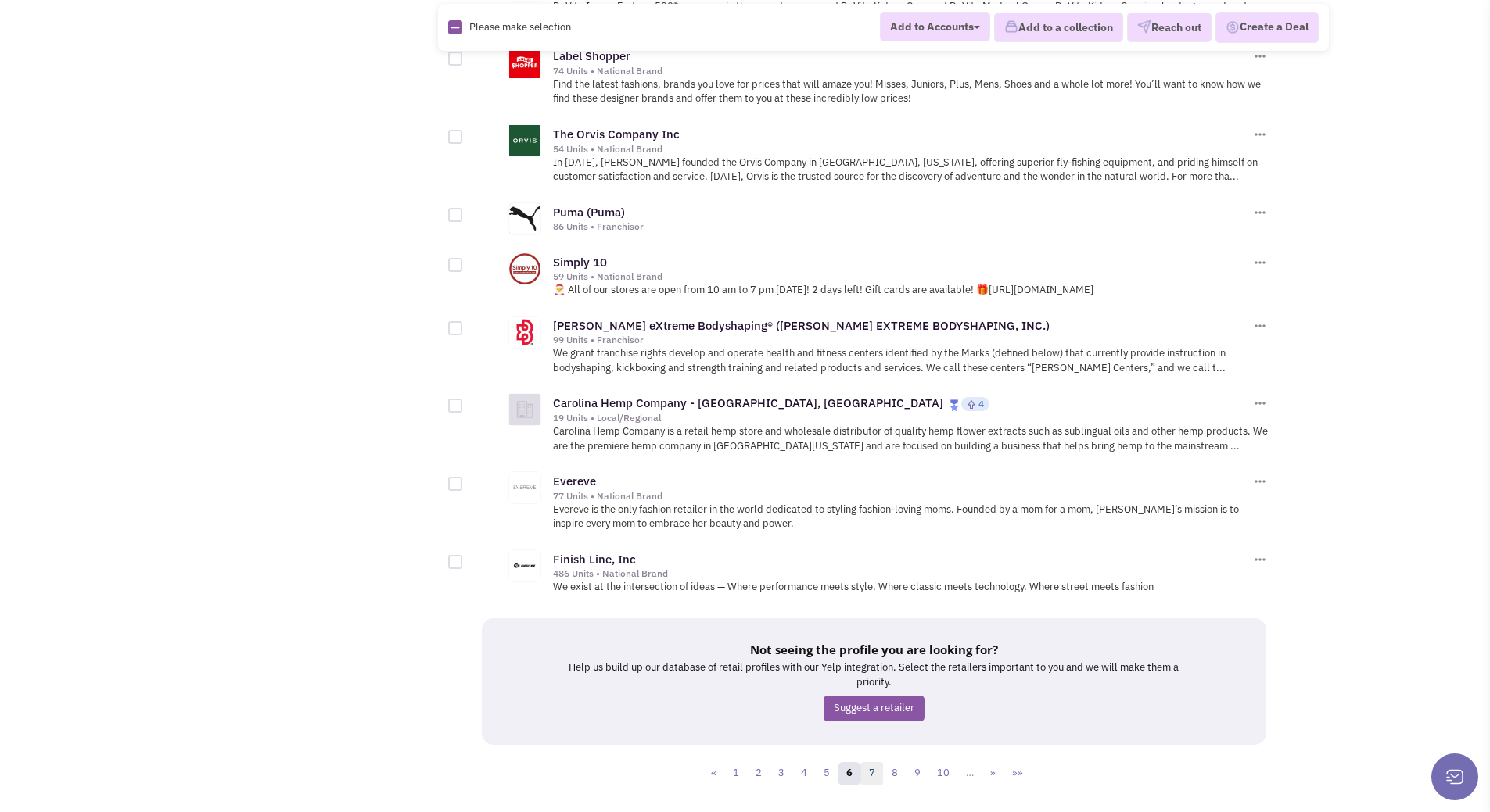
click at [872, 763] on link "7" at bounding box center [872, 775] width 24 height 24
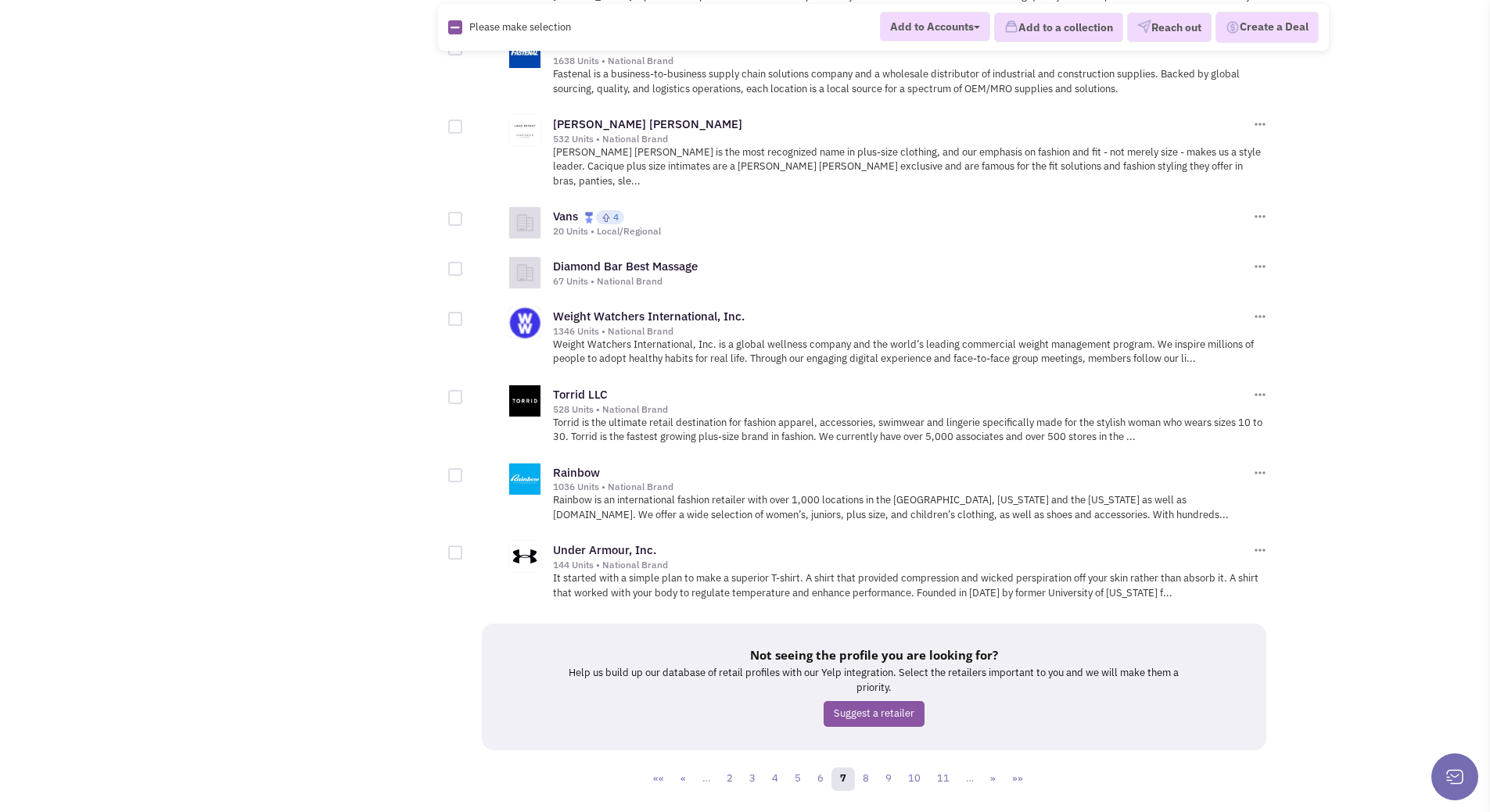
scroll to position [1583, 0]
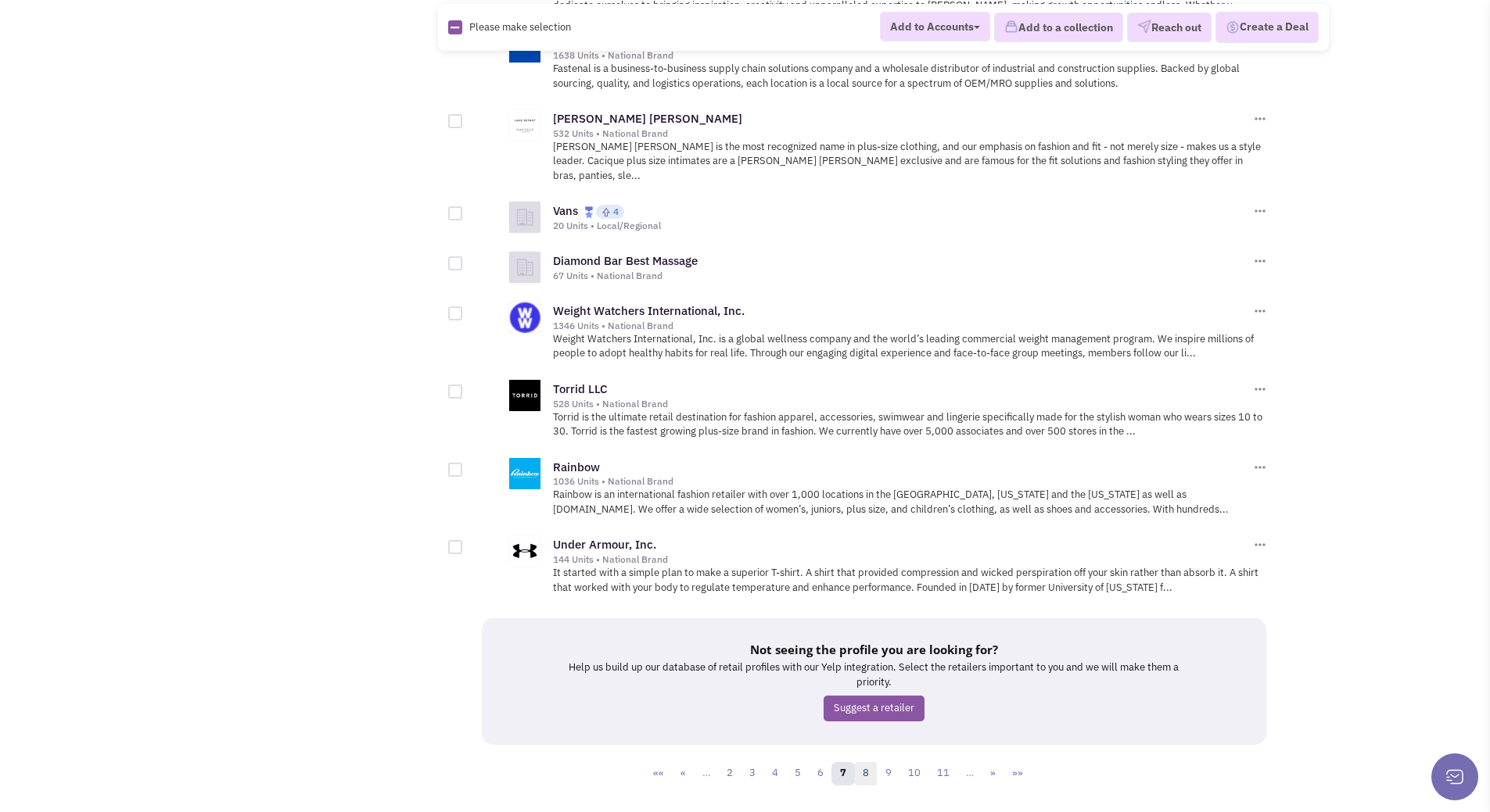
click at [866, 763] on link "8" at bounding box center [866, 775] width 24 height 24
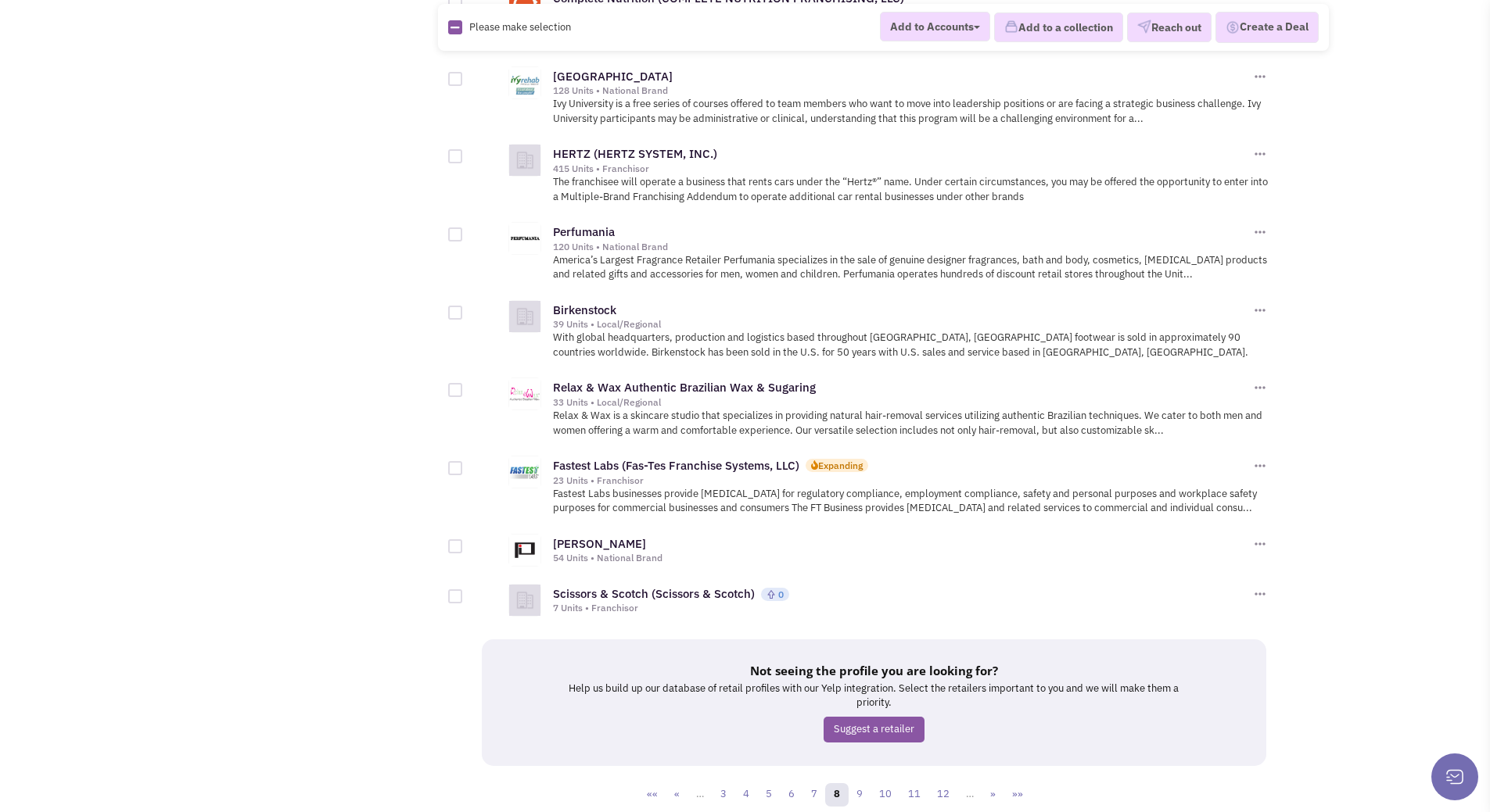
scroll to position [1540, 0]
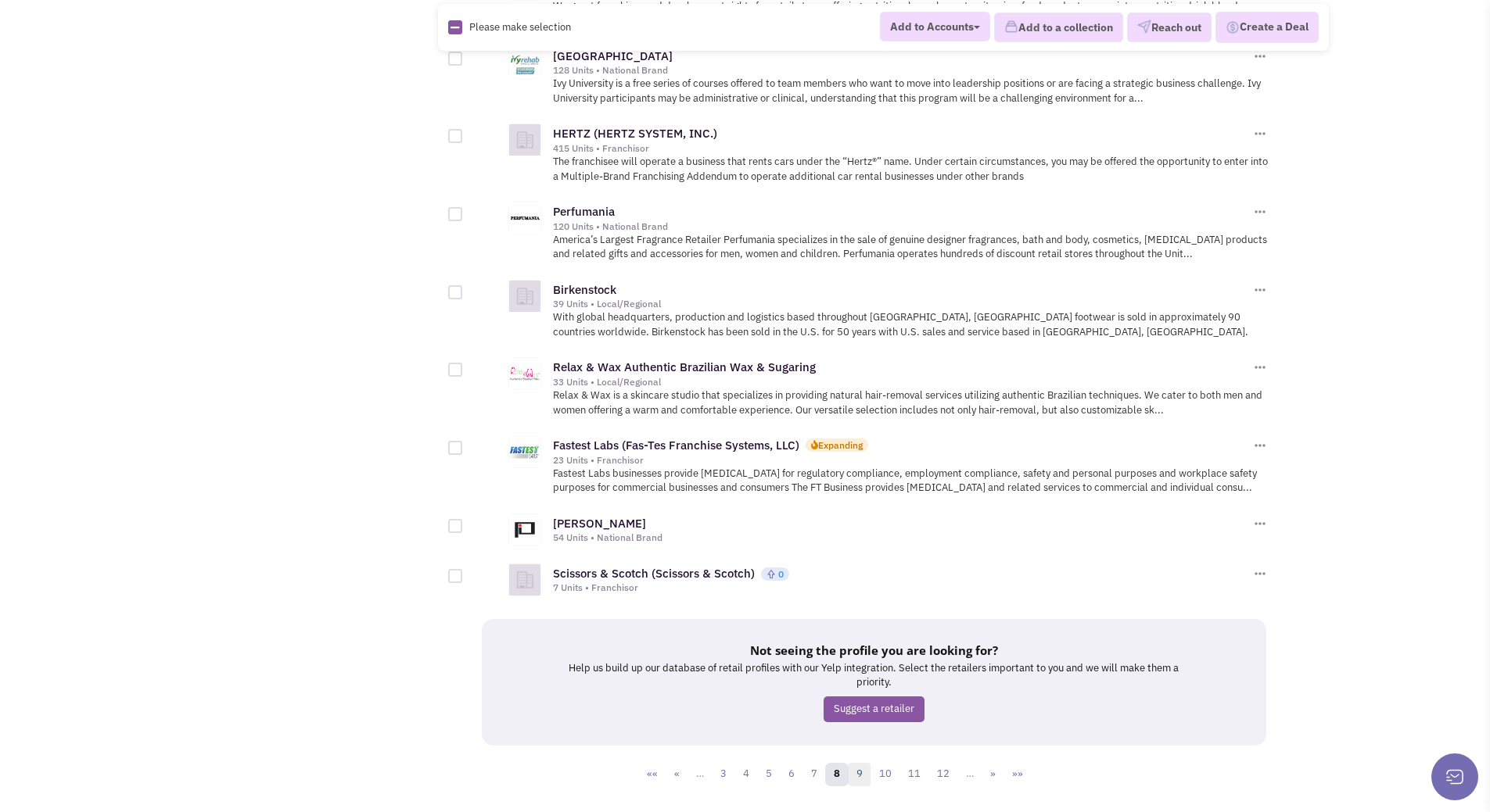
click at [863, 763] on link "9" at bounding box center [860, 775] width 24 height 24
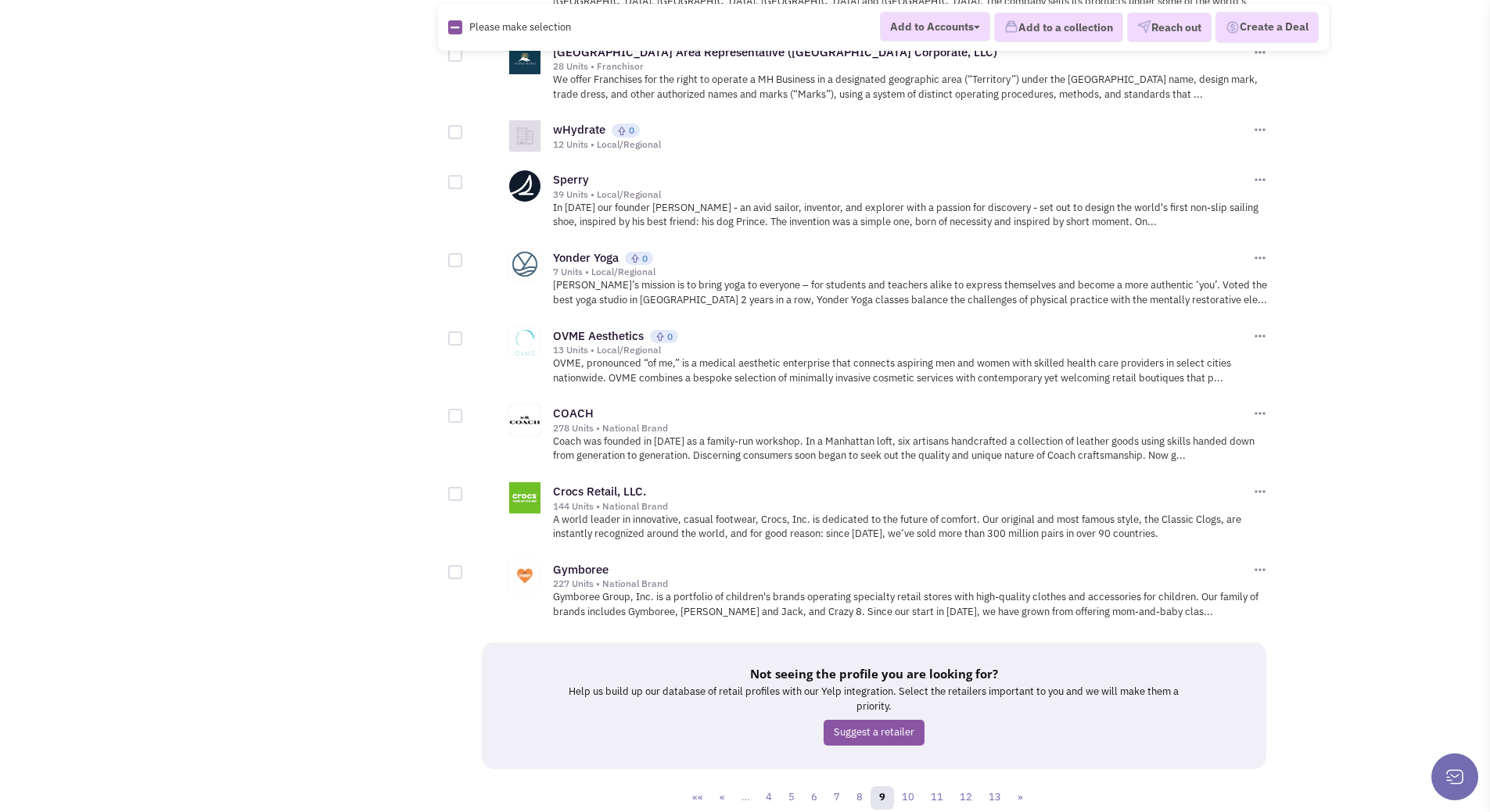
scroll to position [1471, 0]
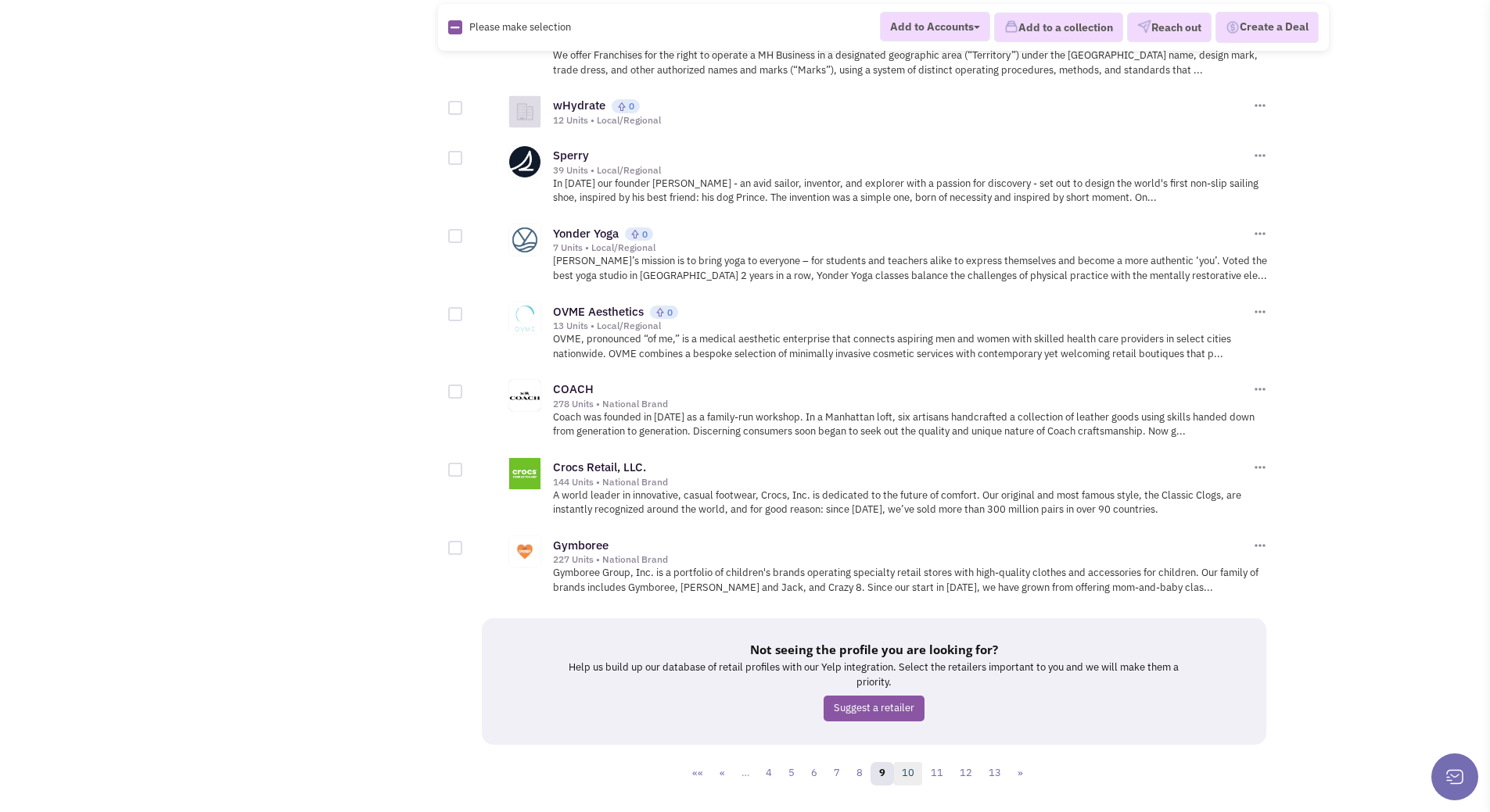
click at [912, 763] on link "10" at bounding box center [908, 775] width 30 height 24
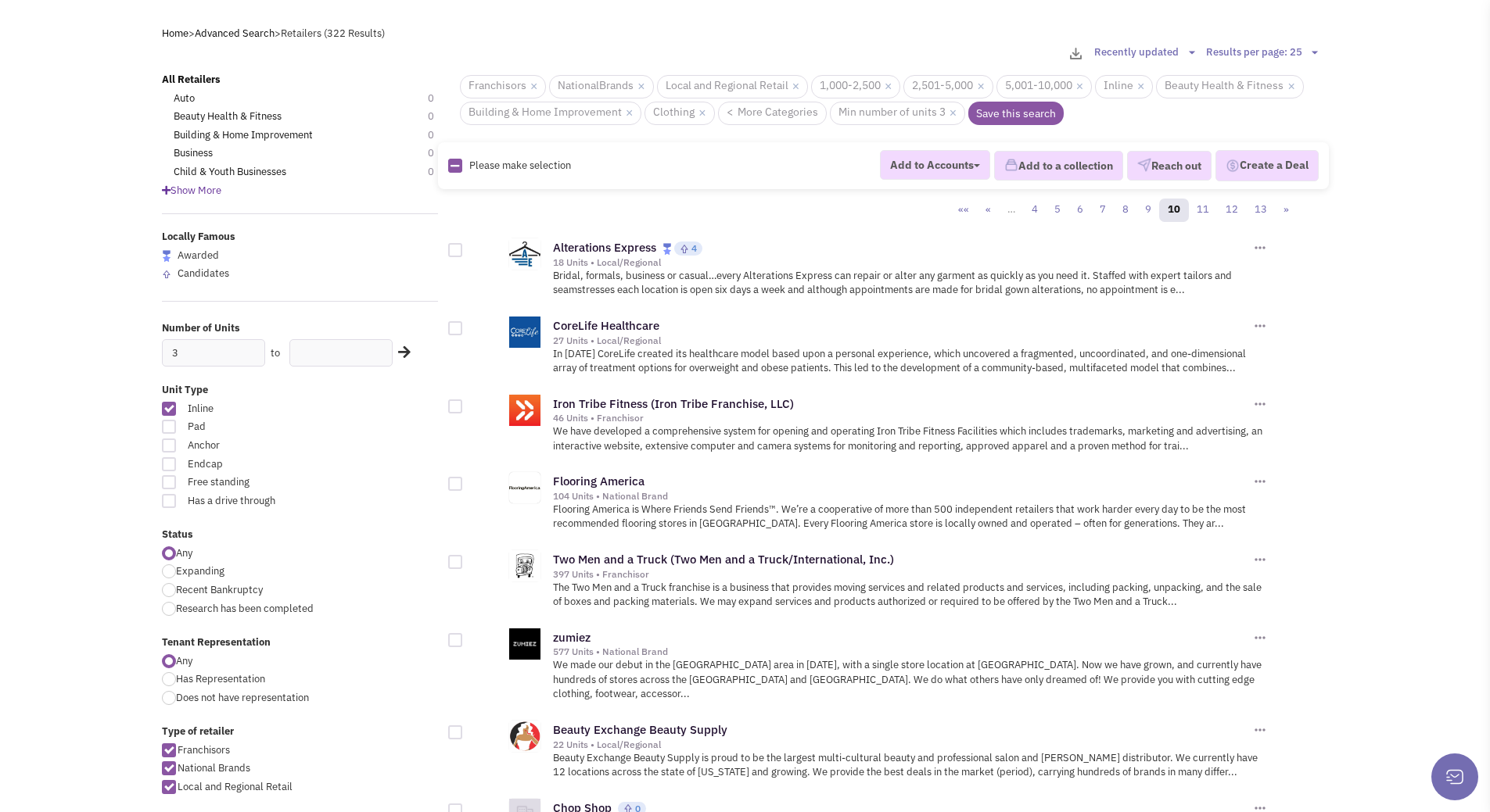
scroll to position [79, 0]
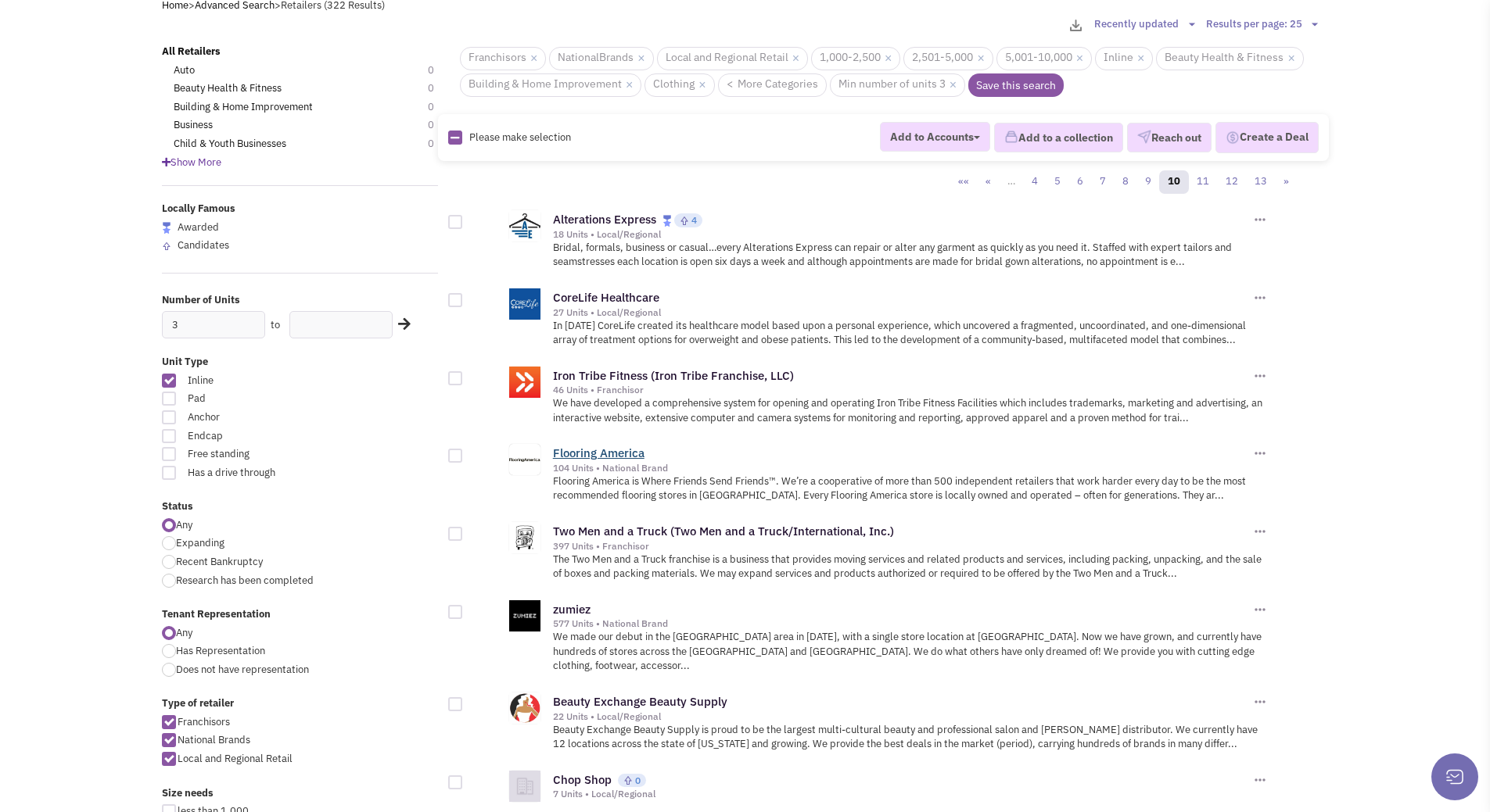
click at [614, 455] on link "Flooring America" at bounding box center [598, 453] width 91 height 15
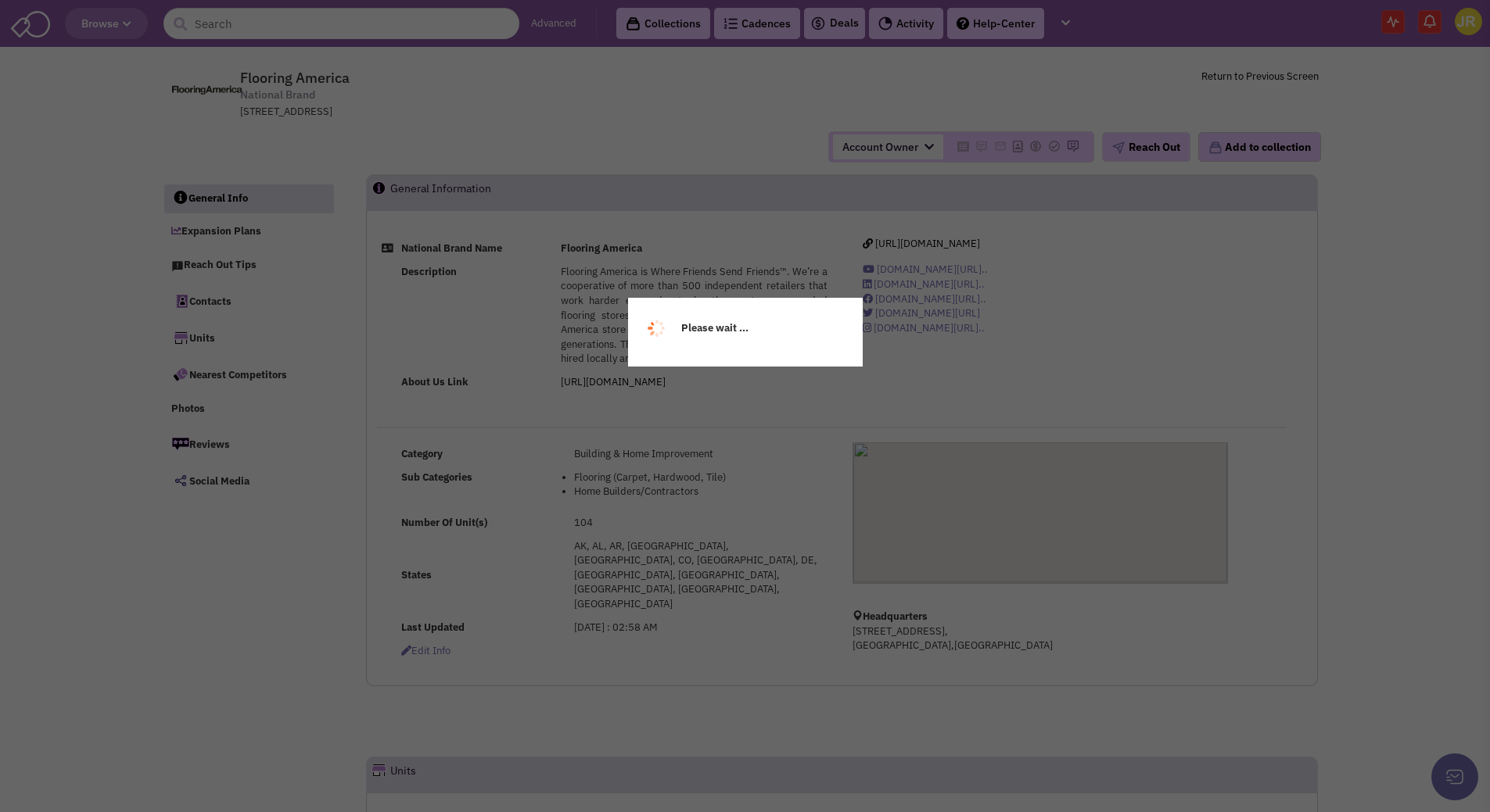
select select
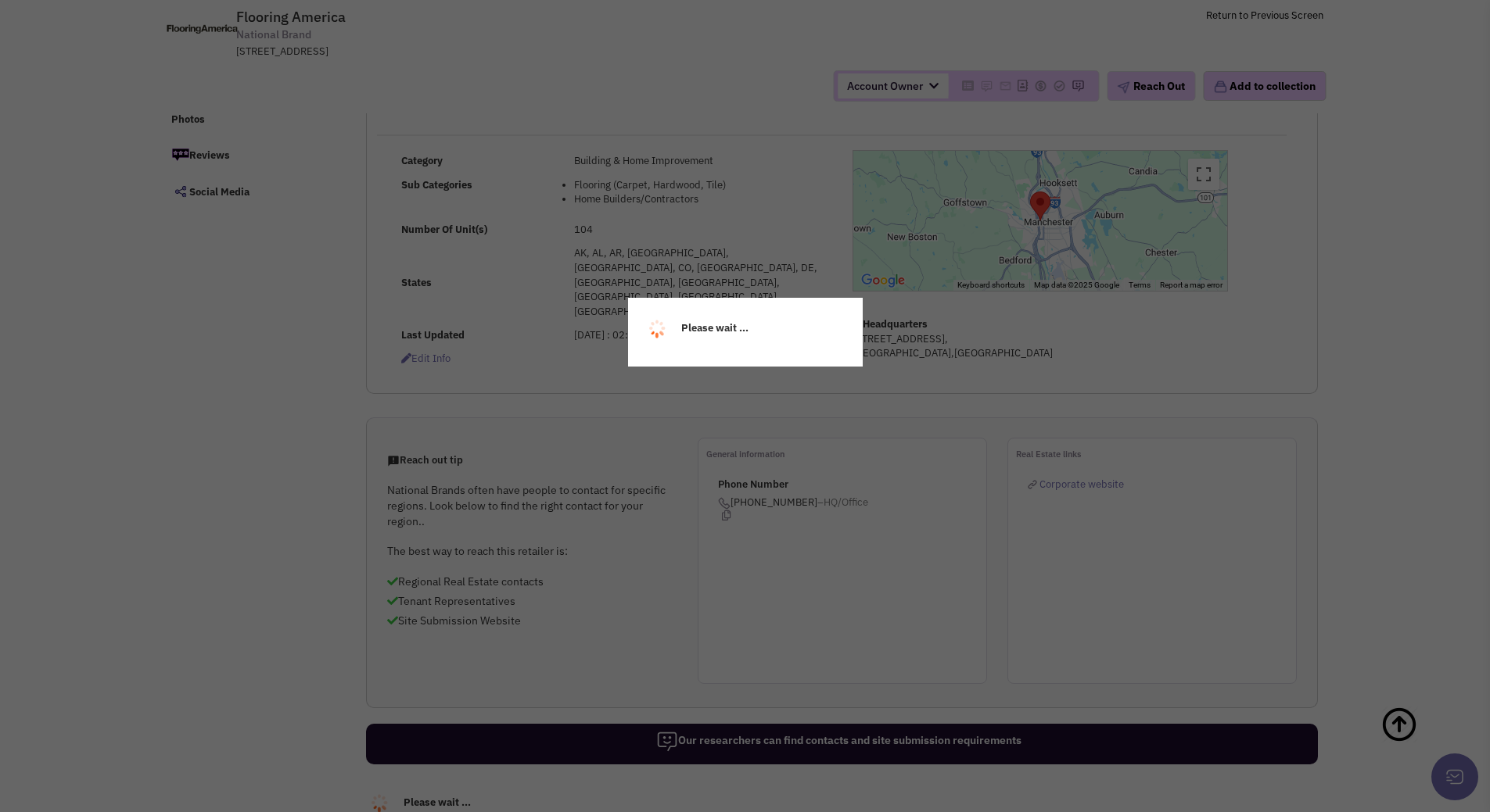
select select
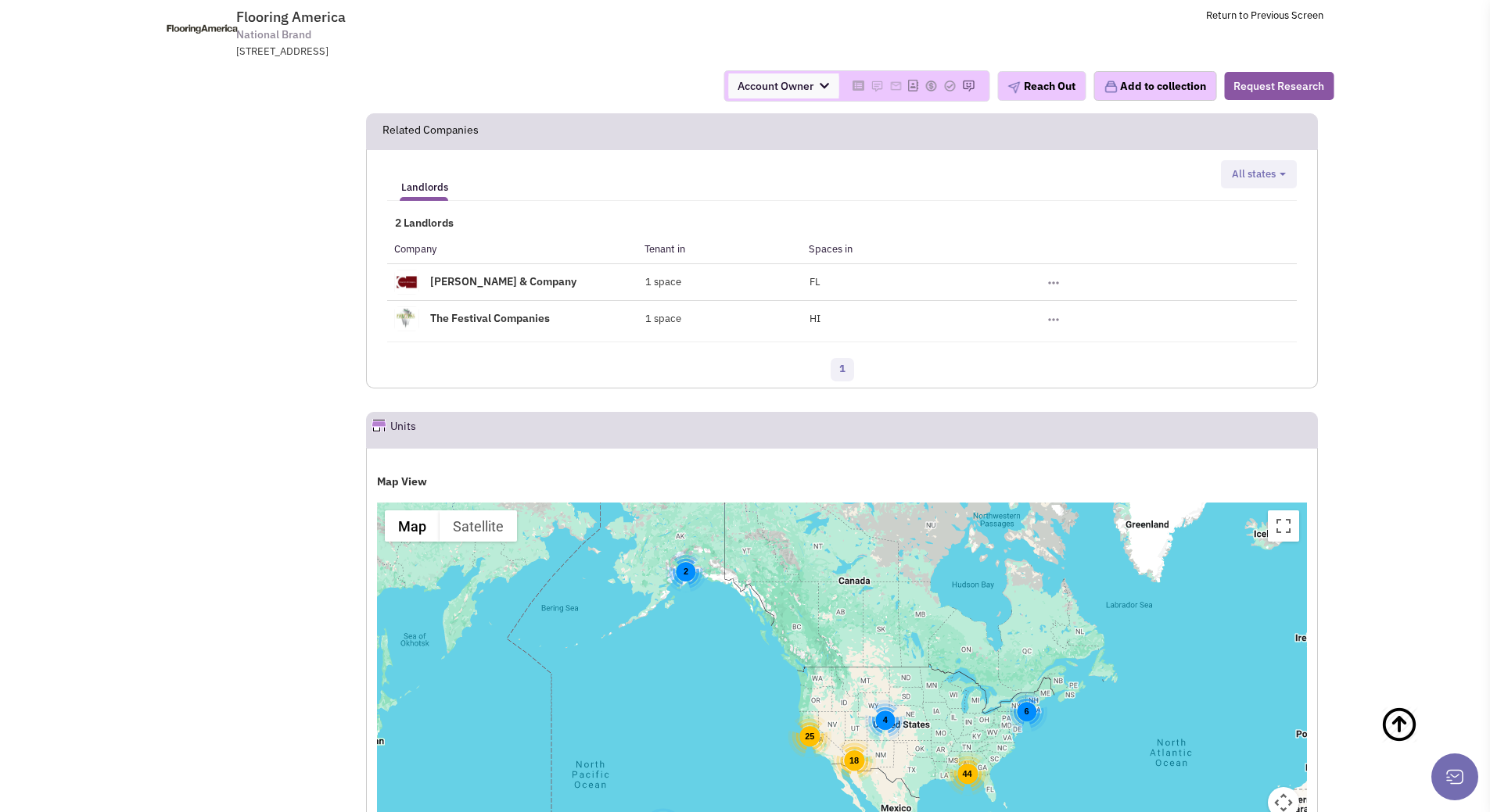
scroll to position [1564, 0]
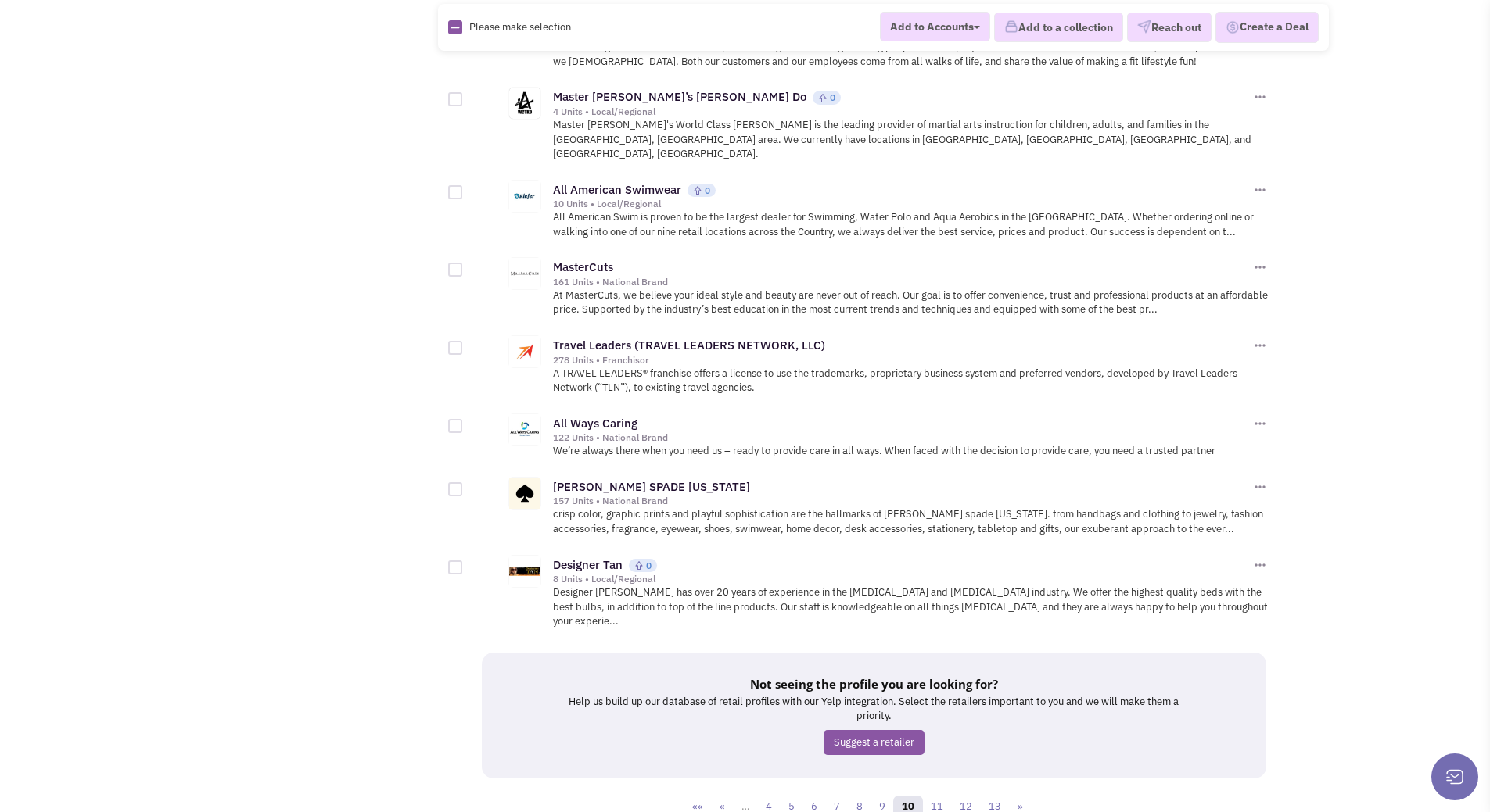
scroll to position [1582, 0]
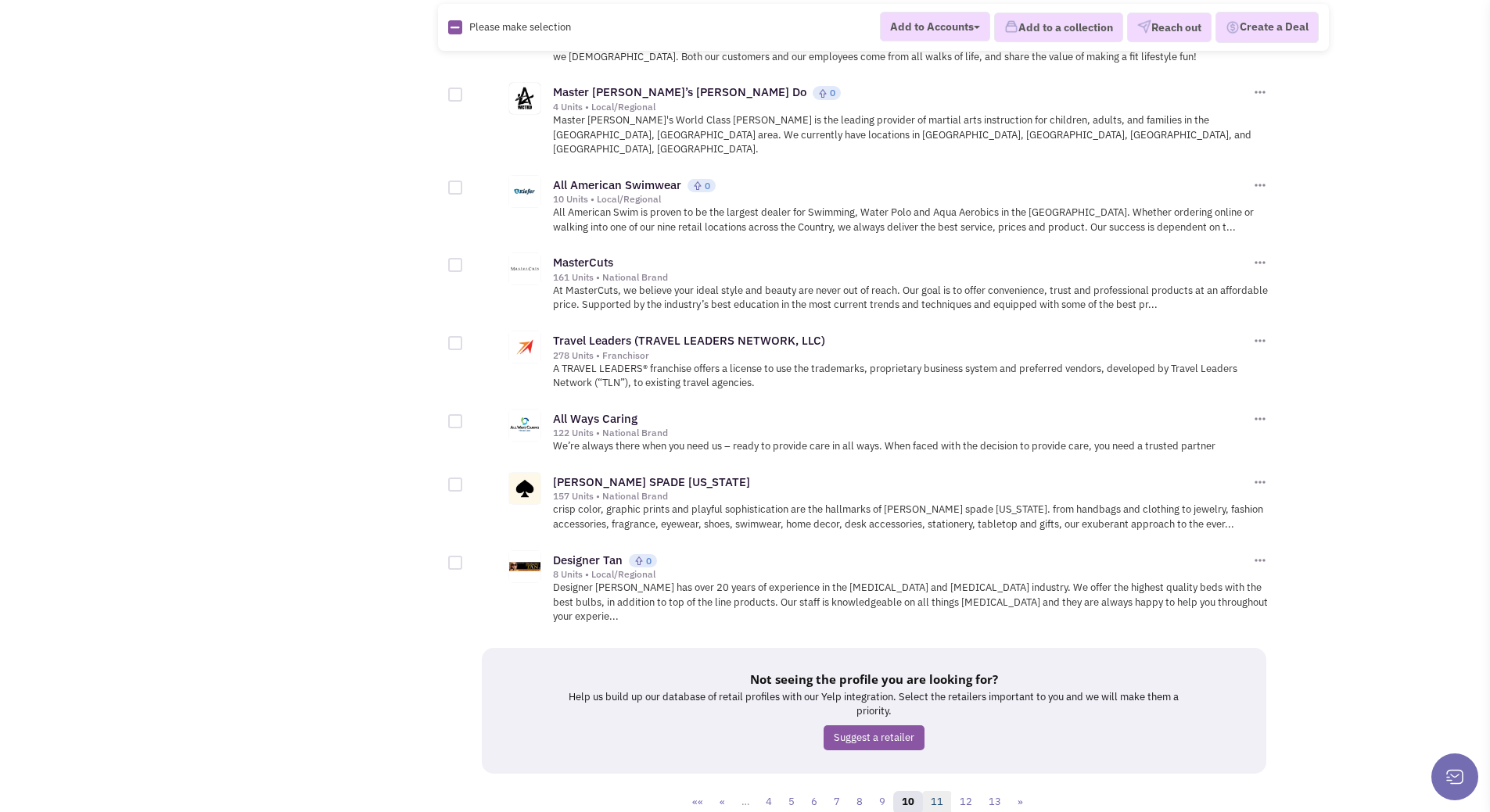
click at [938, 791] on link "11" at bounding box center [936, 803] width 30 height 24
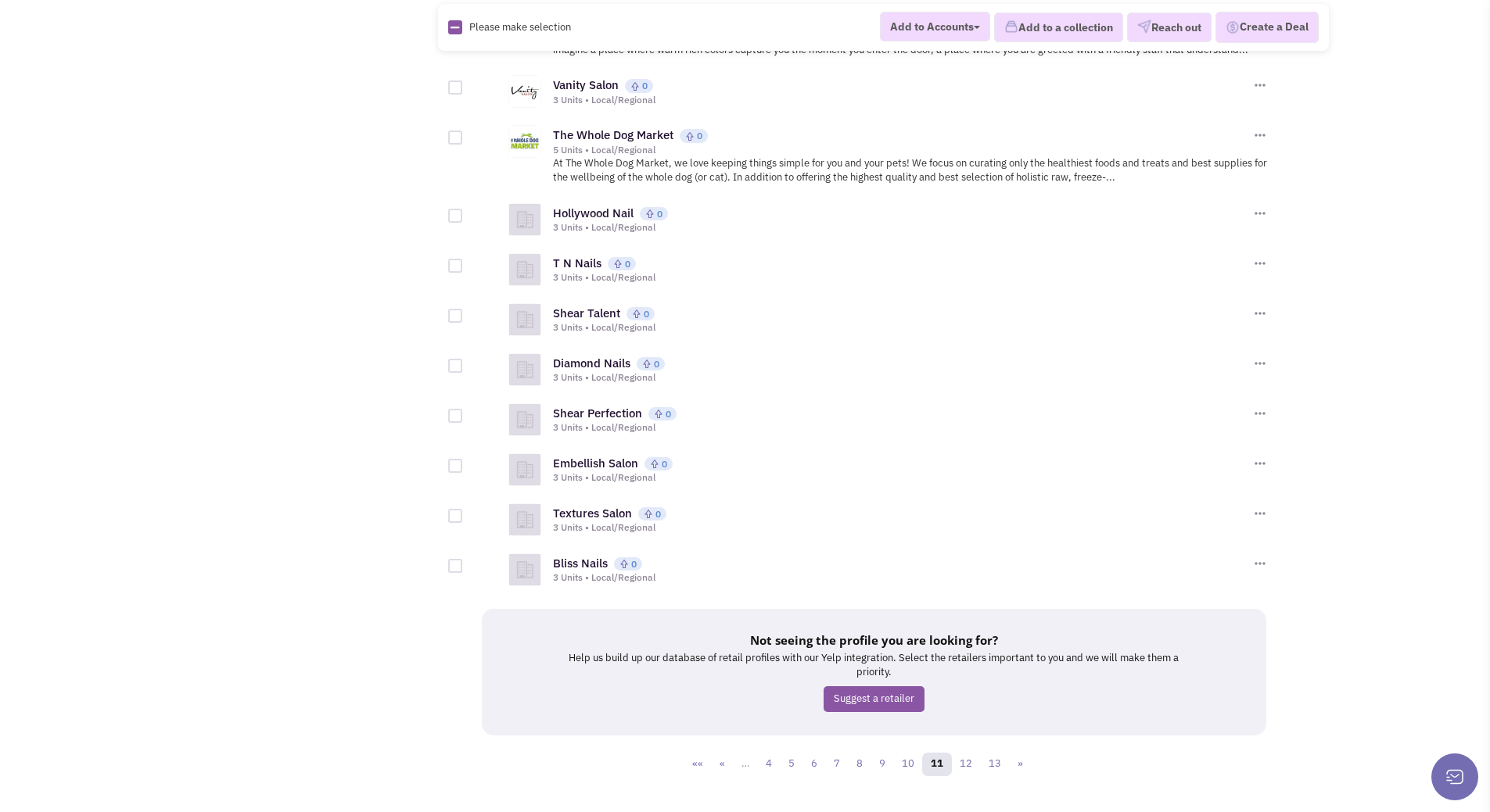
scroll to position [1401, 0]
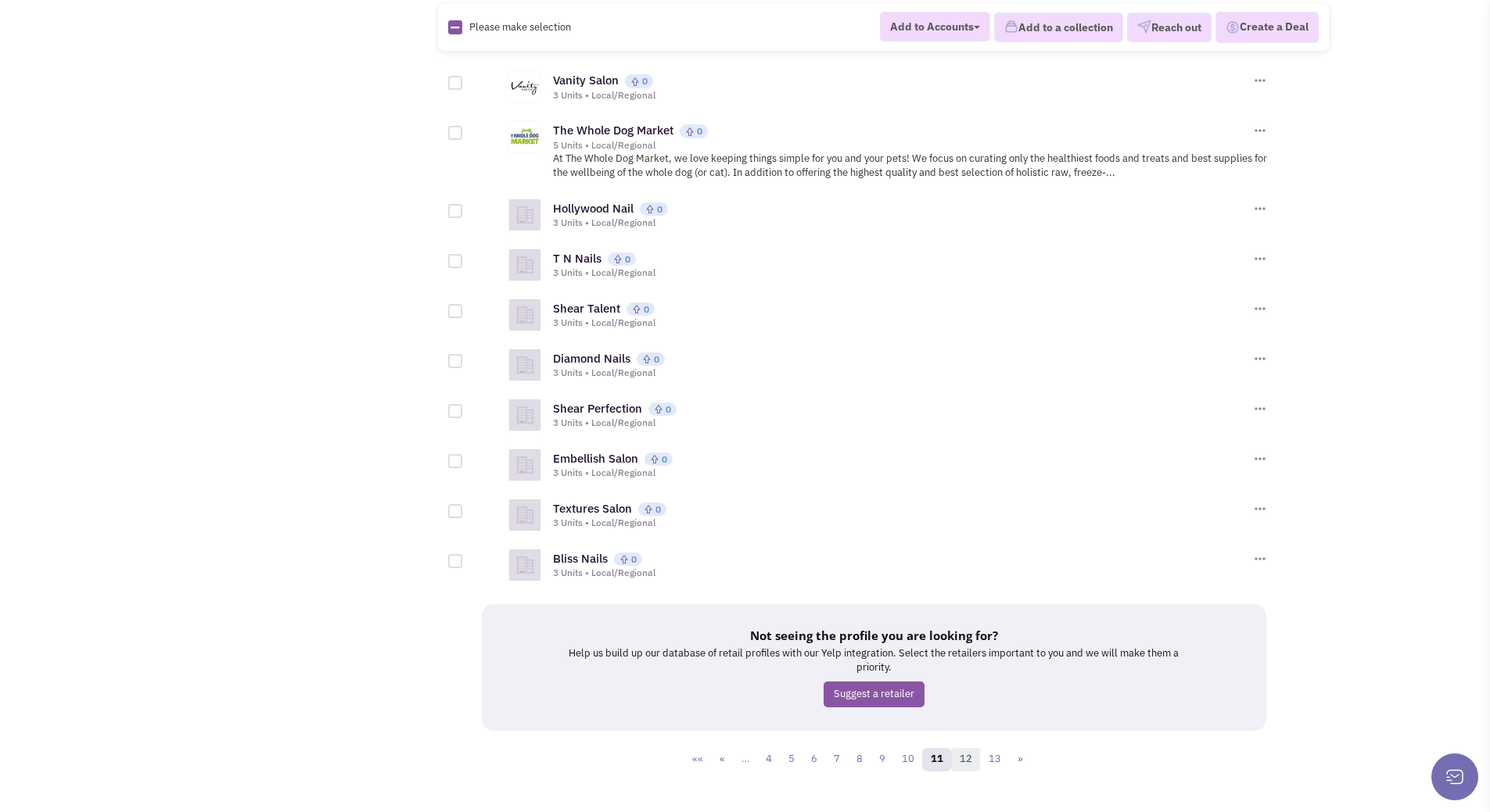
click at [967, 748] on link "12" at bounding box center [966, 760] width 30 height 24
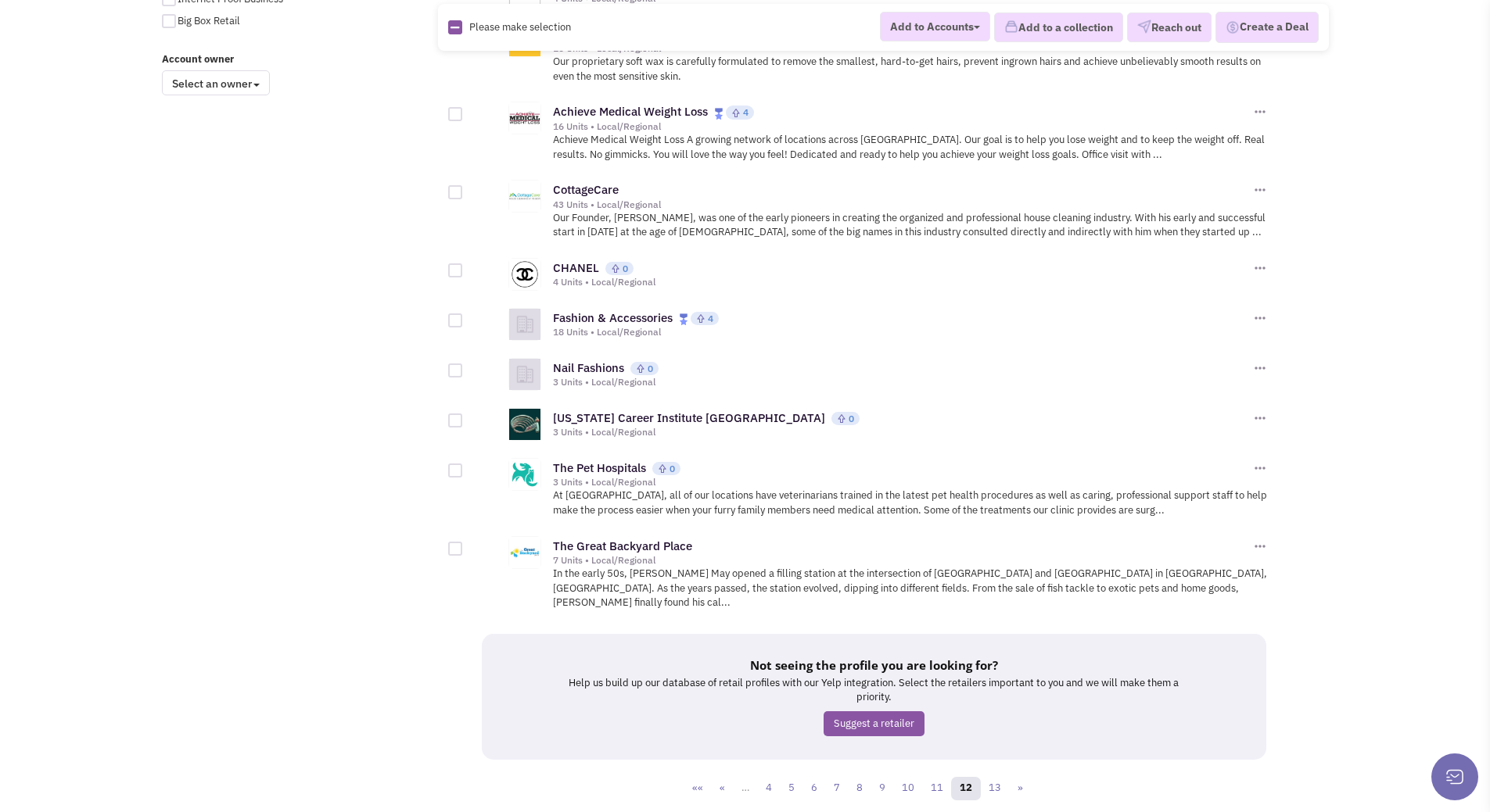
scroll to position [1289, 0]
click at [999, 776] on link "13" at bounding box center [995, 788] width 30 height 24
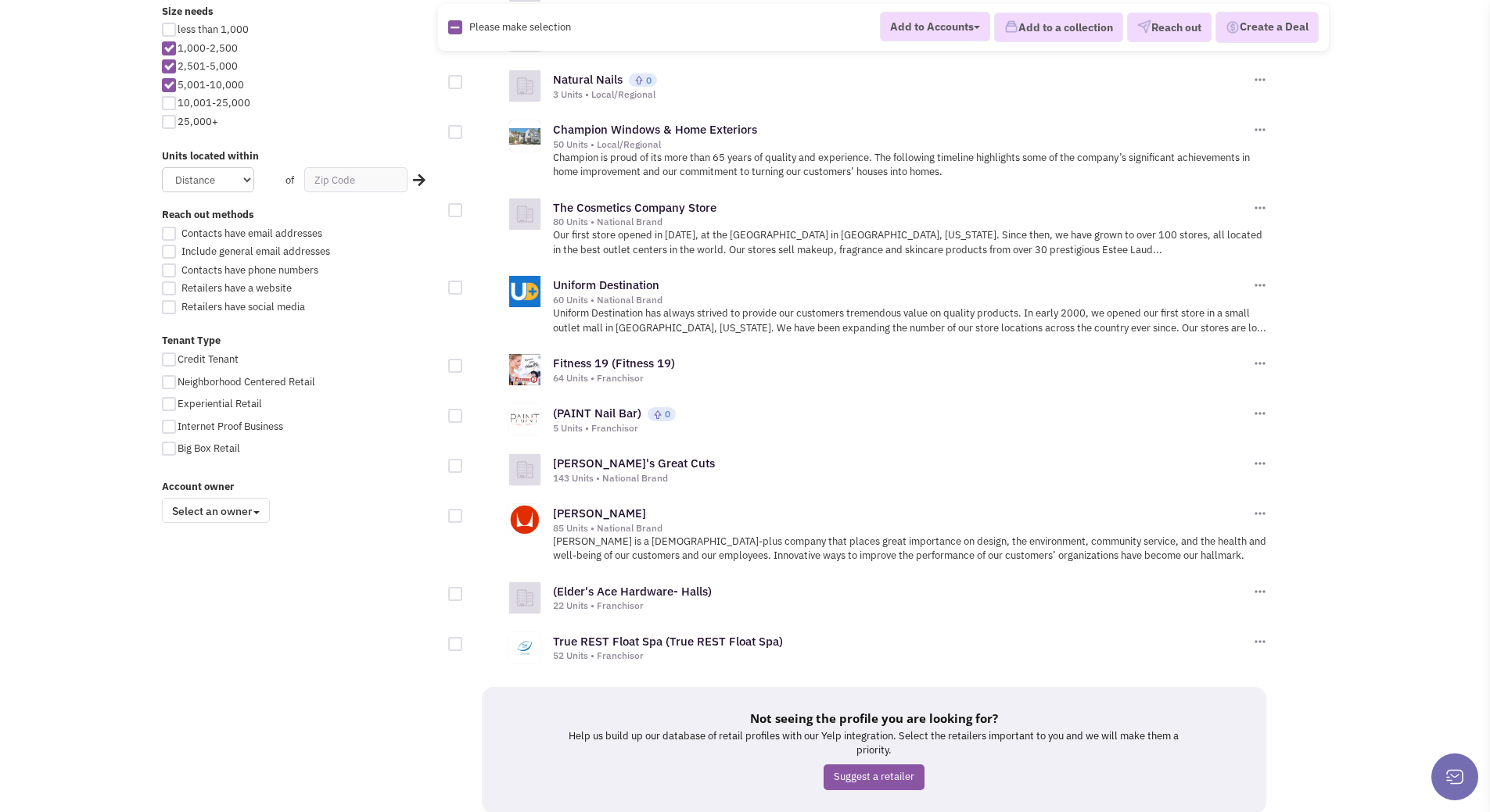
scroll to position [938, 0]
